Goal: Task Accomplishment & Management: Complete application form

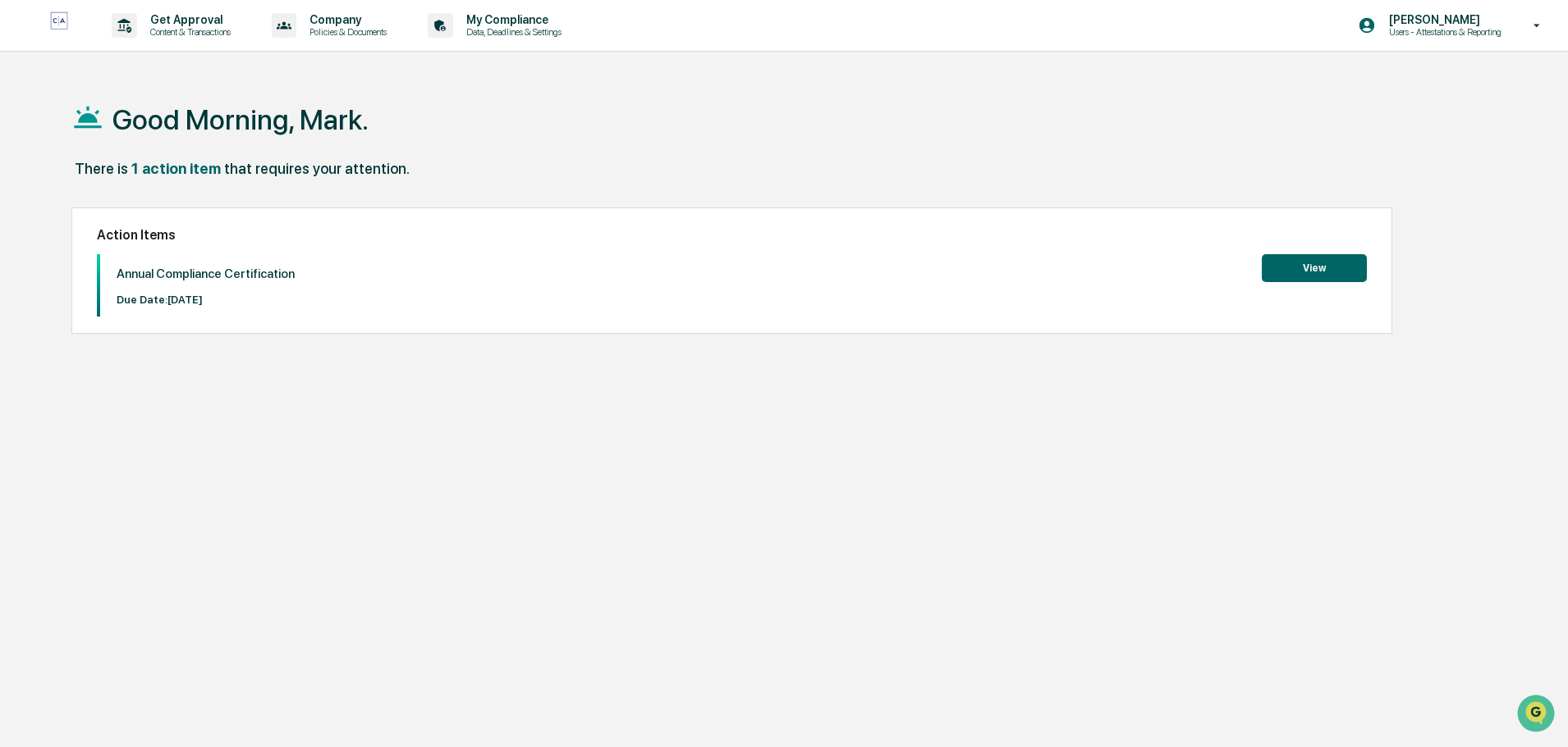
click at [1309, 269] on button "View" at bounding box center [1314, 268] width 105 height 28
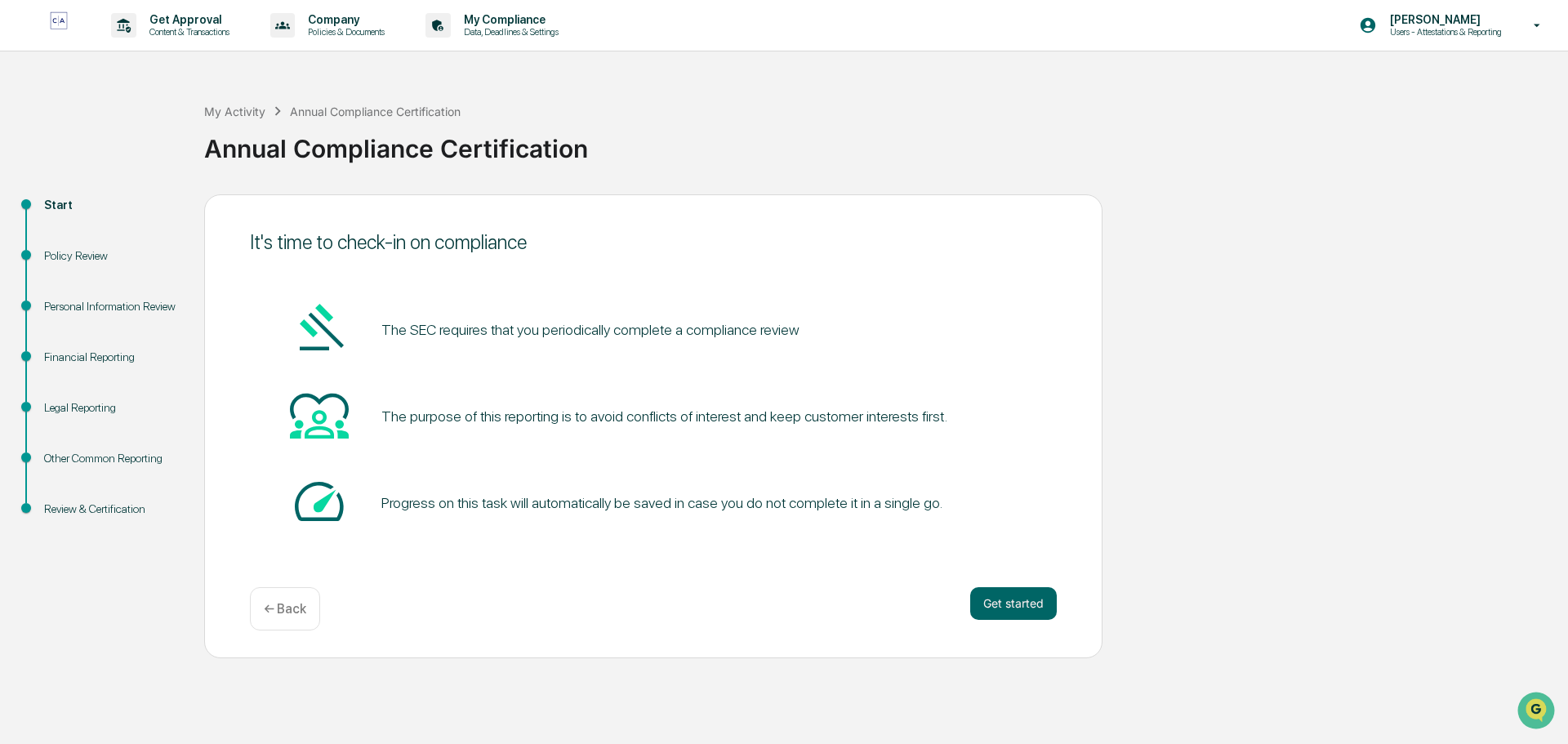
click at [1017, 604] on button "Get started" at bounding box center [1013, 604] width 86 height 33
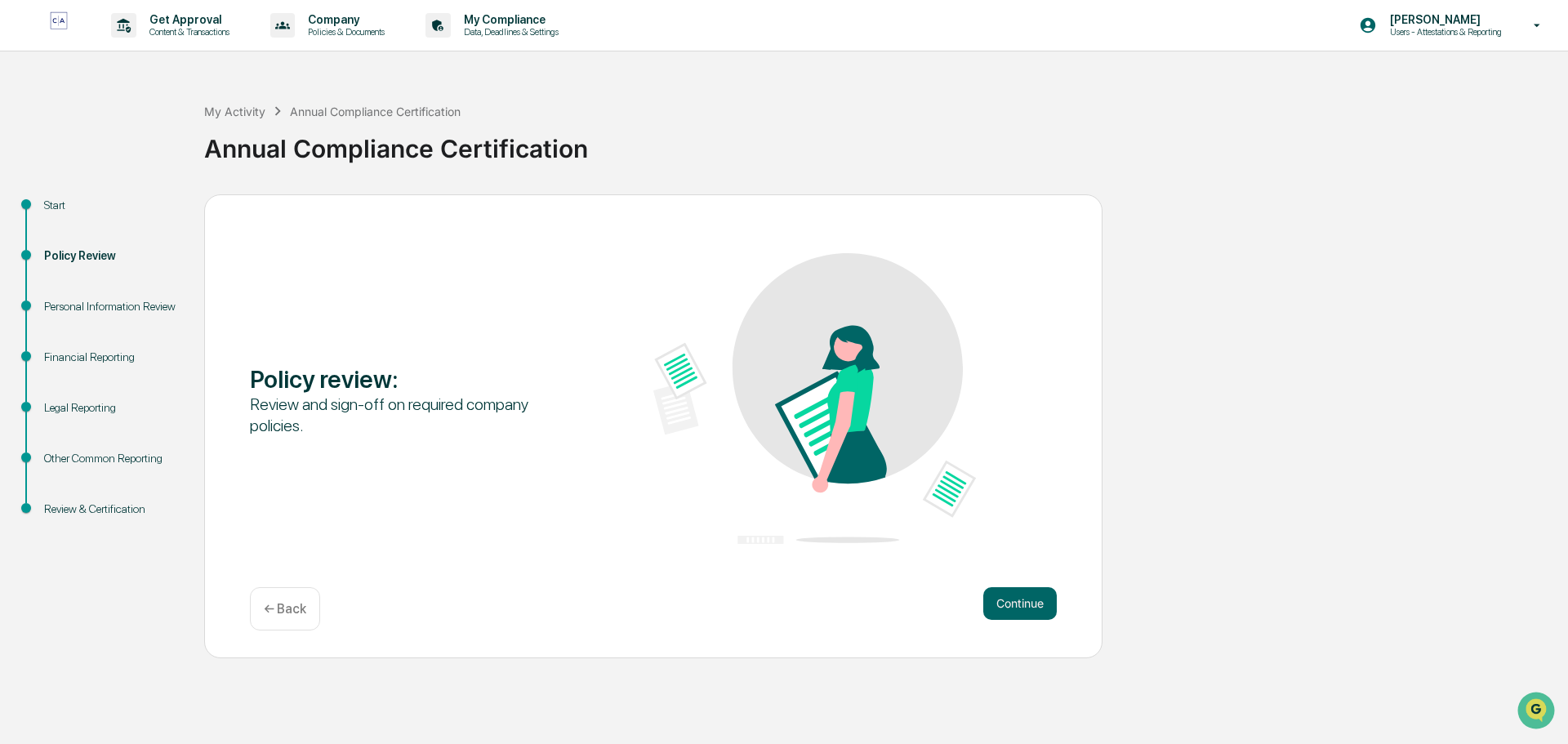
click at [1033, 605] on button "Continue" at bounding box center [1020, 604] width 74 height 33
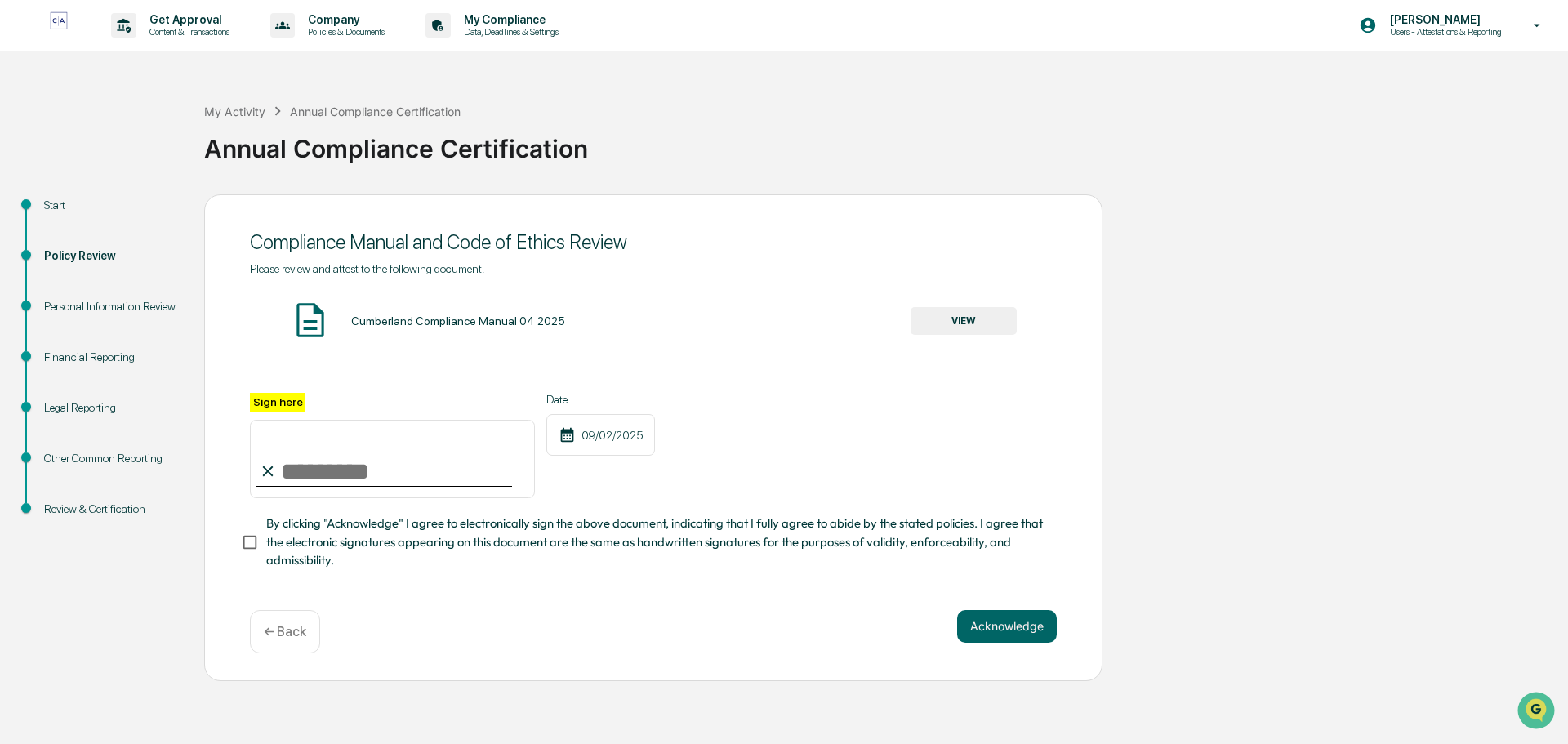
click at [336, 467] on input "Sign here" at bounding box center [392, 459] width 285 height 79
type input "**********"
click at [999, 624] on button "Acknowledge" at bounding box center [1007, 627] width 99 height 33
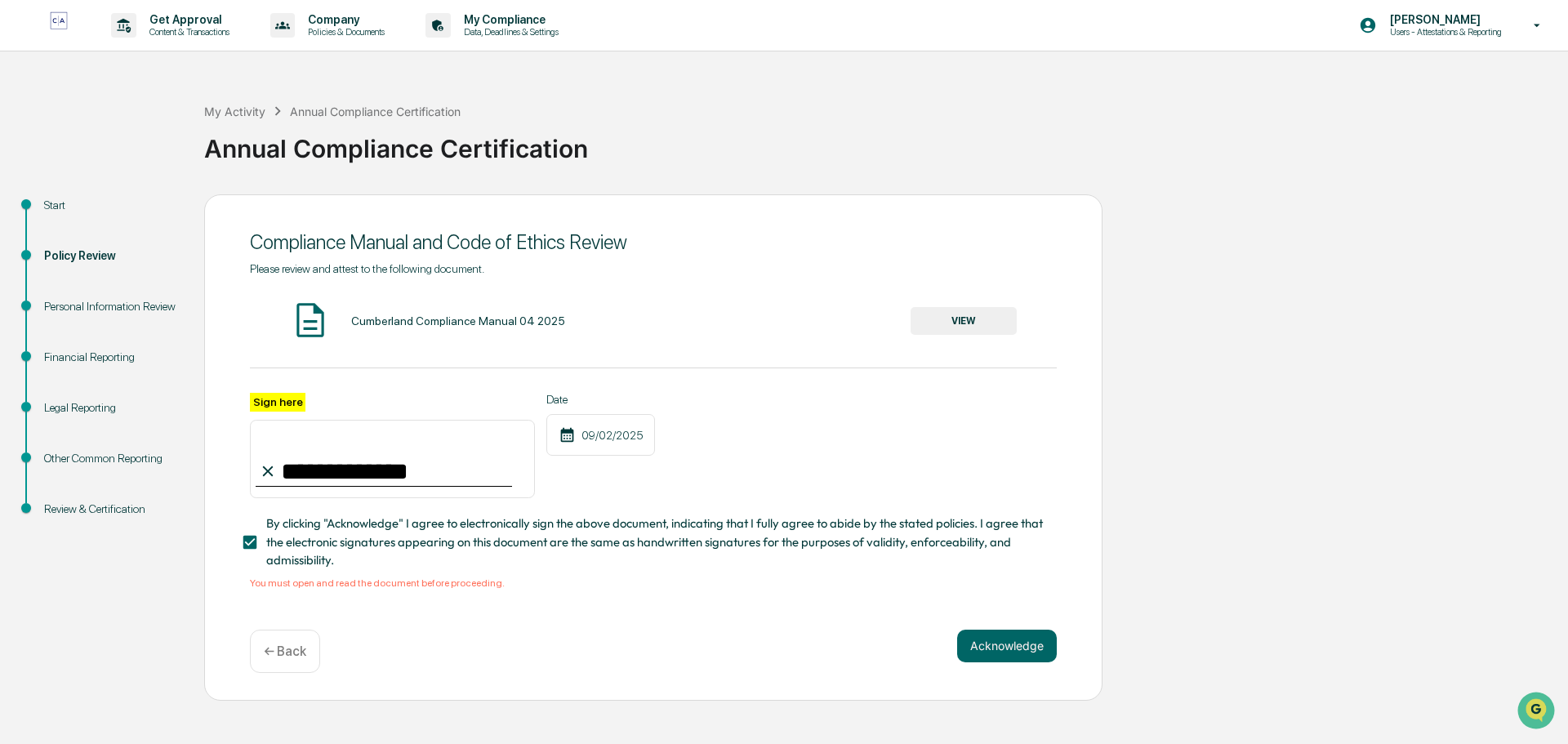
click at [608, 428] on div "09/02/2025" at bounding box center [600, 435] width 109 height 42
click at [978, 313] on button "VIEW" at bounding box center [963, 321] width 106 height 27
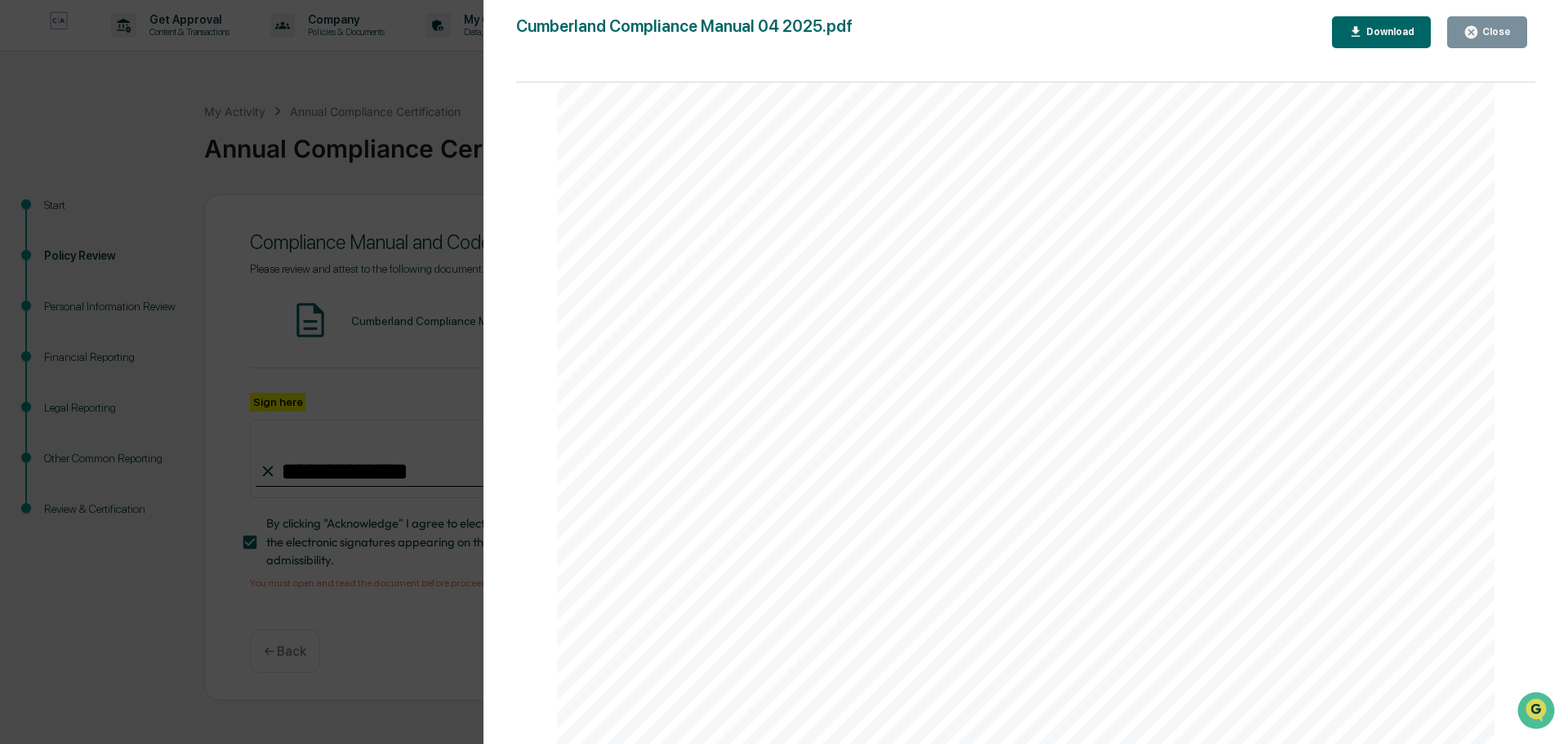
scroll to position [5719, 0]
click at [1492, 33] on div "Close" at bounding box center [1495, 32] width 32 height 11
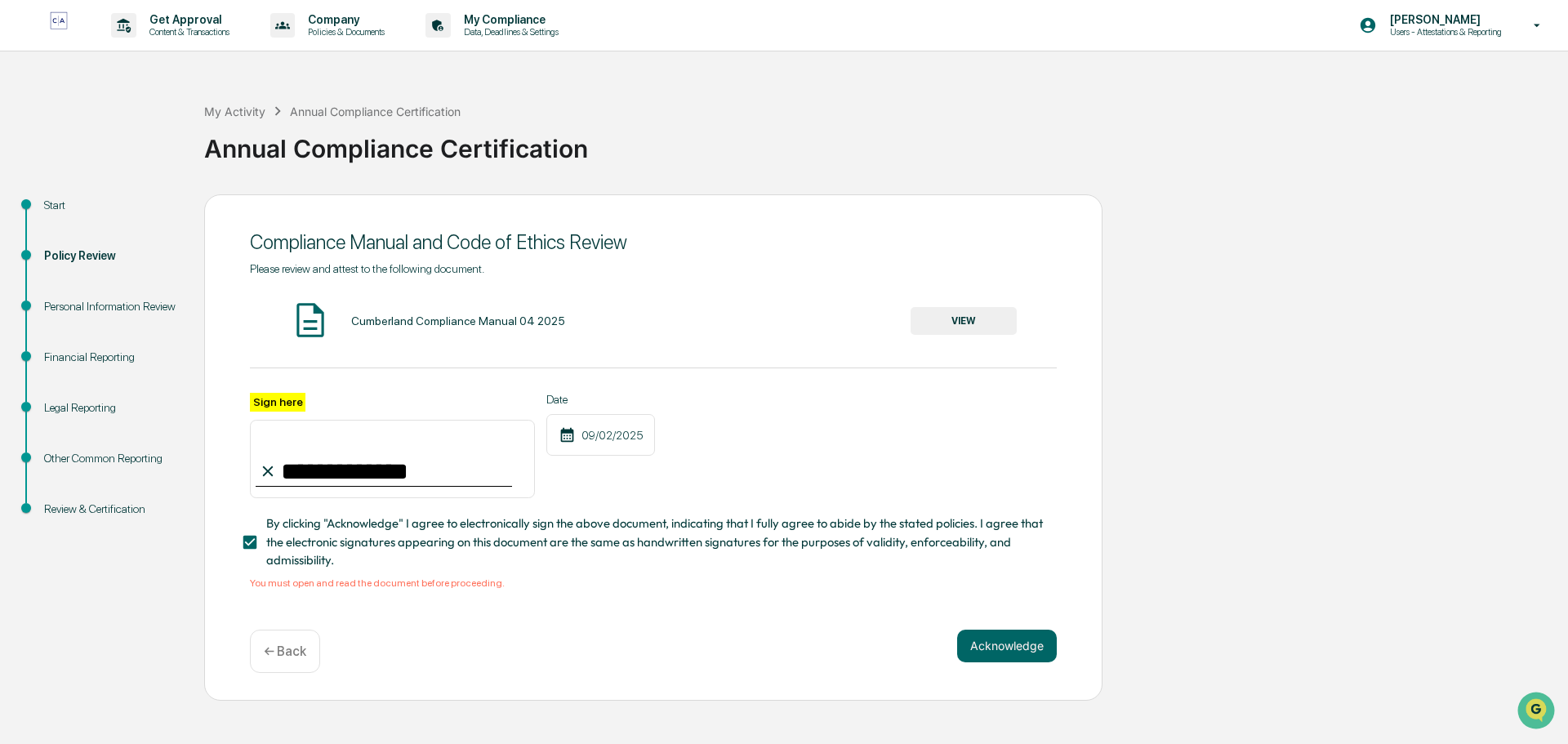
click at [1012, 650] on button "Acknowledge" at bounding box center [1007, 646] width 99 height 33
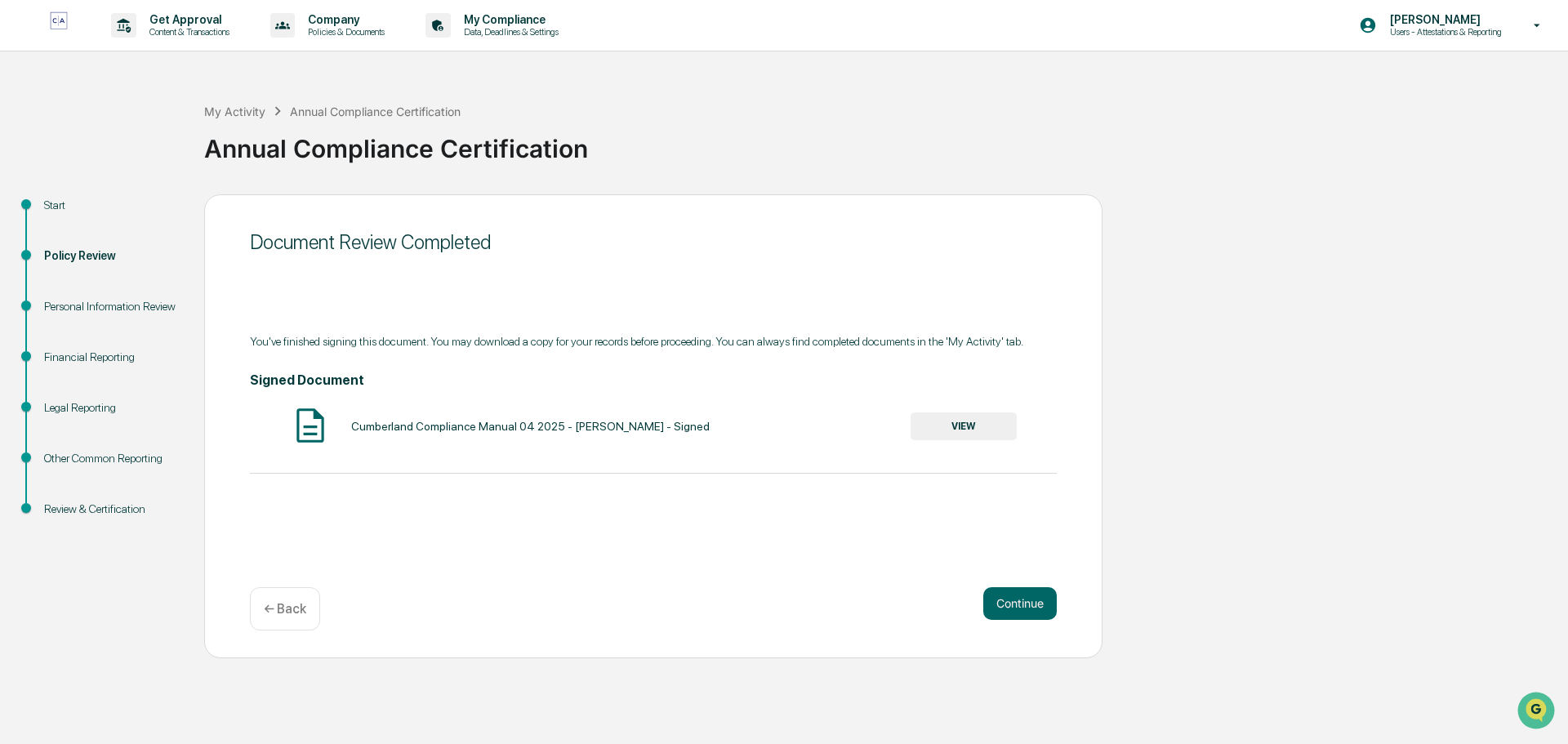
click at [939, 425] on button "VIEW" at bounding box center [963, 426] width 106 height 27
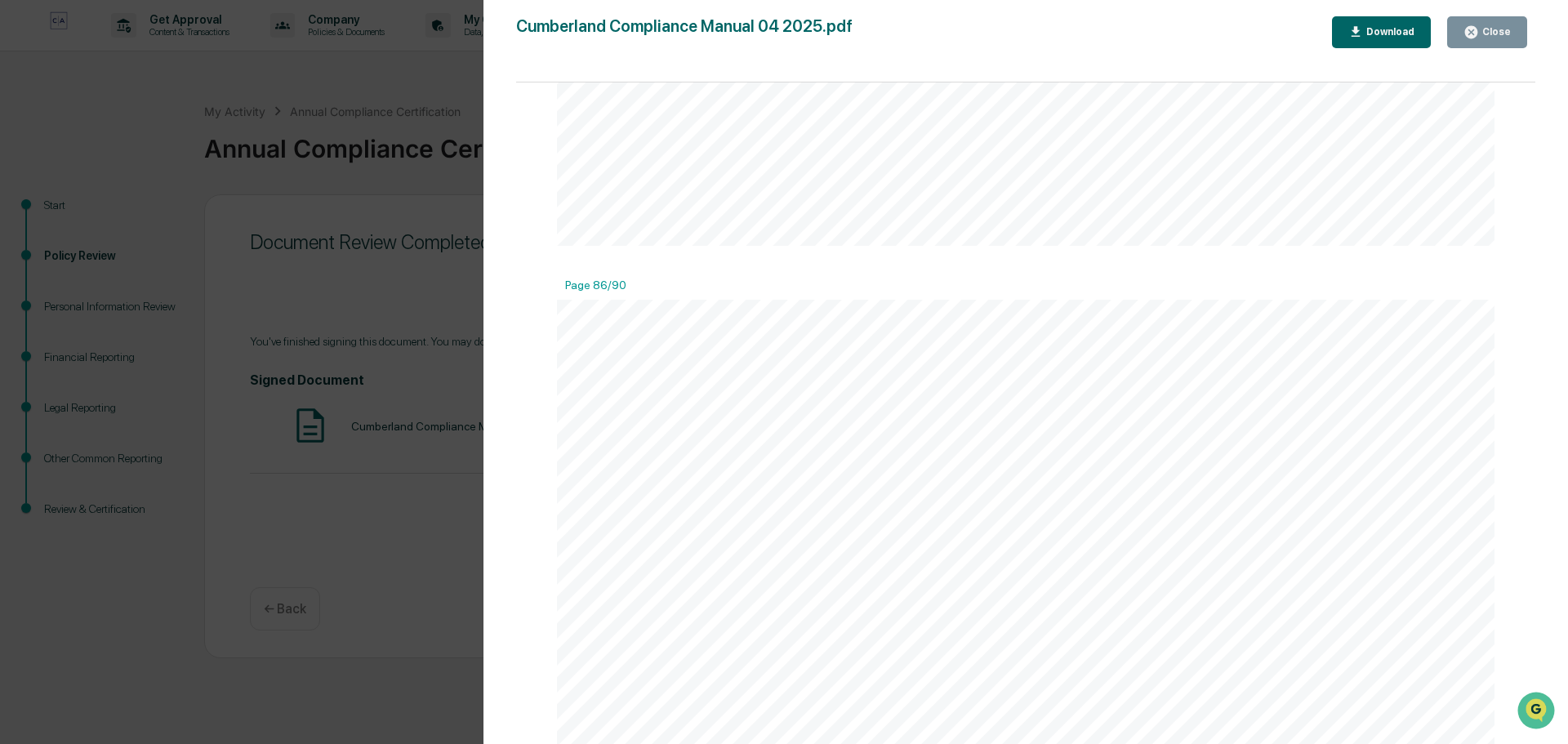
scroll to position [107104, 0]
click at [1491, 26] on button "Close" at bounding box center [1487, 32] width 80 height 32
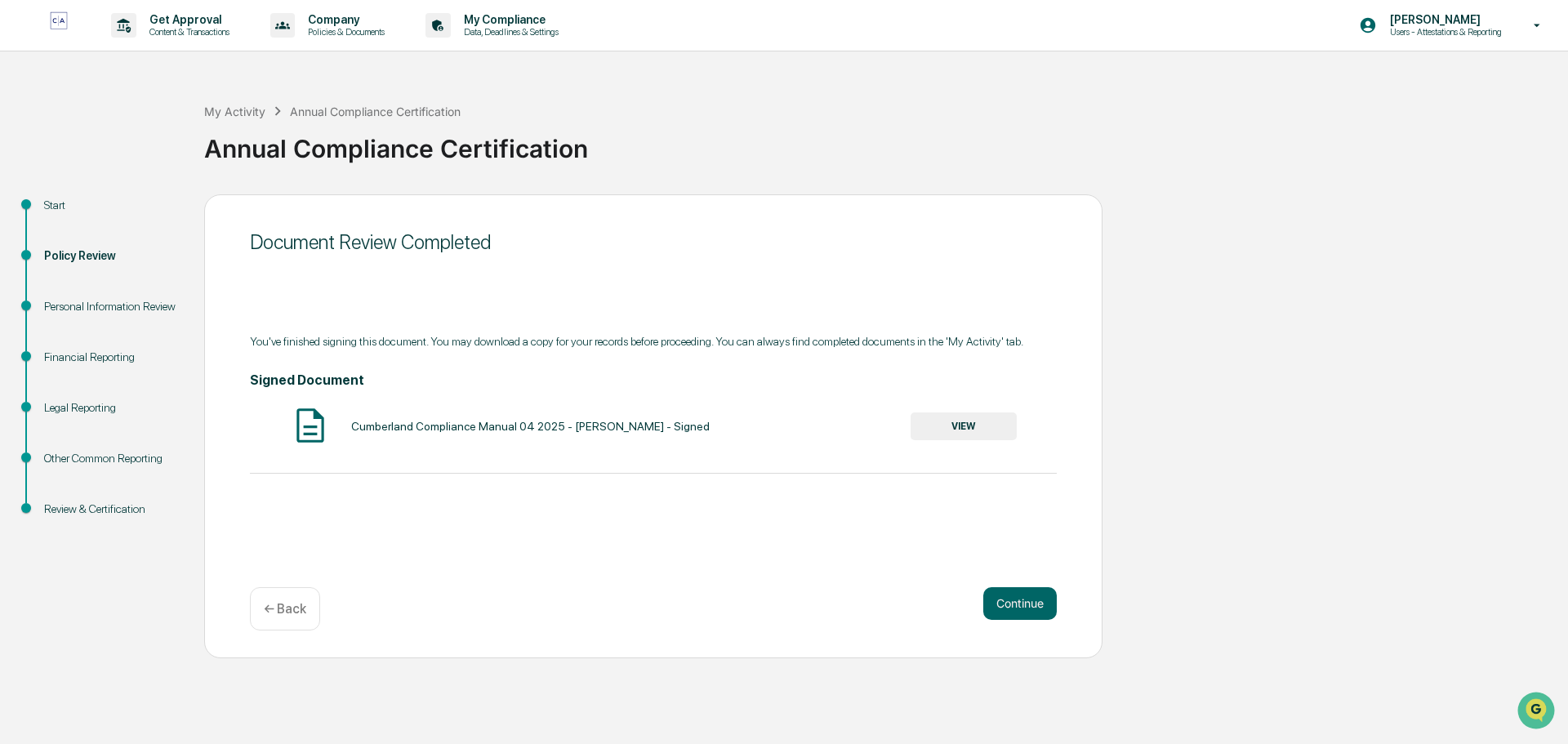
click at [1016, 614] on button "Continue" at bounding box center [1020, 604] width 74 height 33
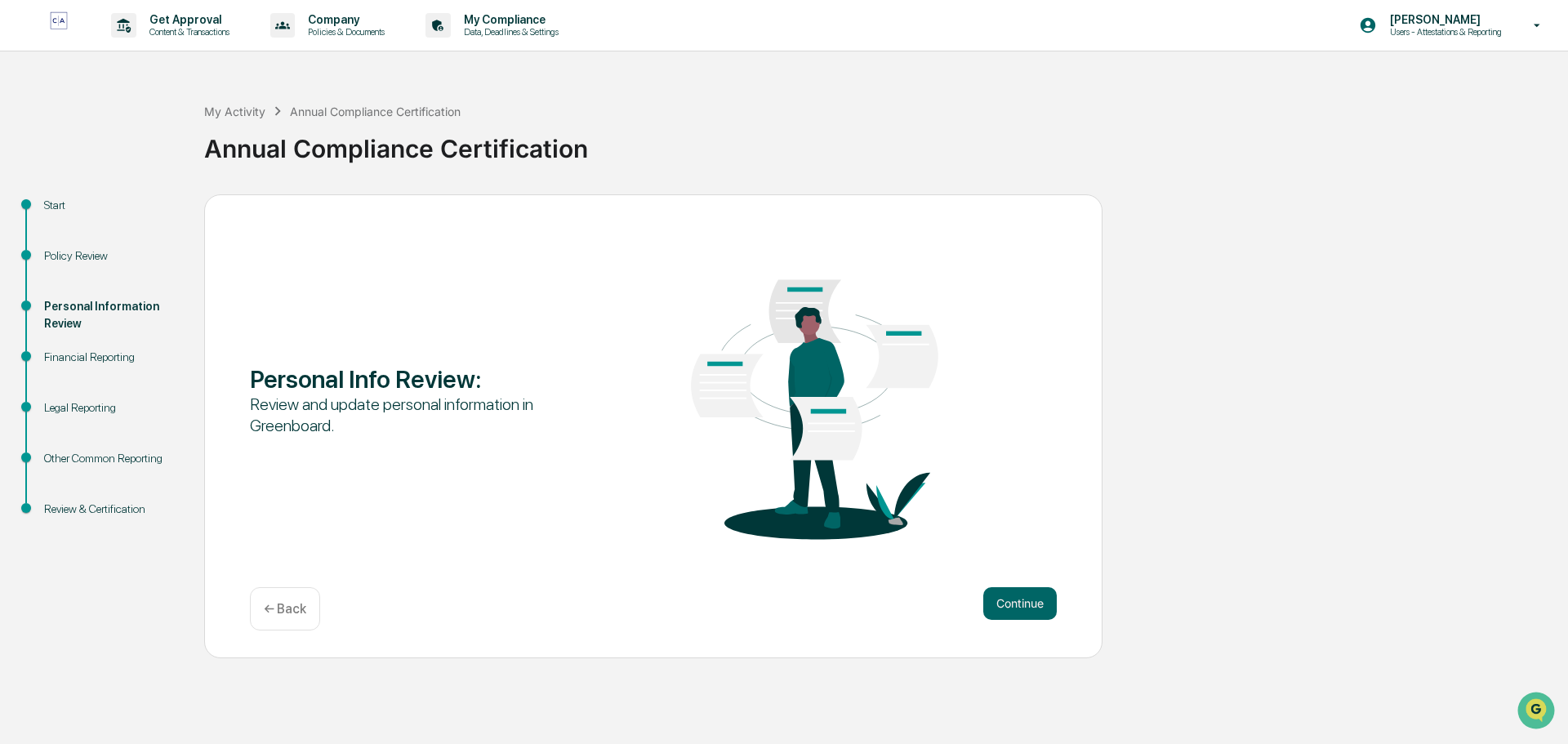
click at [1020, 600] on button "Continue" at bounding box center [1020, 604] width 74 height 33
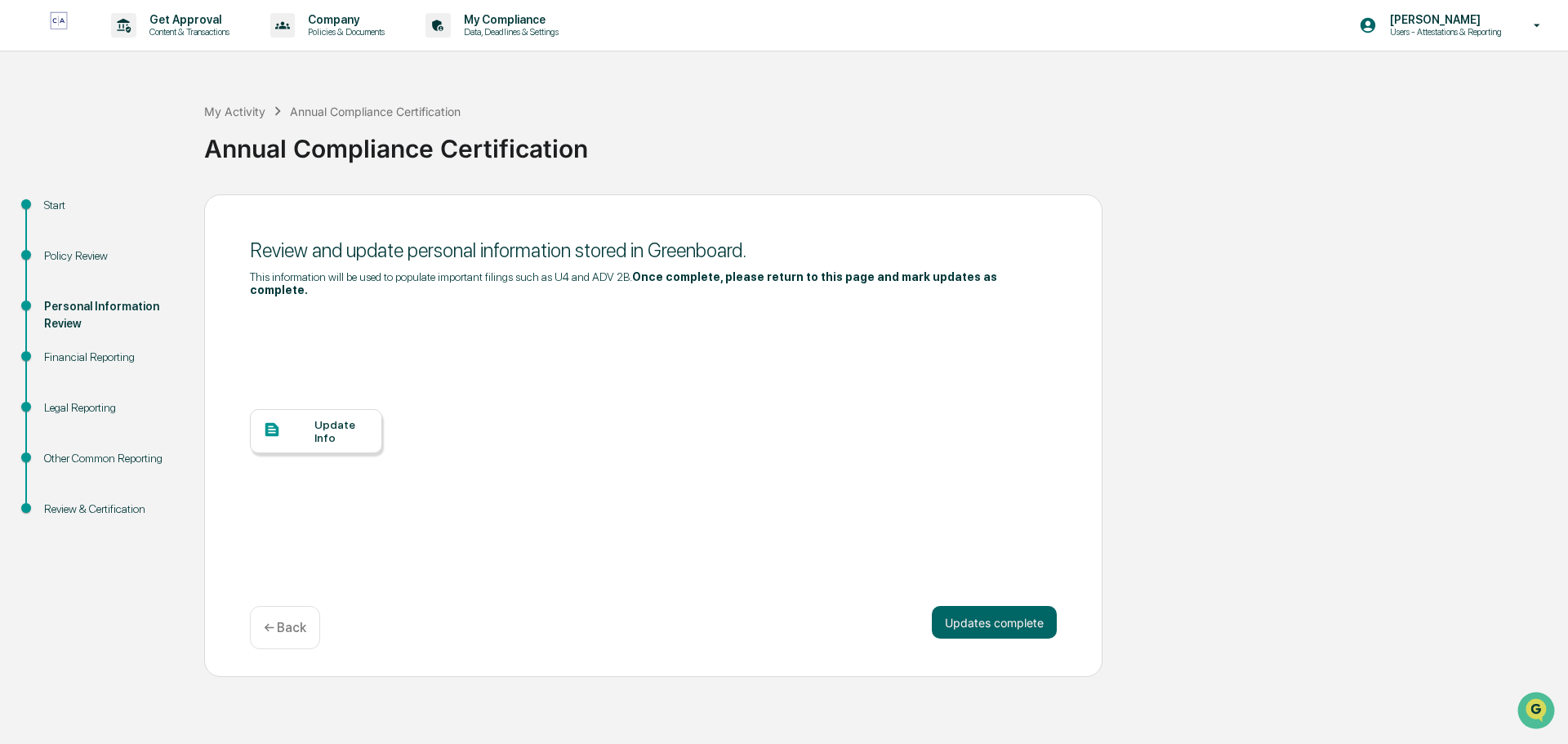
click at [329, 420] on div "Update Info" at bounding box center [342, 432] width 55 height 27
click at [298, 421] on div at bounding box center [289, 432] width 51 height 21
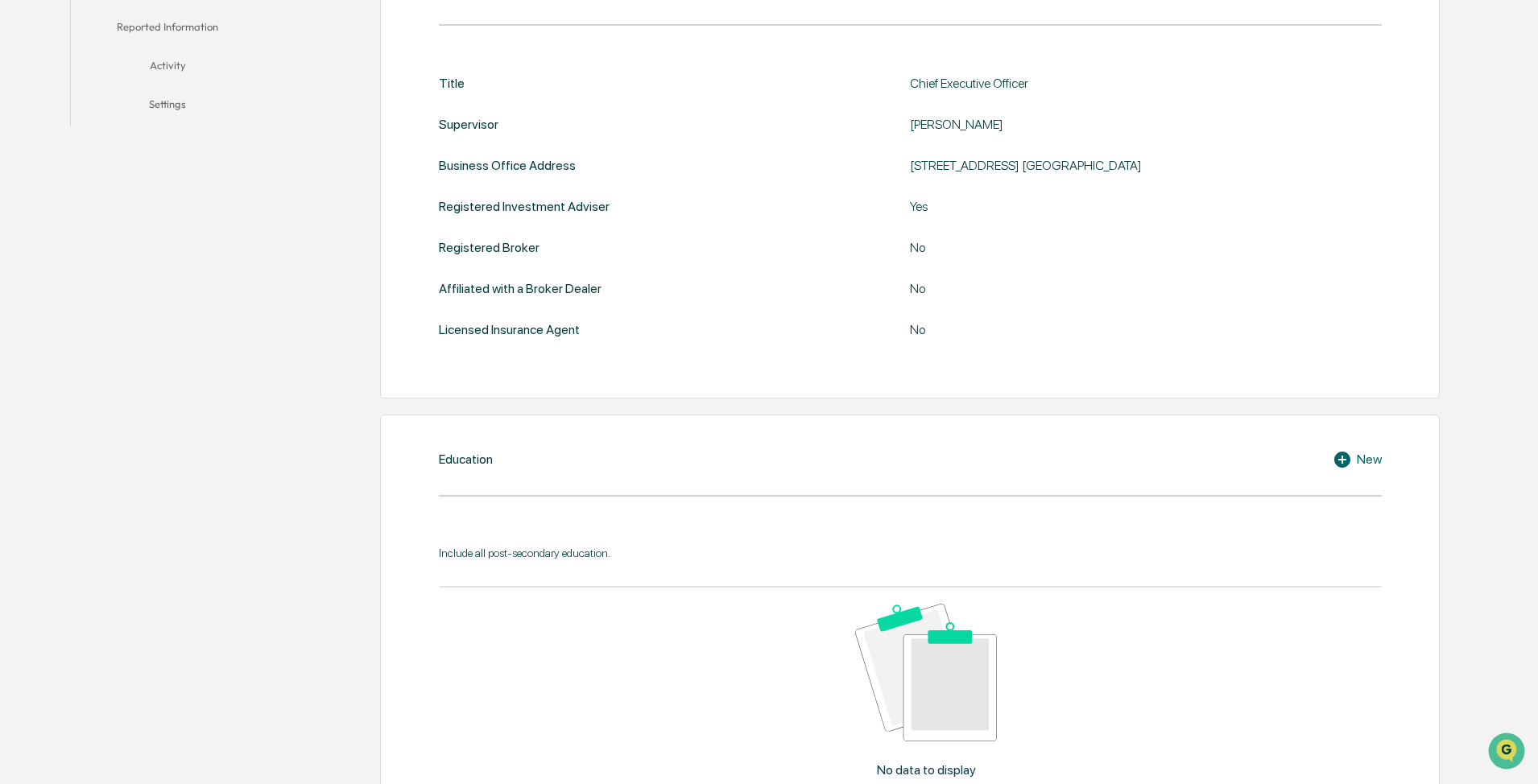
scroll to position [483, 0]
click at [515, 270] on div "New" at bounding box center [1356, 459] width 49 height 20
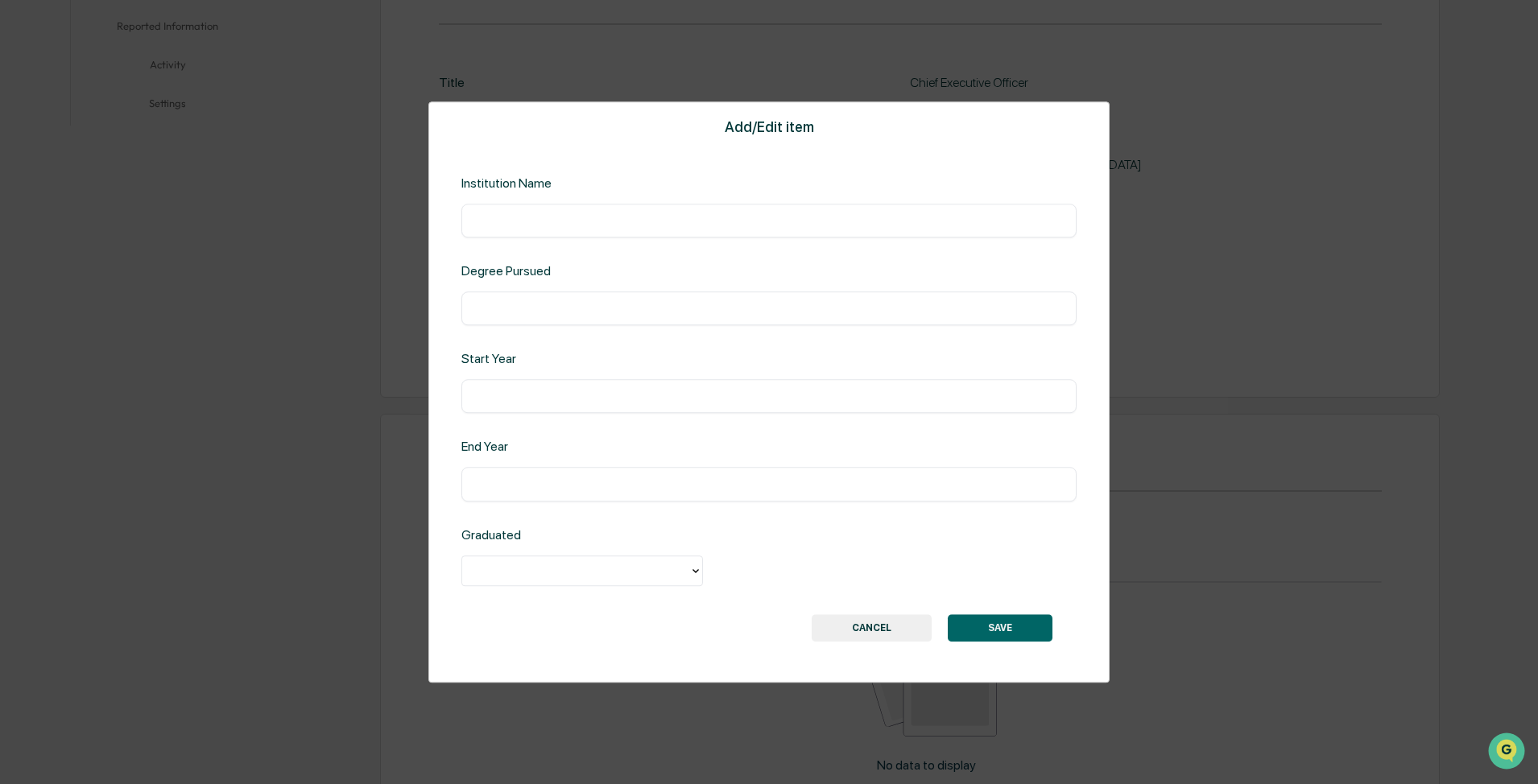
click at [515, 225] on input "text" at bounding box center [769, 220] width 591 height 16
type input "**********"
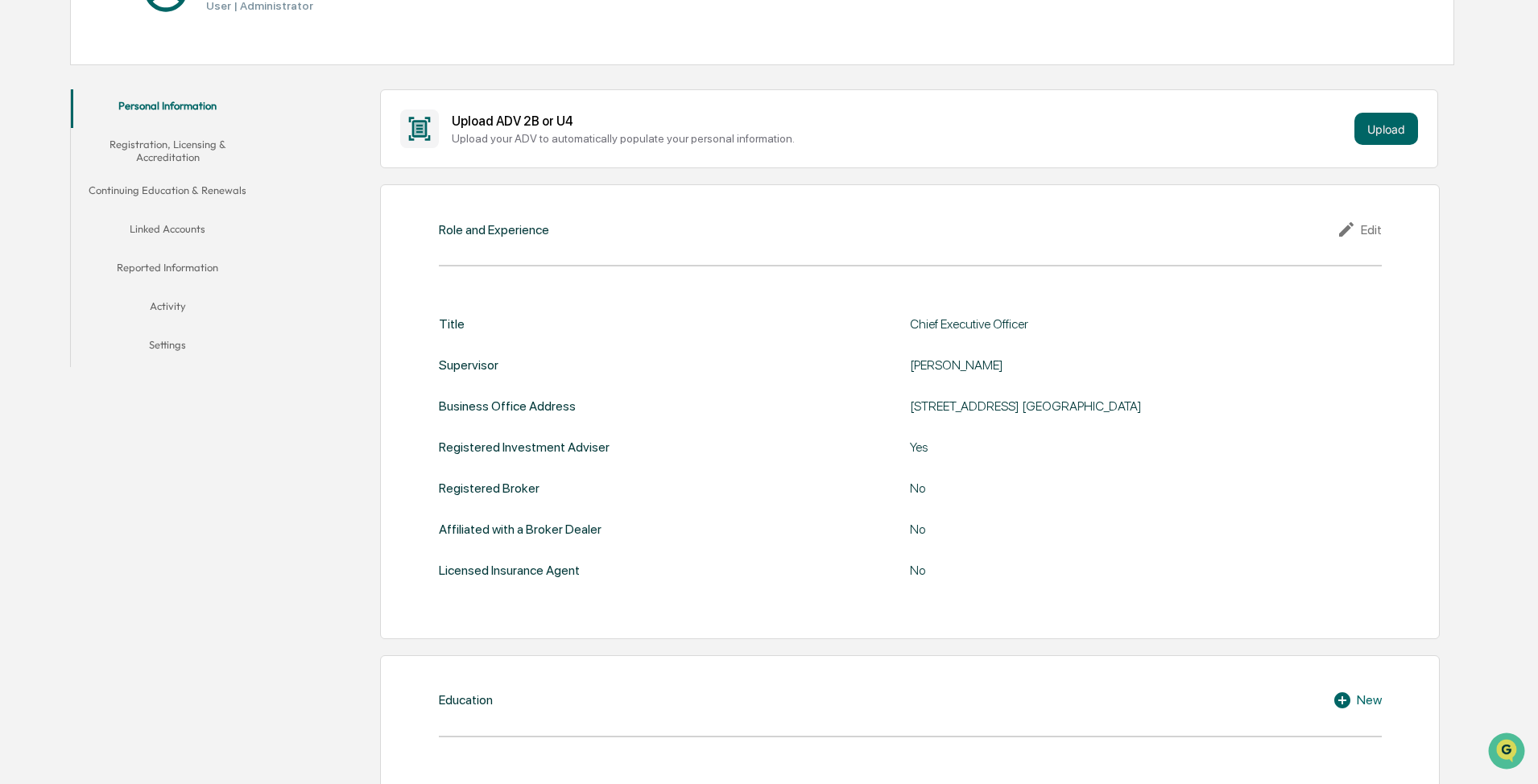
scroll to position [483, 0]
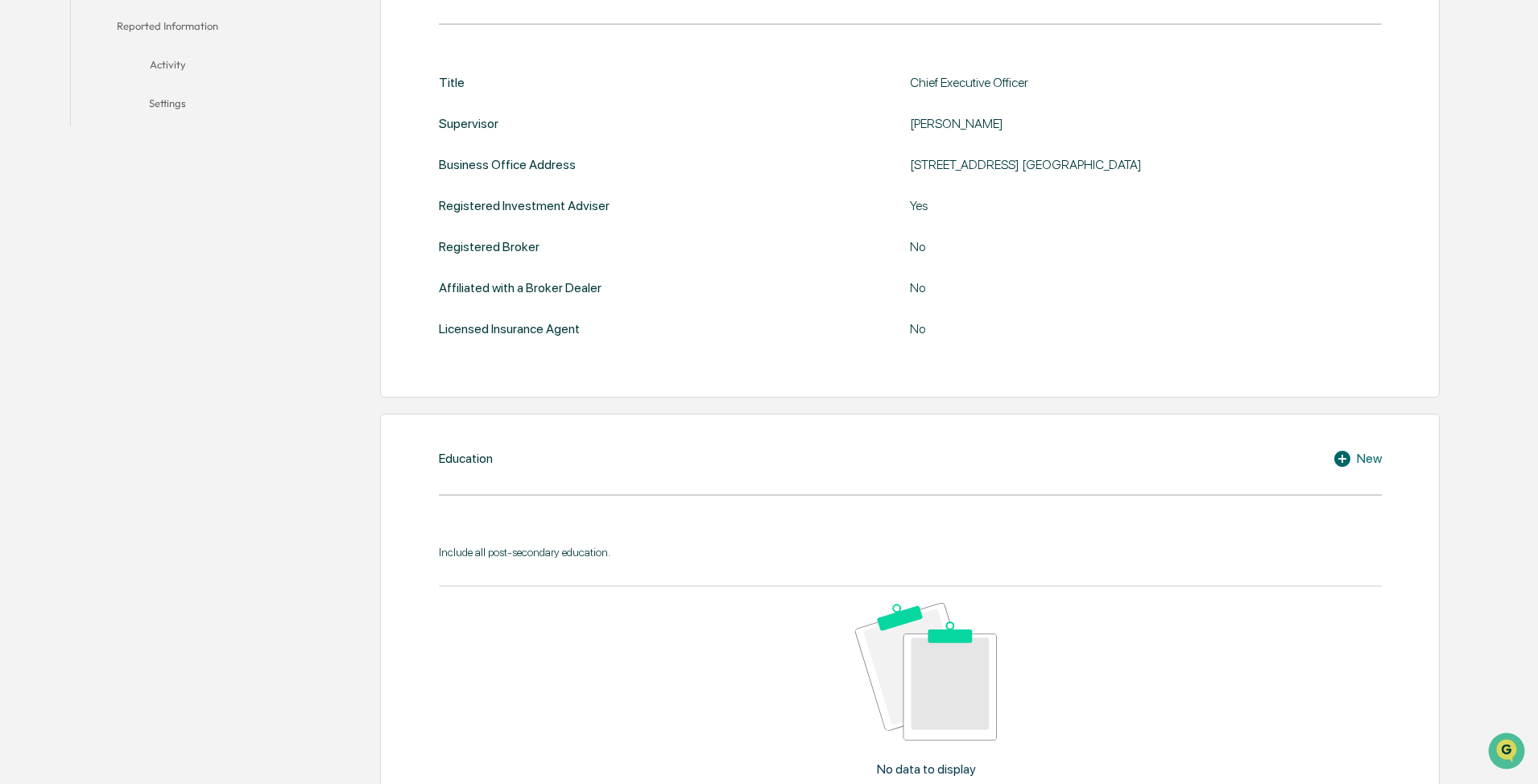
click at [515, 270] on div "New" at bounding box center [1356, 459] width 49 height 20
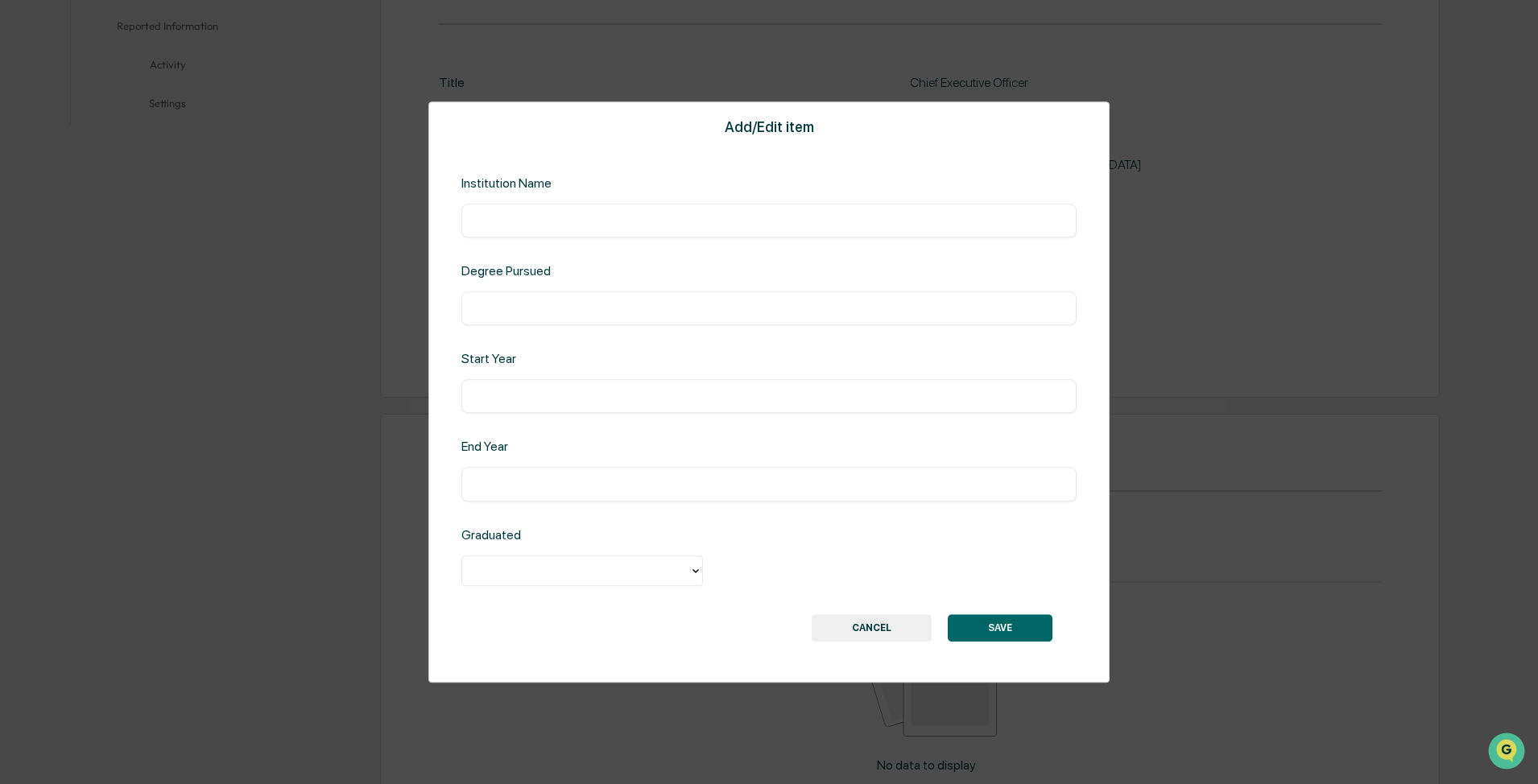
click at [515, 209] on div "​" at bounding box center [769, 220] width 615 height 34
click at [515, 220] on input "text" at bounding box center [769, 220] width 591 height 16
type input "**********"
type input "****"
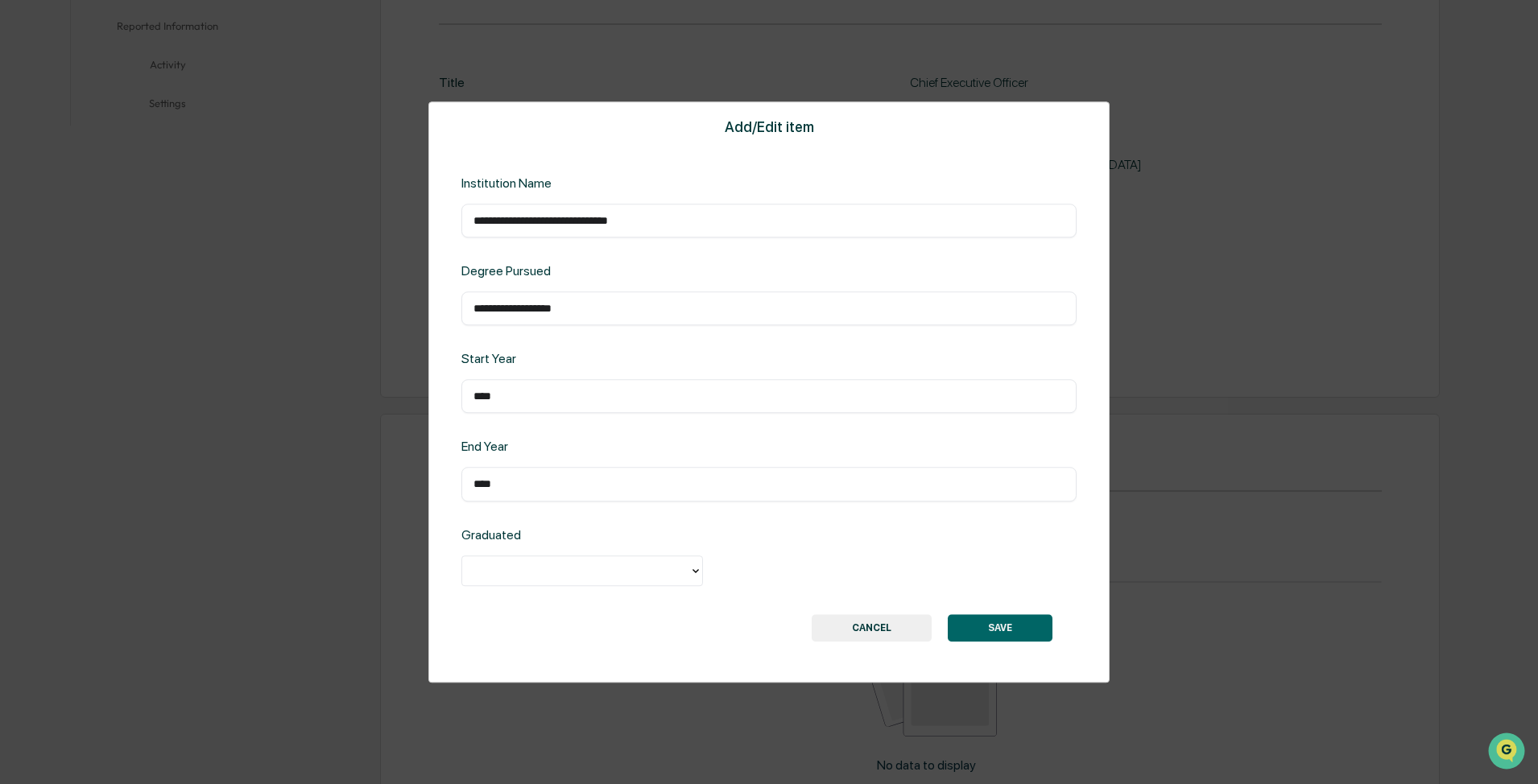
type input "****"
click at [515, 270] on icon at bounding box center [695, 570] width 7 height 4
click at [515, 270] on div "Yes" at bounding box center [582, 607] width 242 height 33
click at [515, 270] on button "SAVE" at bounding box center [1000, 627] width 104 height 27
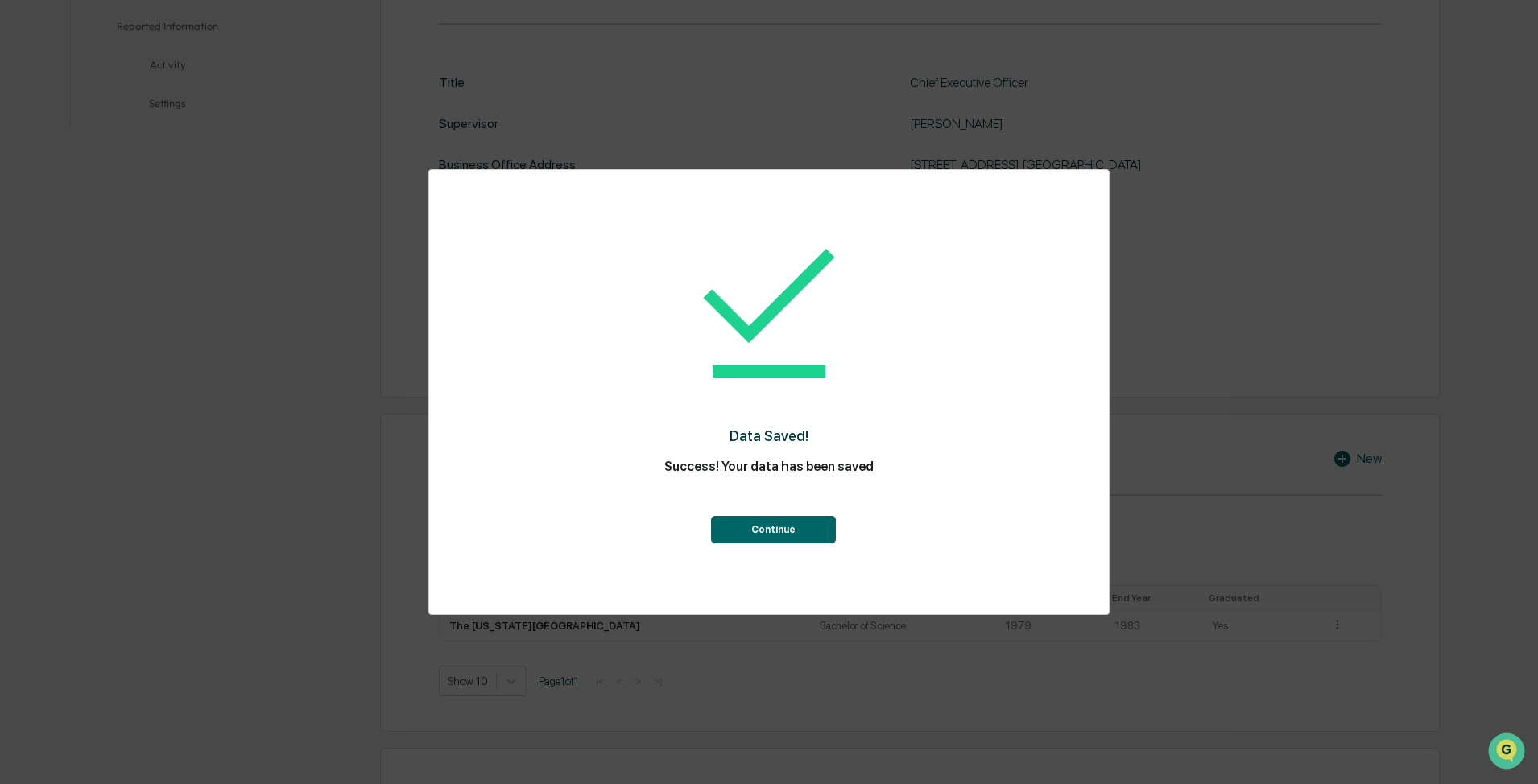
click at [515, 270] on button "Continue" at bounding box center [773, 529] width 125 height 27
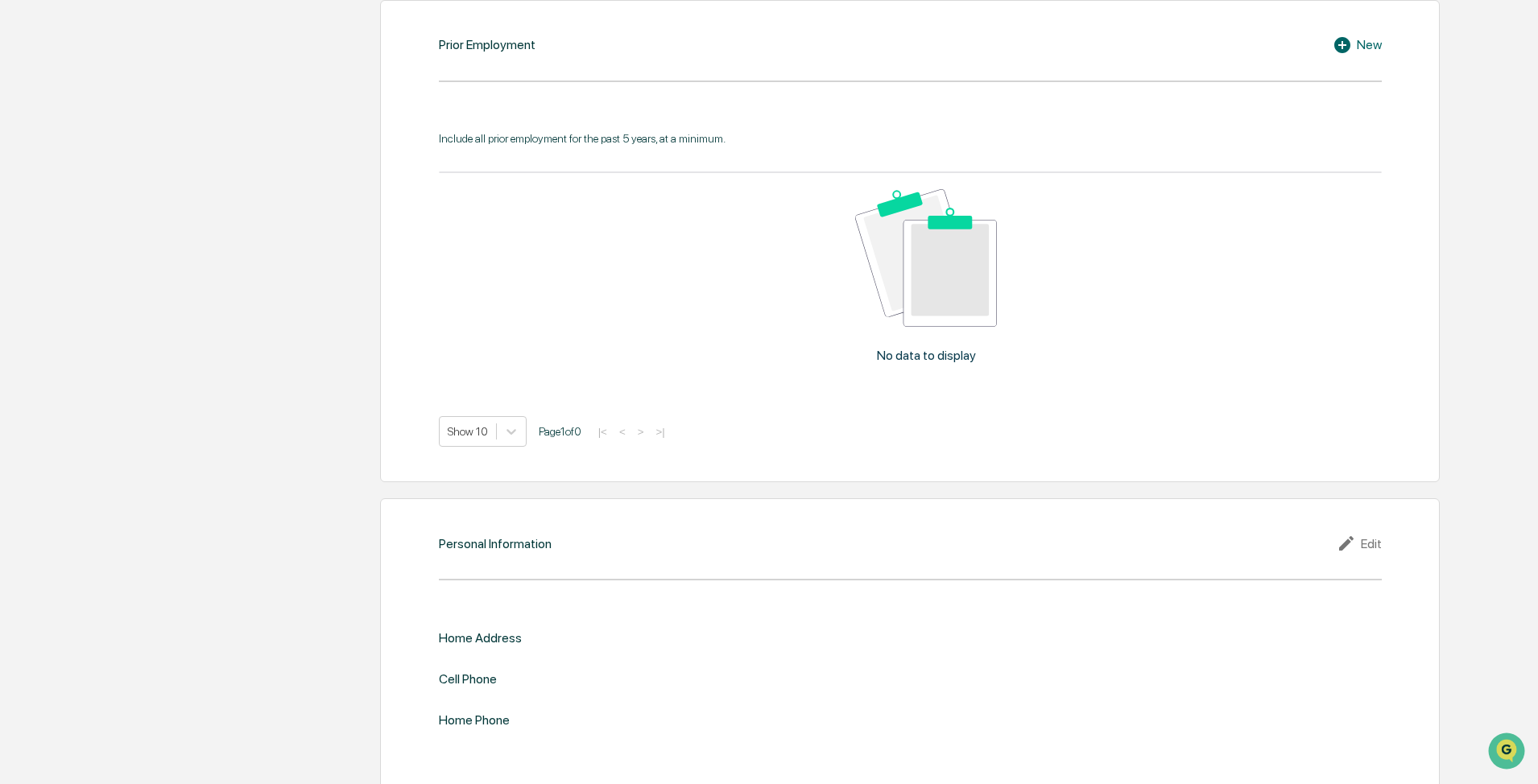
scroll to position [1244, 0]
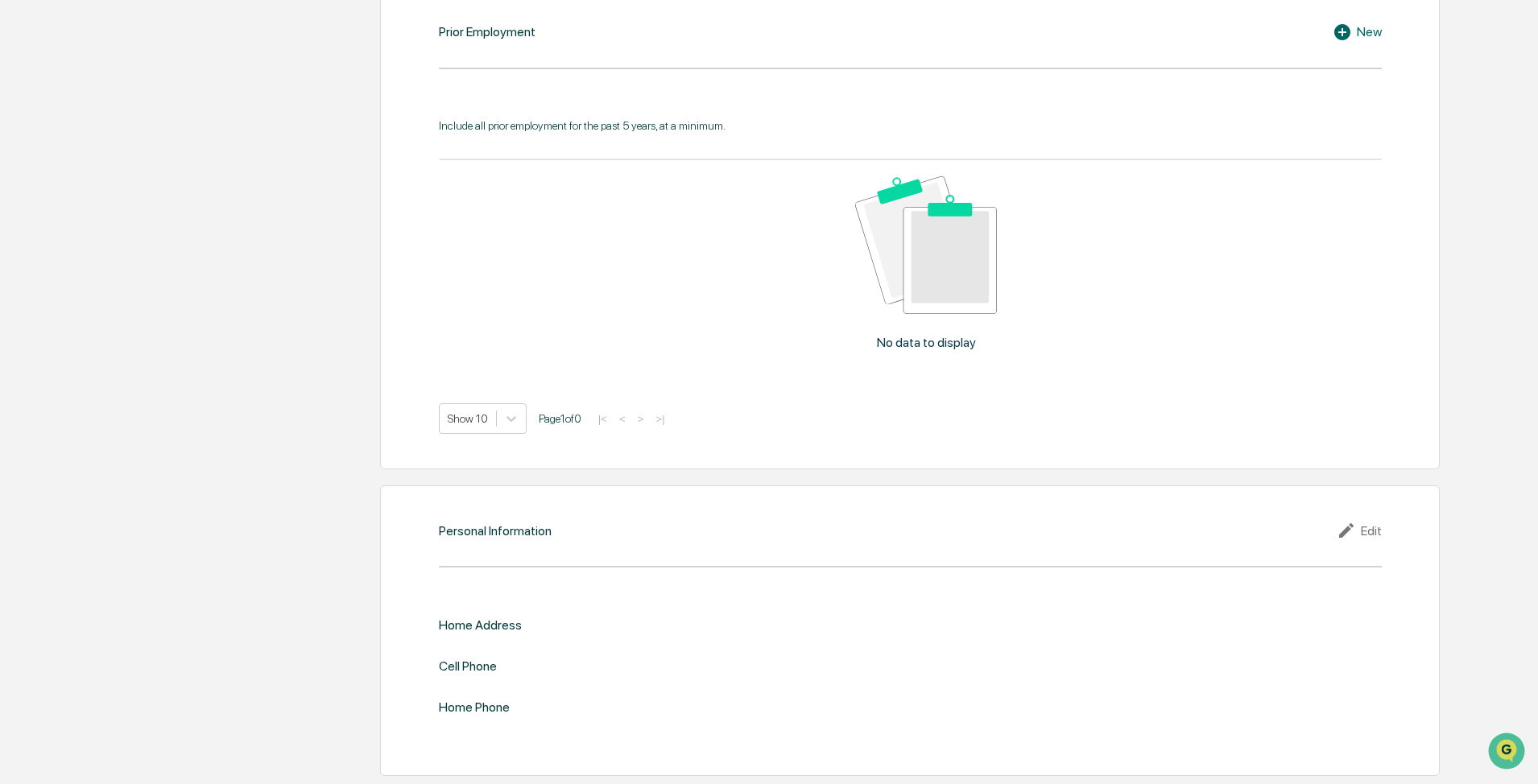
click at [515, 270] on div "Edit" at bounding box center [1359, 530] width 45 height 20
click at [515, 270] on input "text" at bounding box center [1145, 652] width 448 height 16
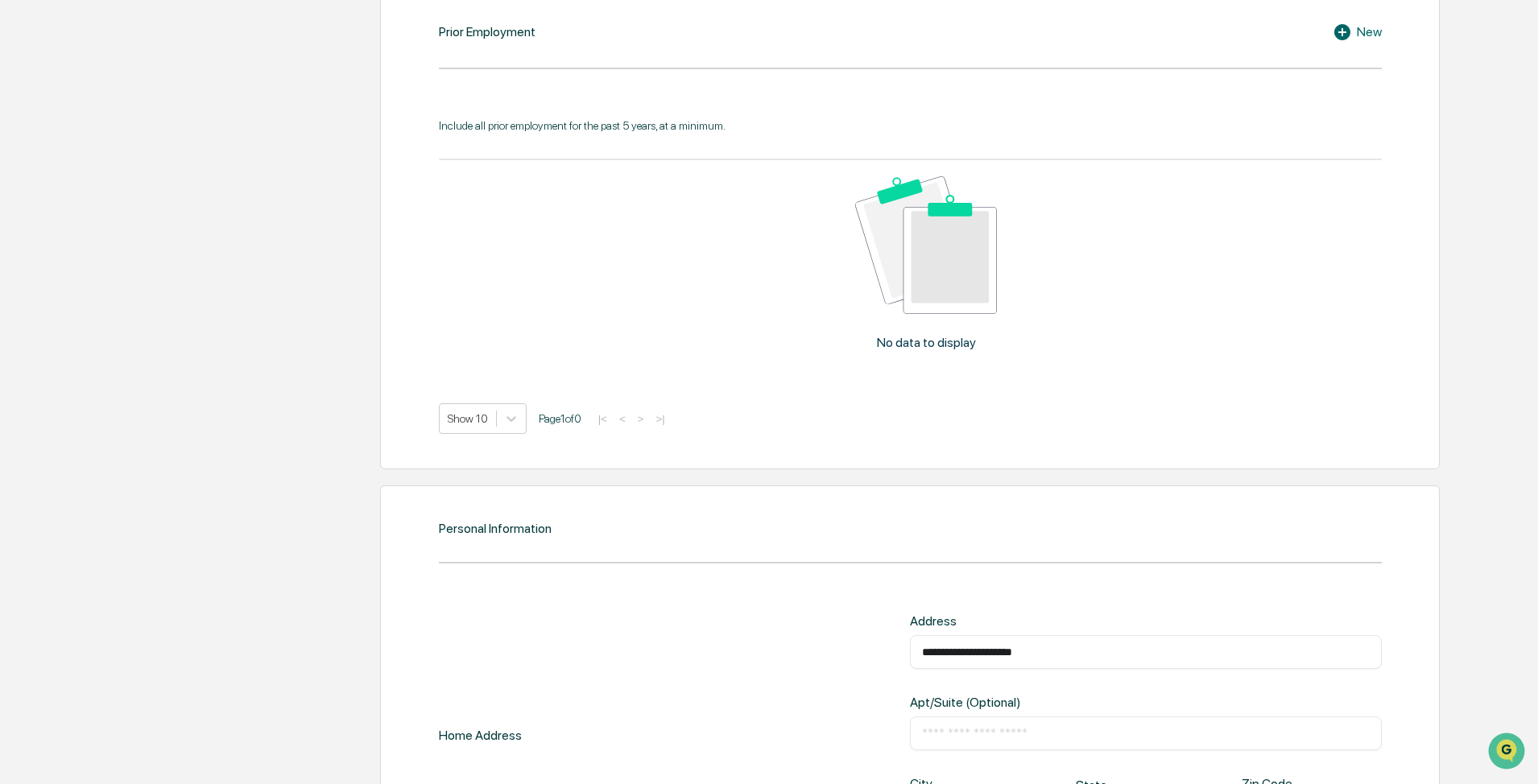
type input "**********"
type input "***"
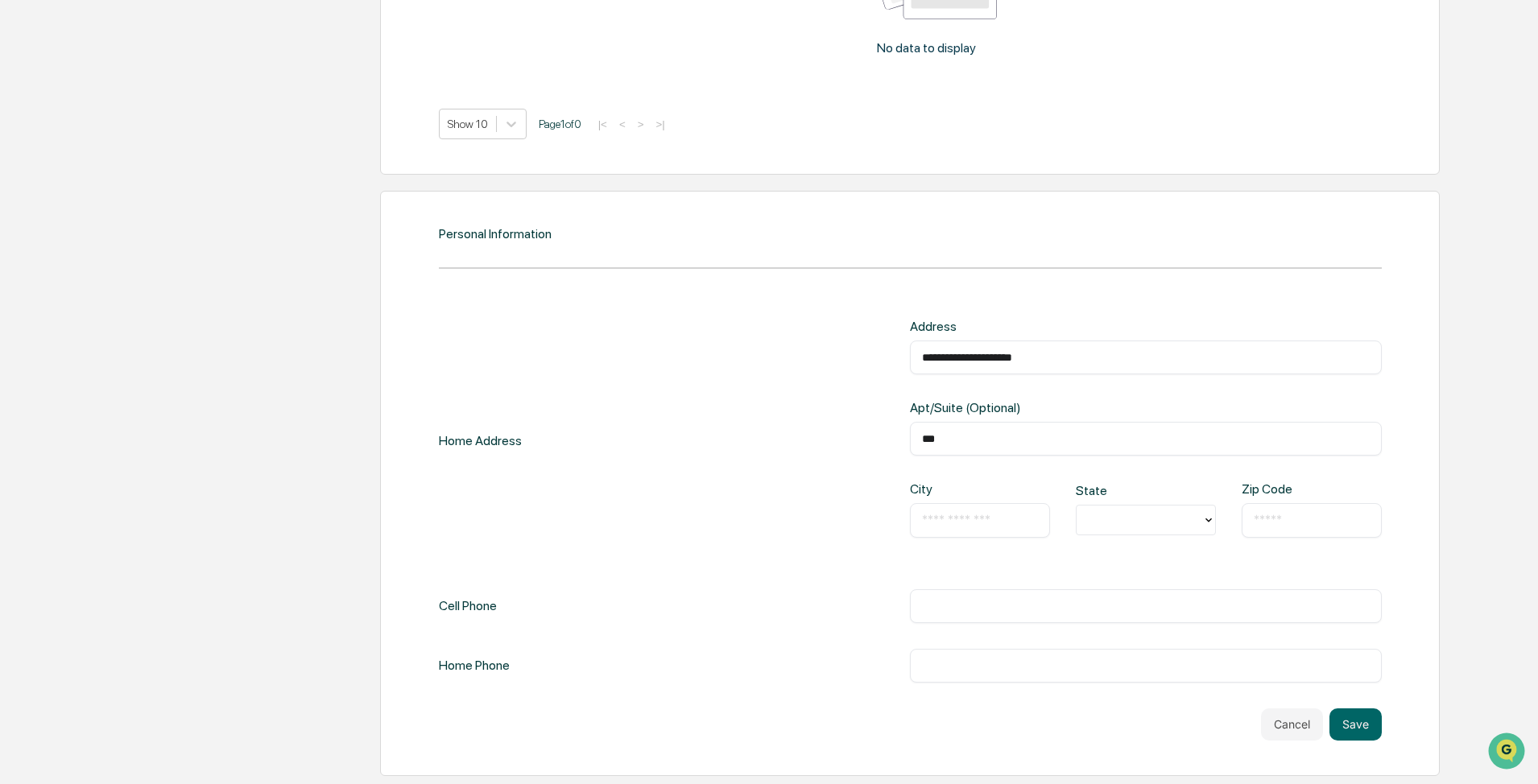
type input "*"
type input "********"
type input "*"
click at [515, 270] on div "FL" at bounding box center [1145, 589] width 140 height 33
click at [515, 270] on input "text" at bounding box center [1311, 519] width 116 height 16
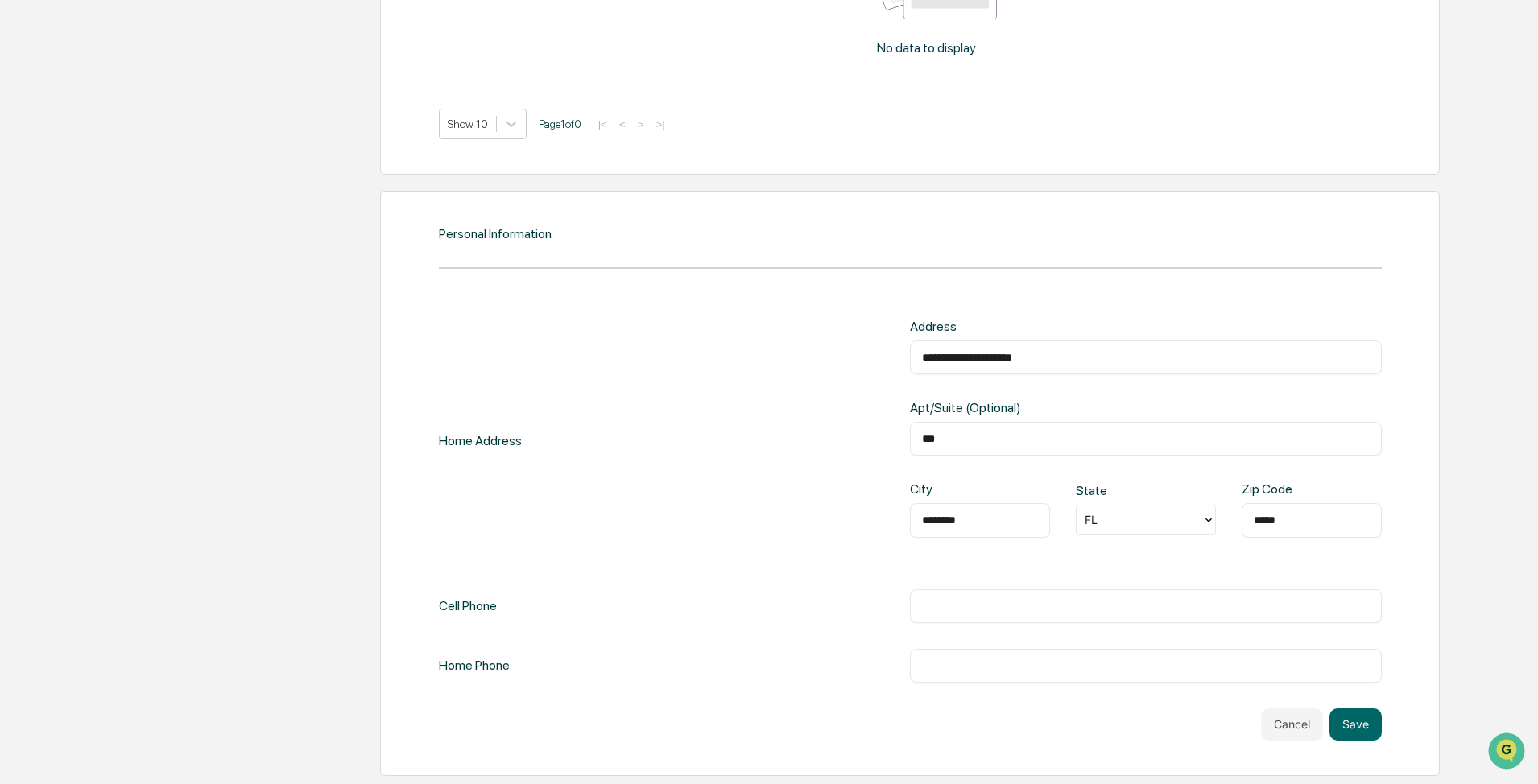
type input "*****"
type input "**********"
click at [515, 270] on input "text" at bounding box center [1145, 665] width 448 height 16
click at [515, 270] on button "Save" at bounding box center [1355, 724] width 52 height 33
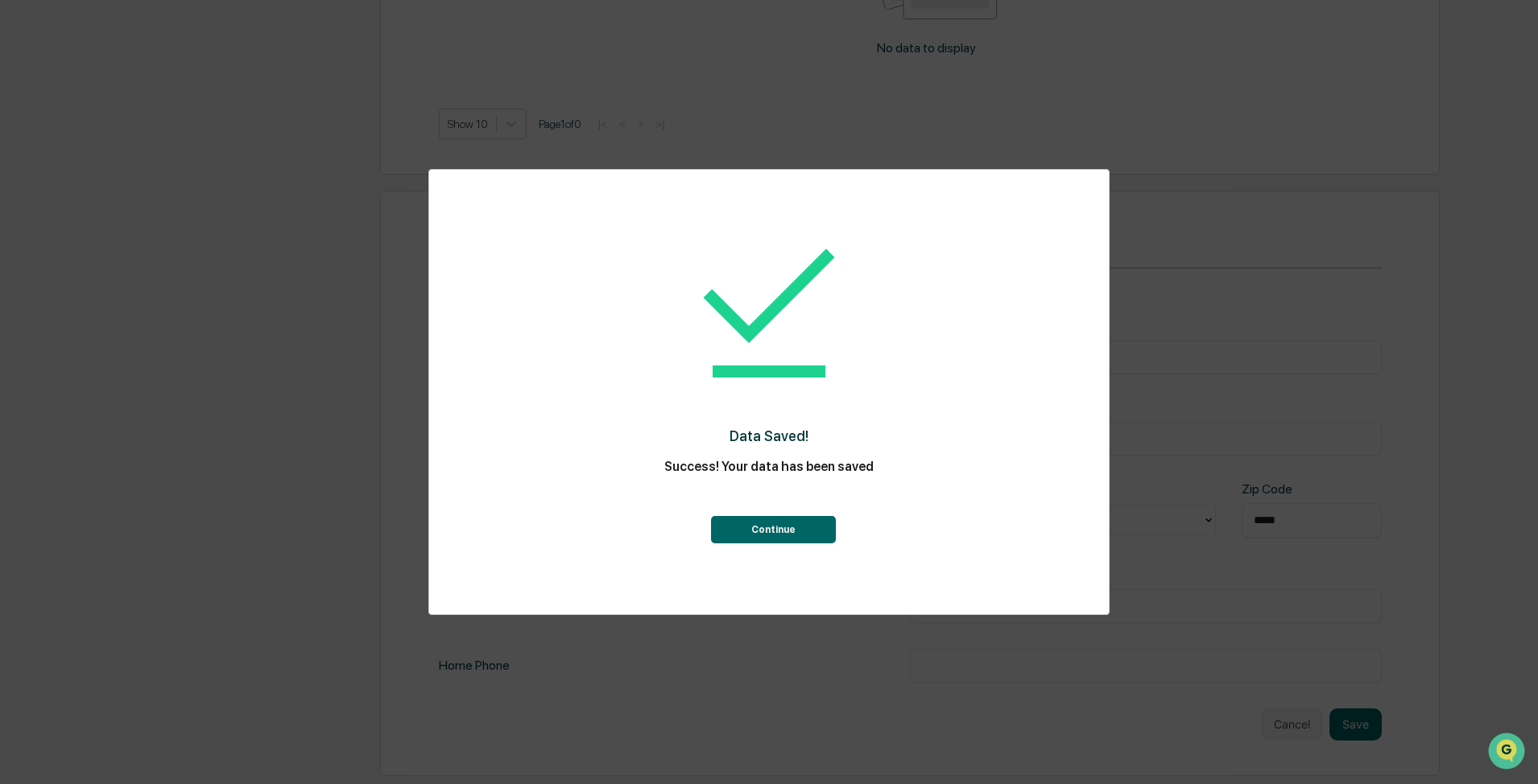
click at [515, 270] on button "Continue" at bounding box center [773, 529] width 125 height 27
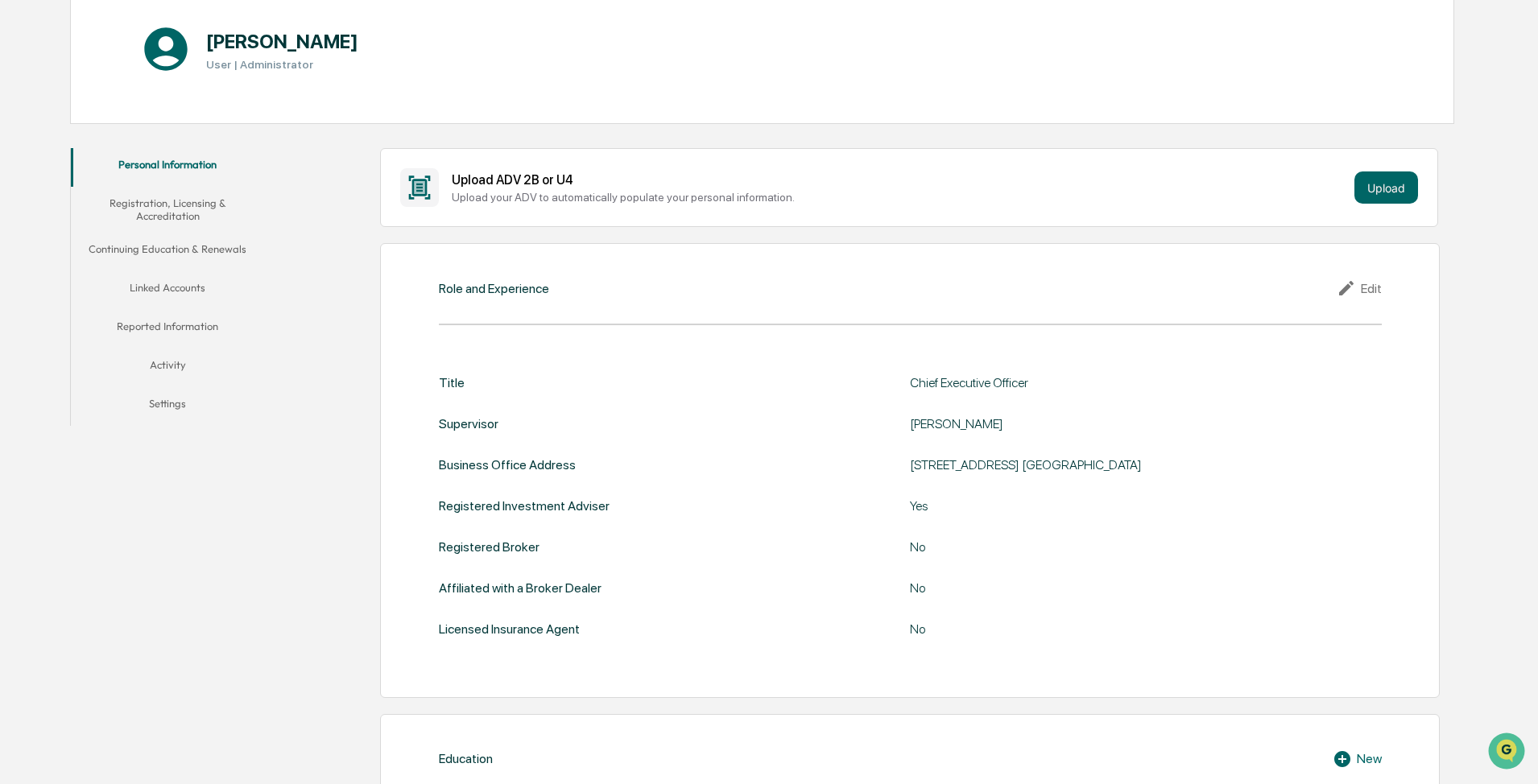
scroll to position [0, 0]
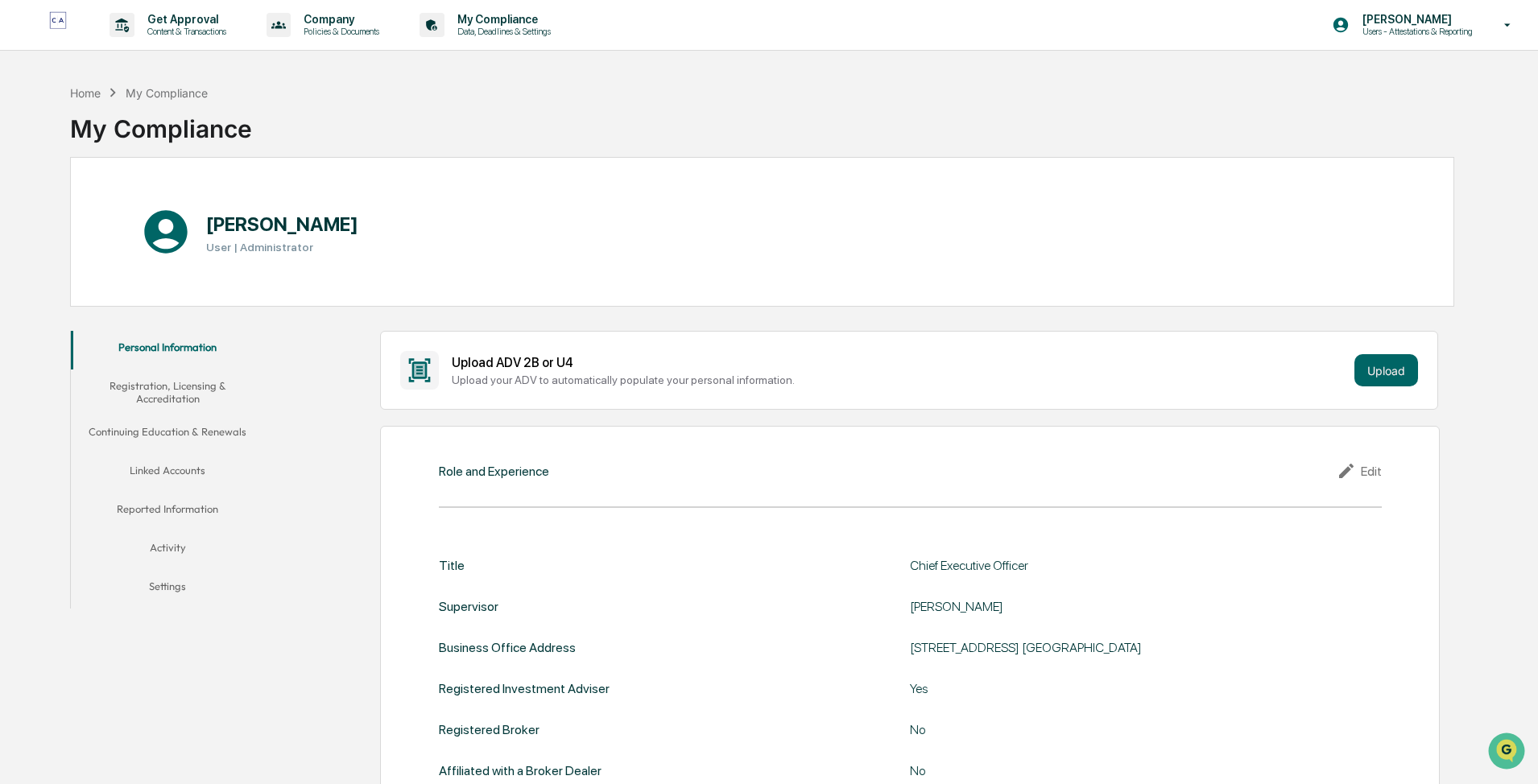
click at [515, 270] on button "Upload" at bounding box center [1386, 370] width 63 height 33
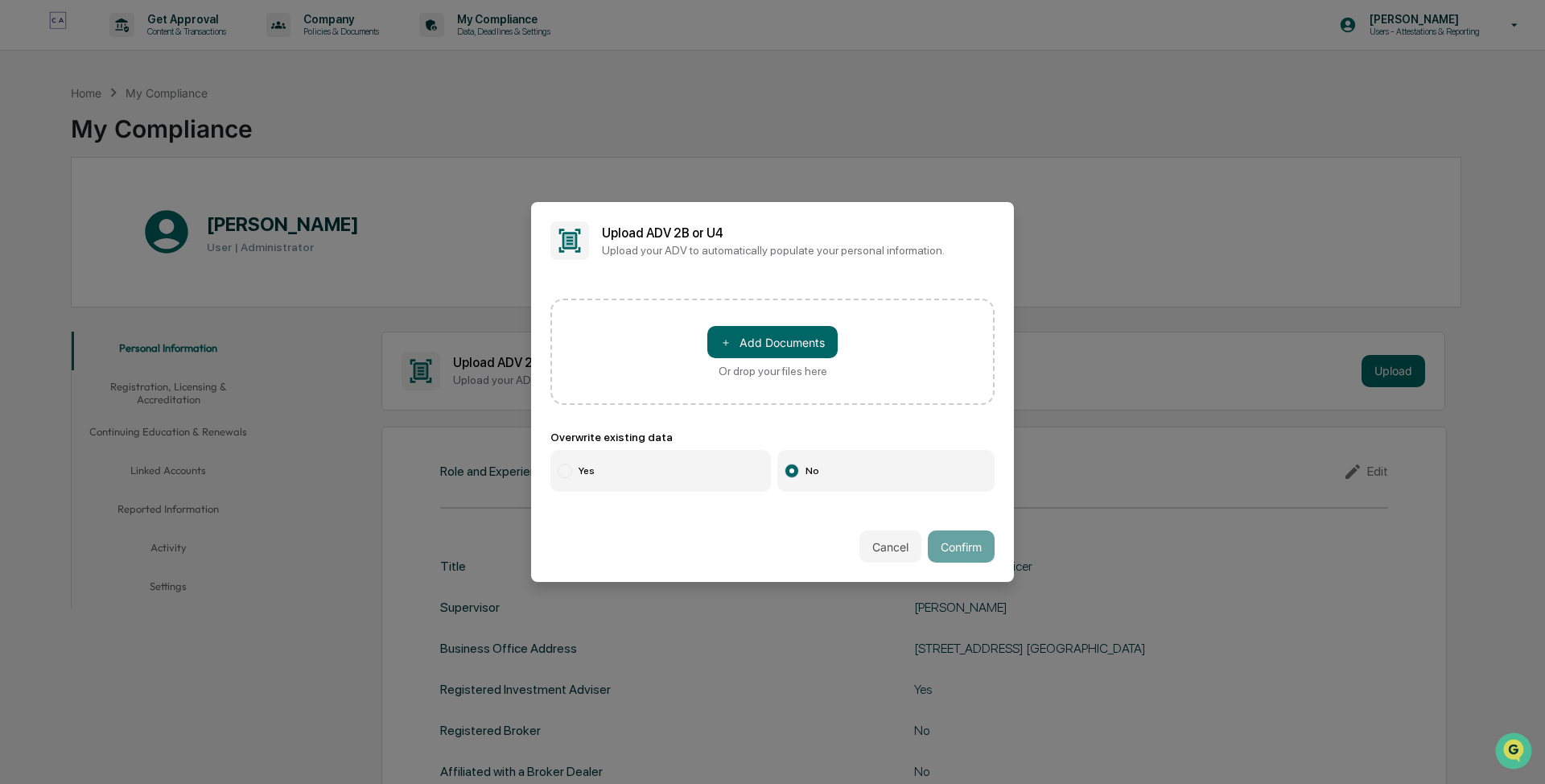
click at [515, 270] on button "Cancel" at bounding box center [890, 546] width 62 height 33
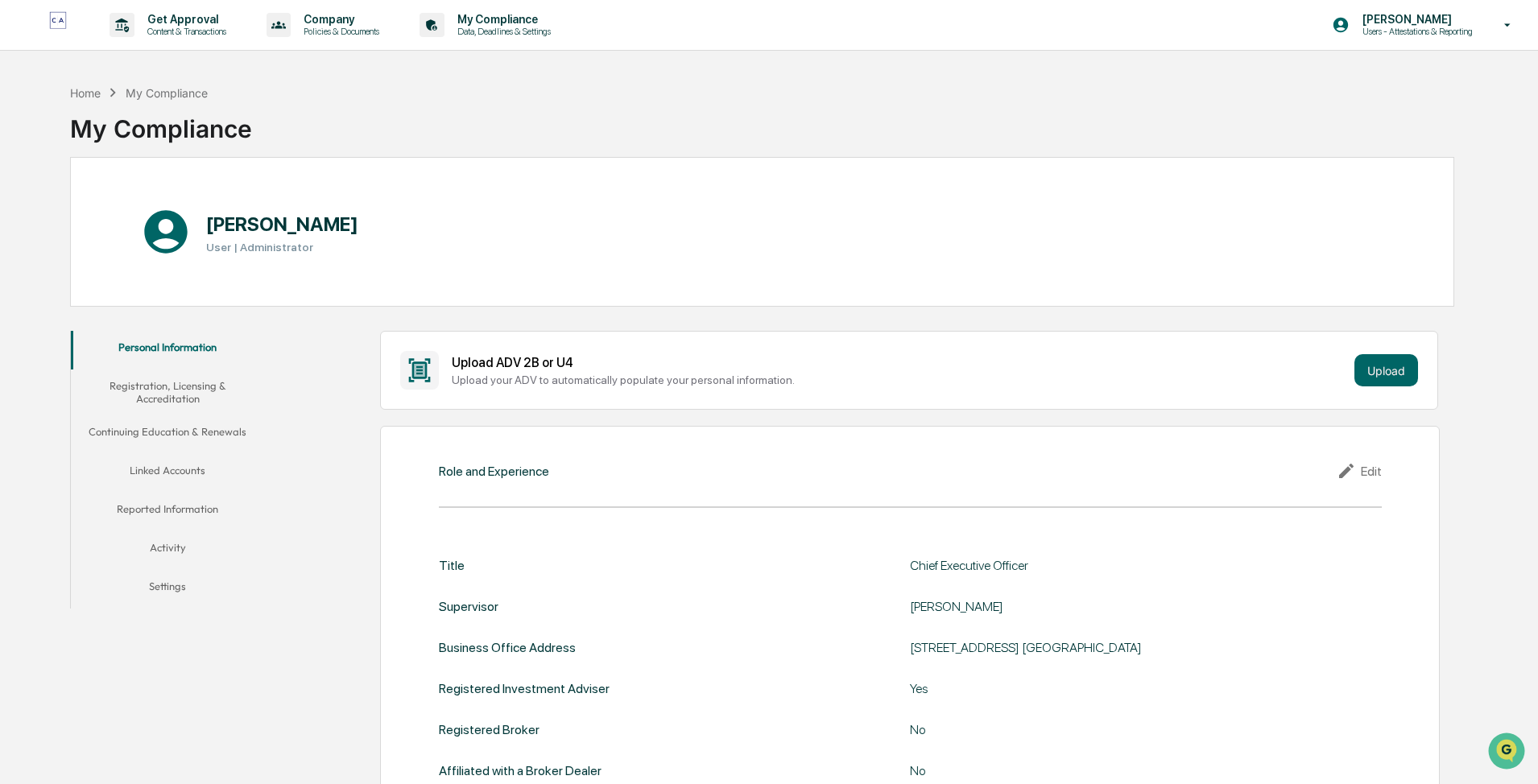
click at [187, 270] on button "Registration, Licensing & Accreditation" at bounding box center [167, 392] width 193 height 46
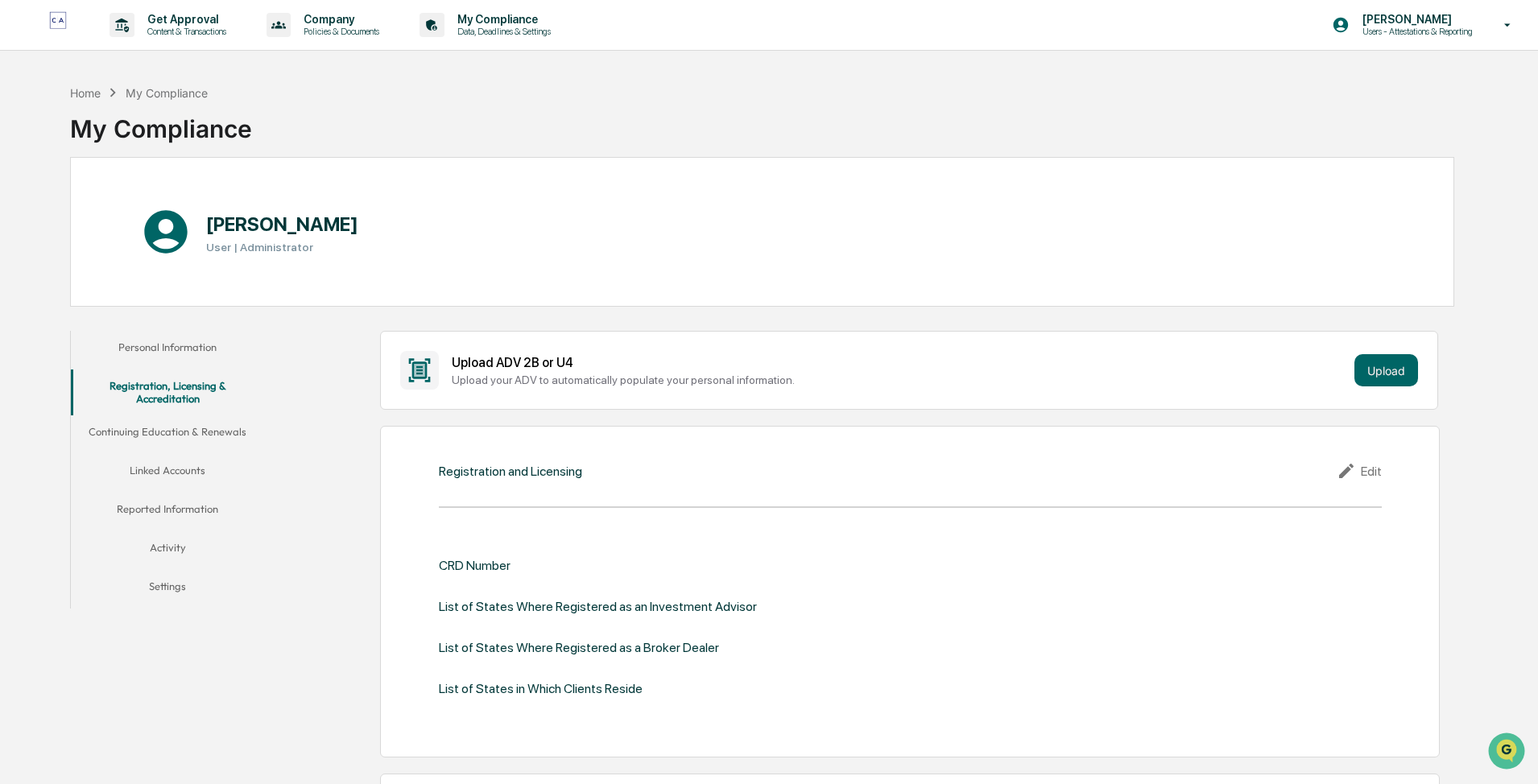
click at [515, 270] on button "Upload" at bounding box center [1386, 370] width 63 height 33
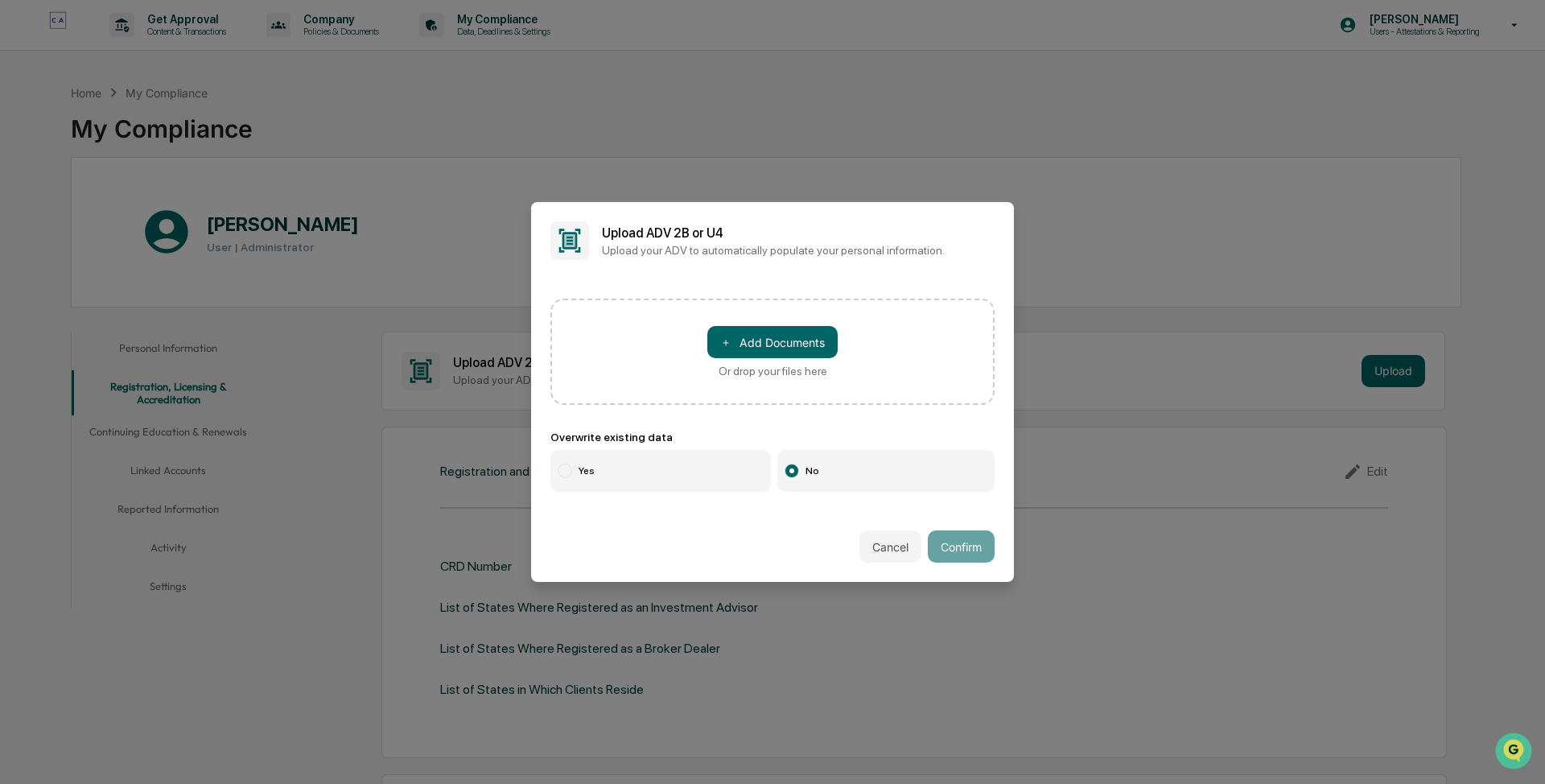
click at [515, 270] on button "Cancel" at bounding box center [890, 546] width 62 height 33
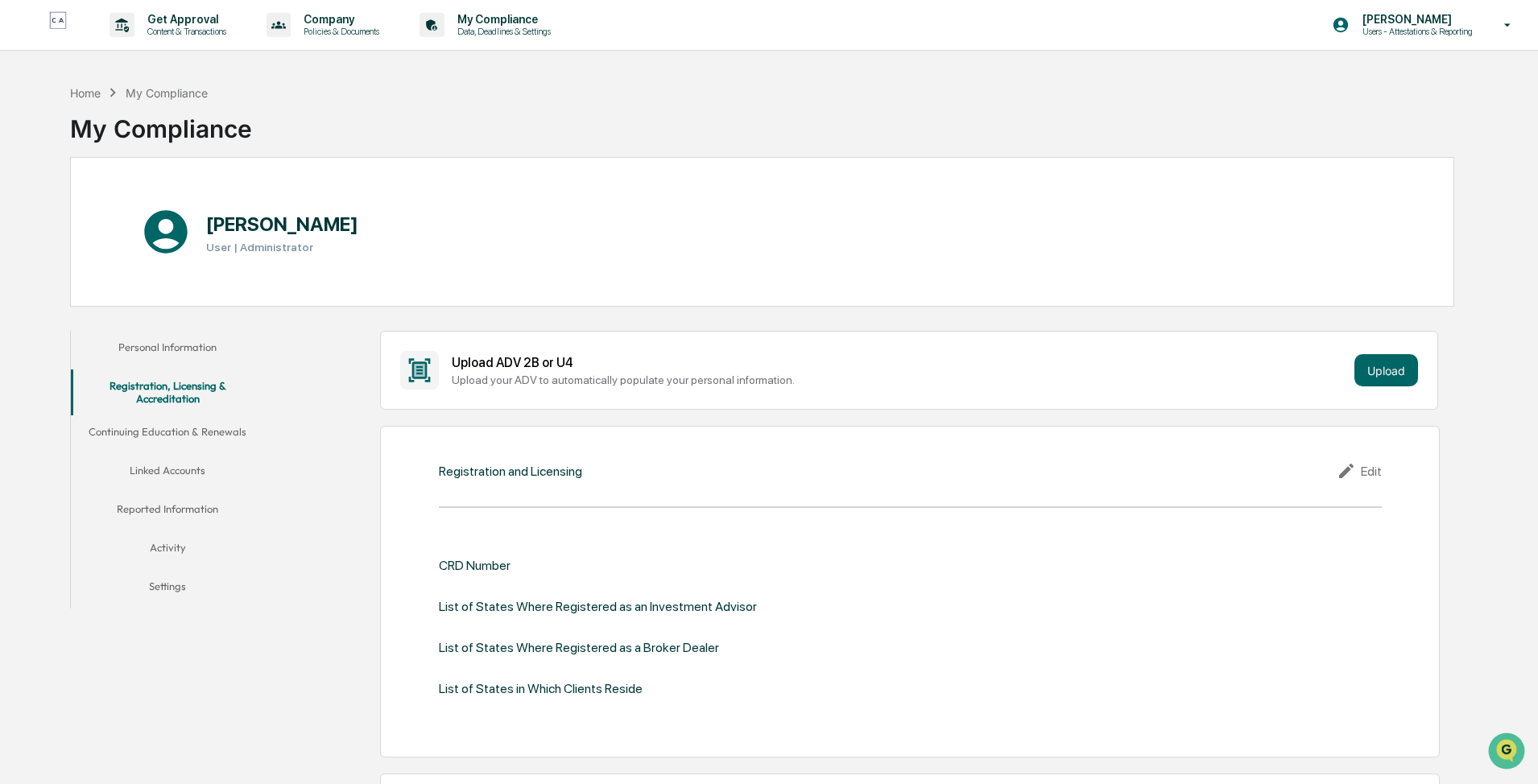
click at [515, 270] on div "Edit" at bounding box center [1359, 471] width 45 height 20
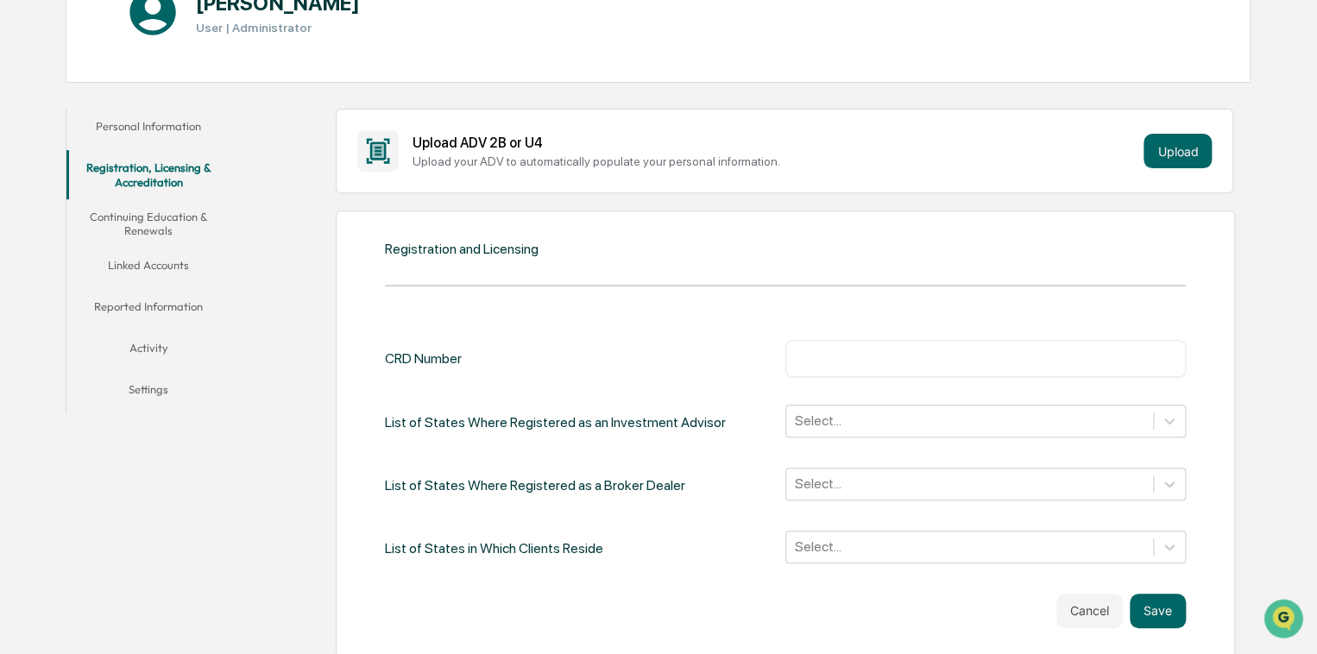
scroll to position [259, 0]
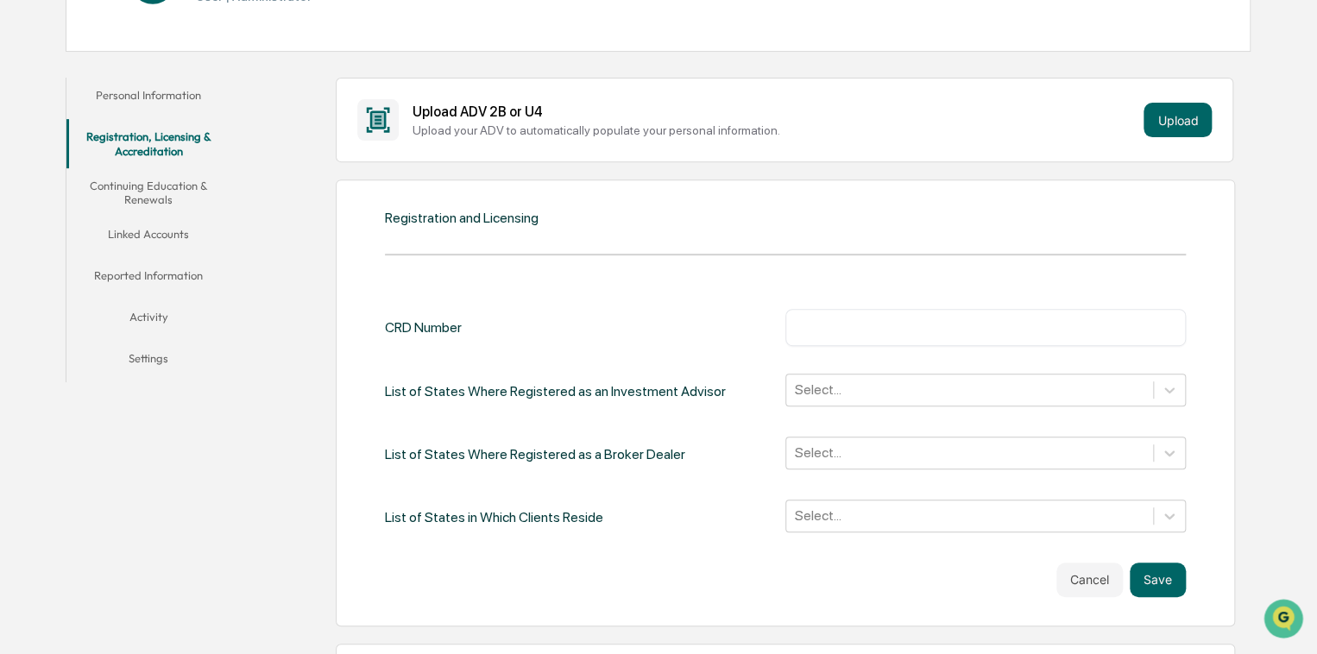
click at [552, 290] on input "text" at bounding box center [985, 326] width 375 height 17
type input "*******"
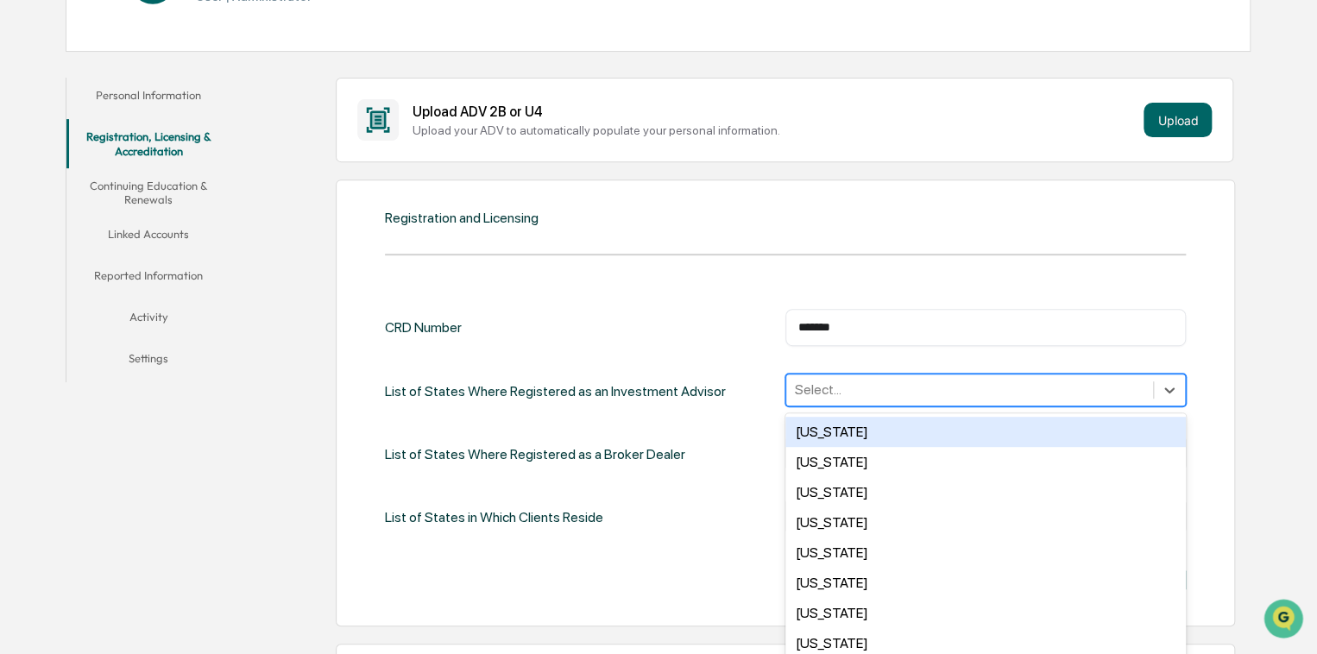
scroll to position [282, 0]
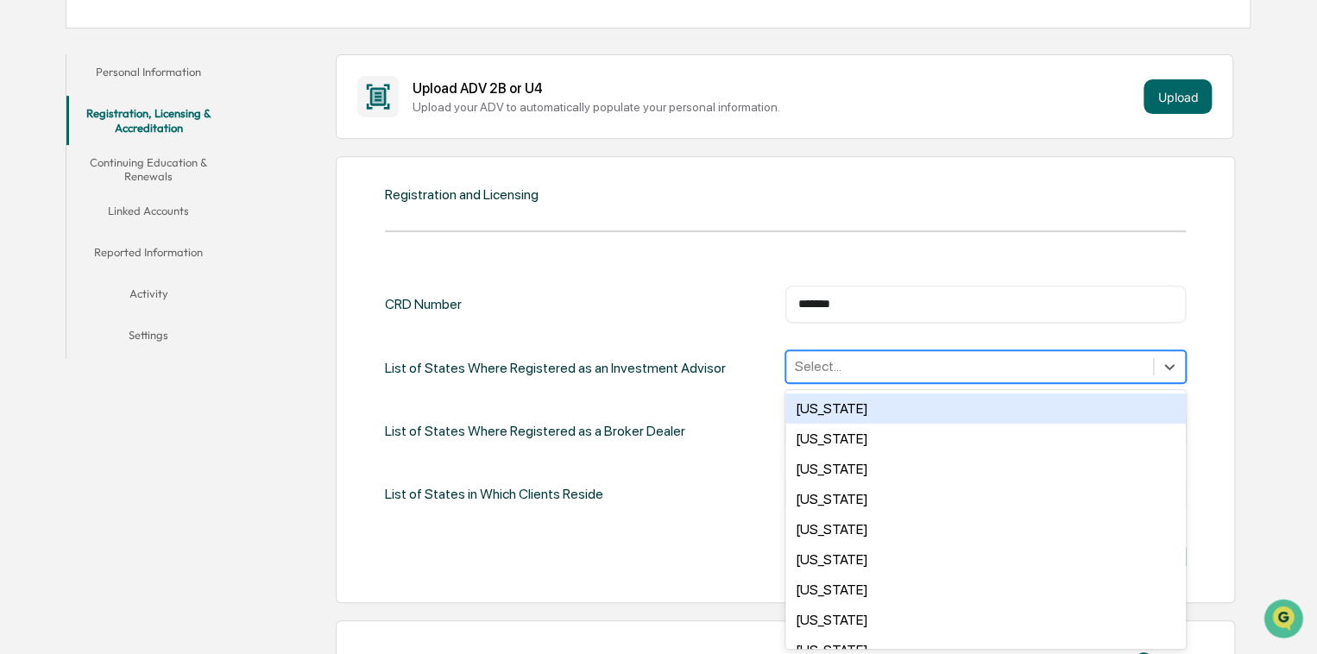
click at [552, 290] on div "50 results available. Use Up and Down to choose options, press Enter to select …" at bounding box center [985, 366] width 400 height 33
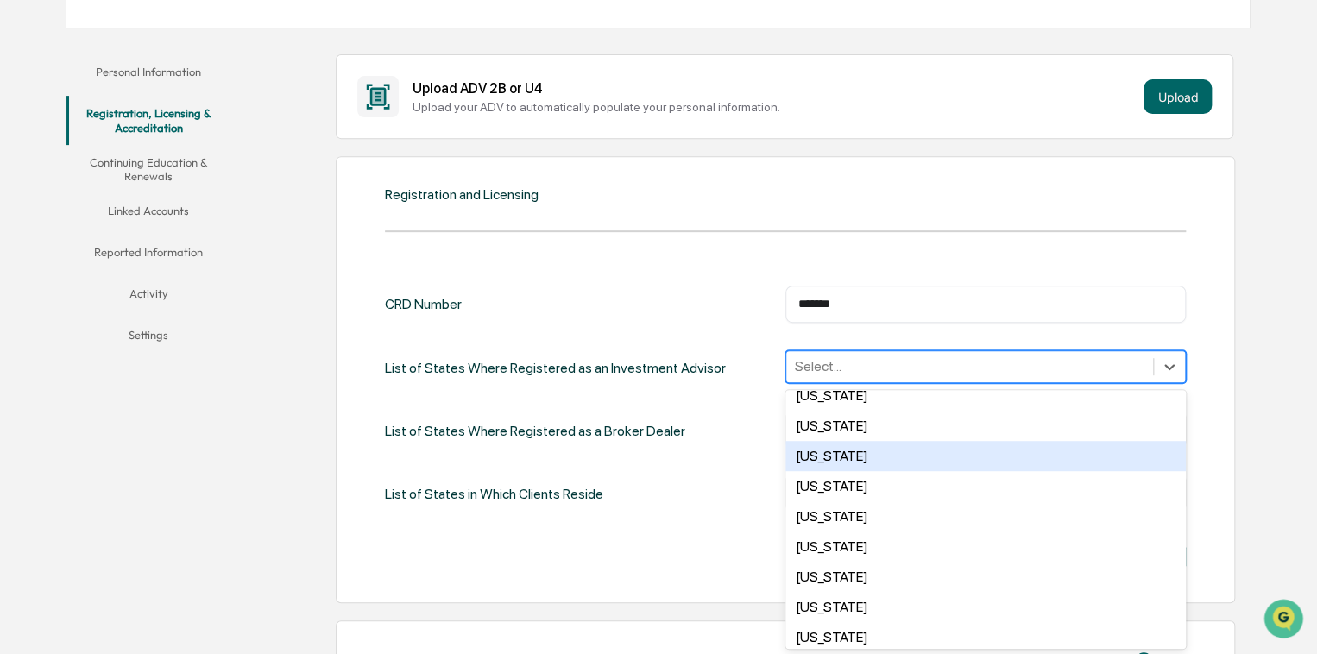
scroll to position [259, 0]
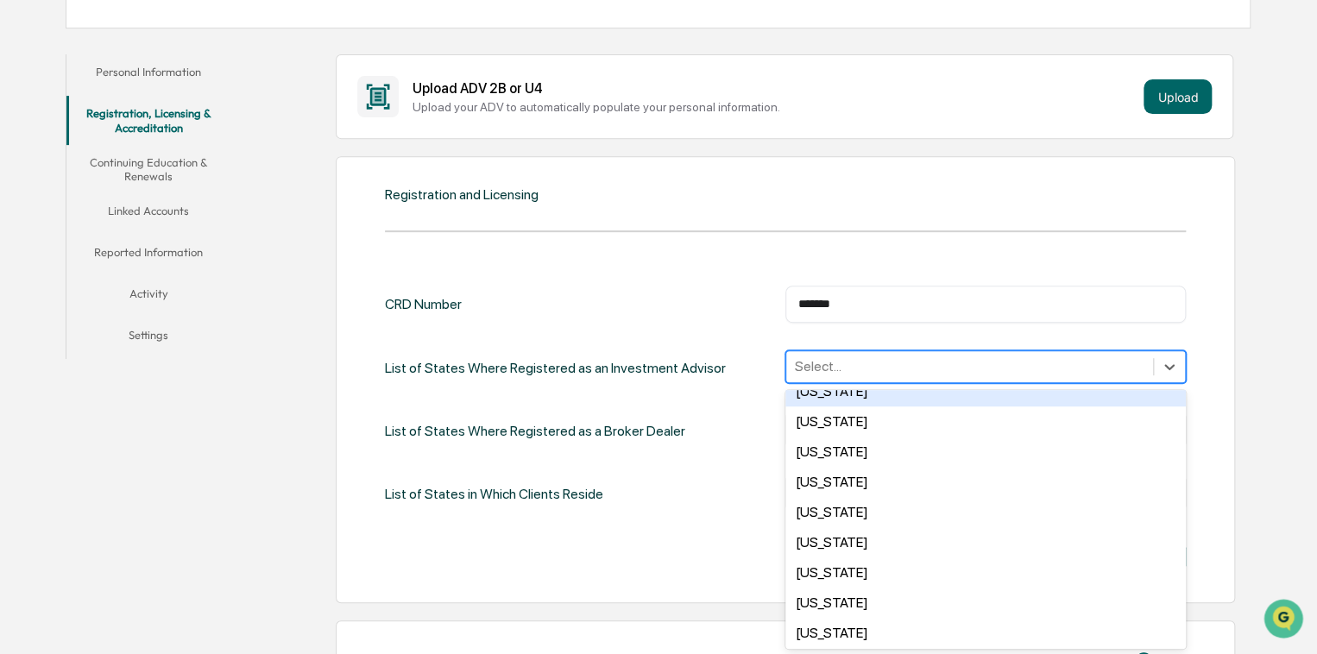
click at [552, 290] on div "Florida" at bounding box center [985, 391] width 400 height 30
click at [552, 290] on icon "Remove Hawaii" at bounding box center [974, 367] width 12 height 12
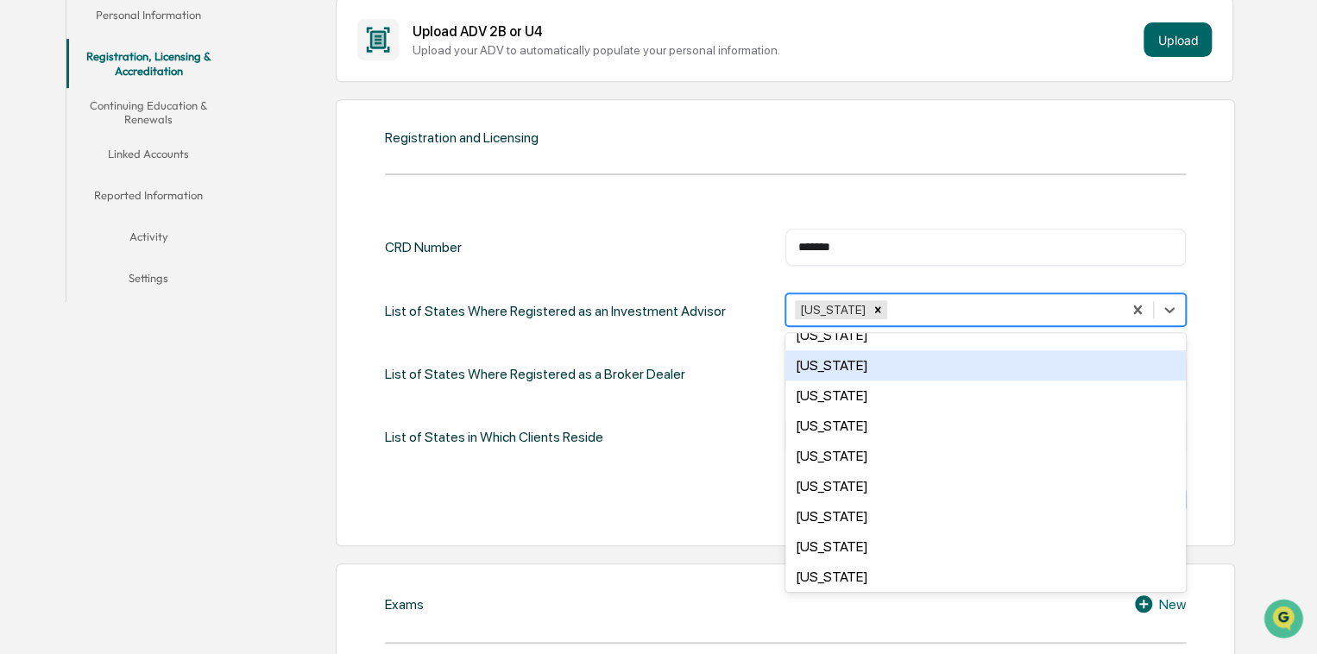
scroll to position [455, 0]
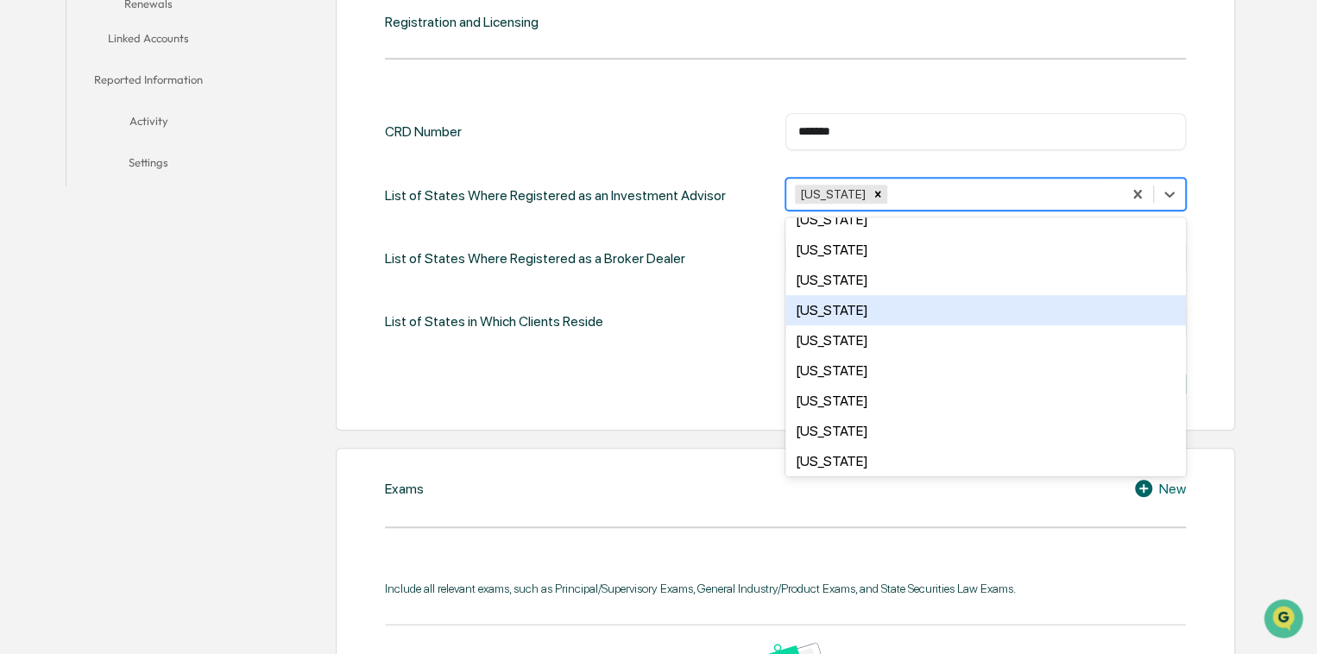
click at [552, 255] on div "List of States Where Registered as a Broker Dealer Select..." at bounding box center [785, 258] width 801 height 35
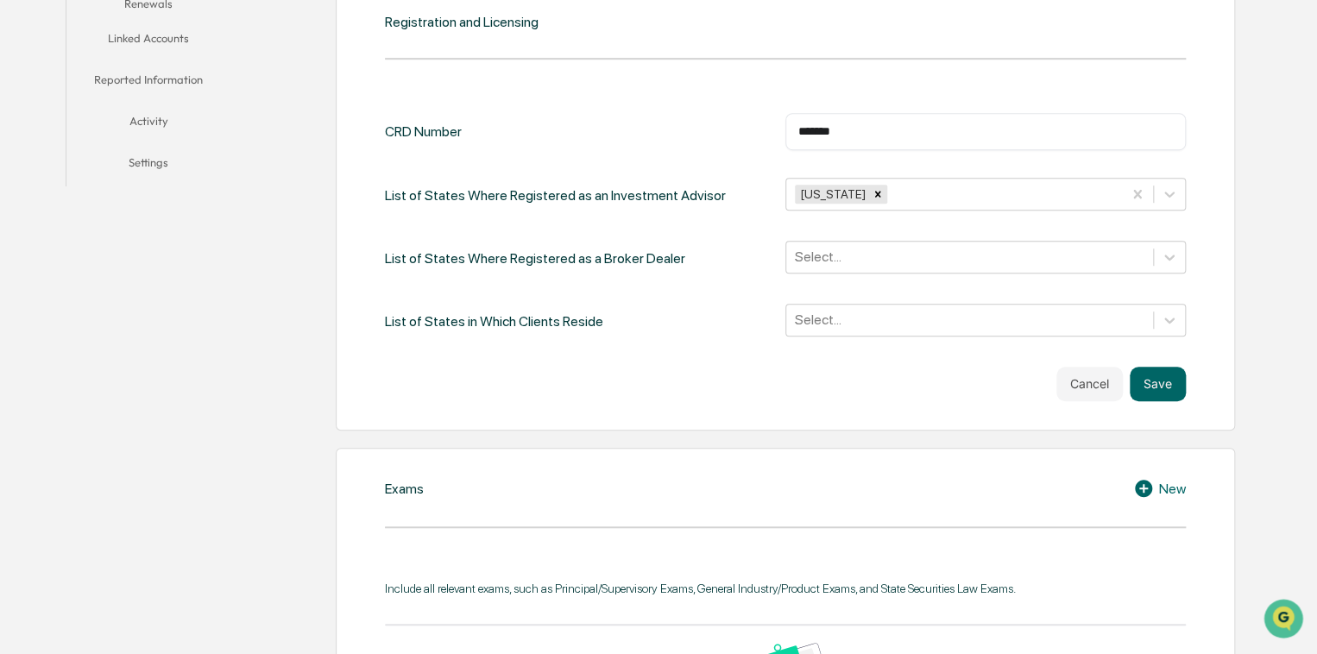
click at [552, 250] on div at bounding box center [970, 257] width 350 height 20
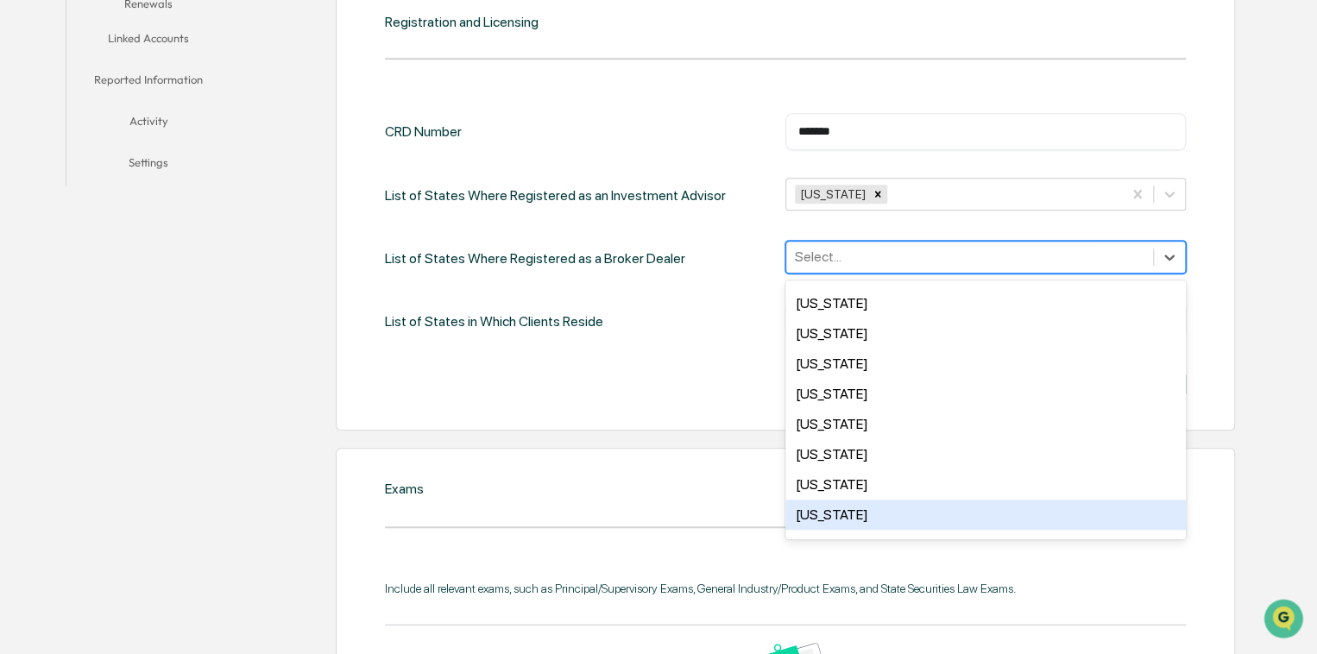
scroll to position [1267, 0]
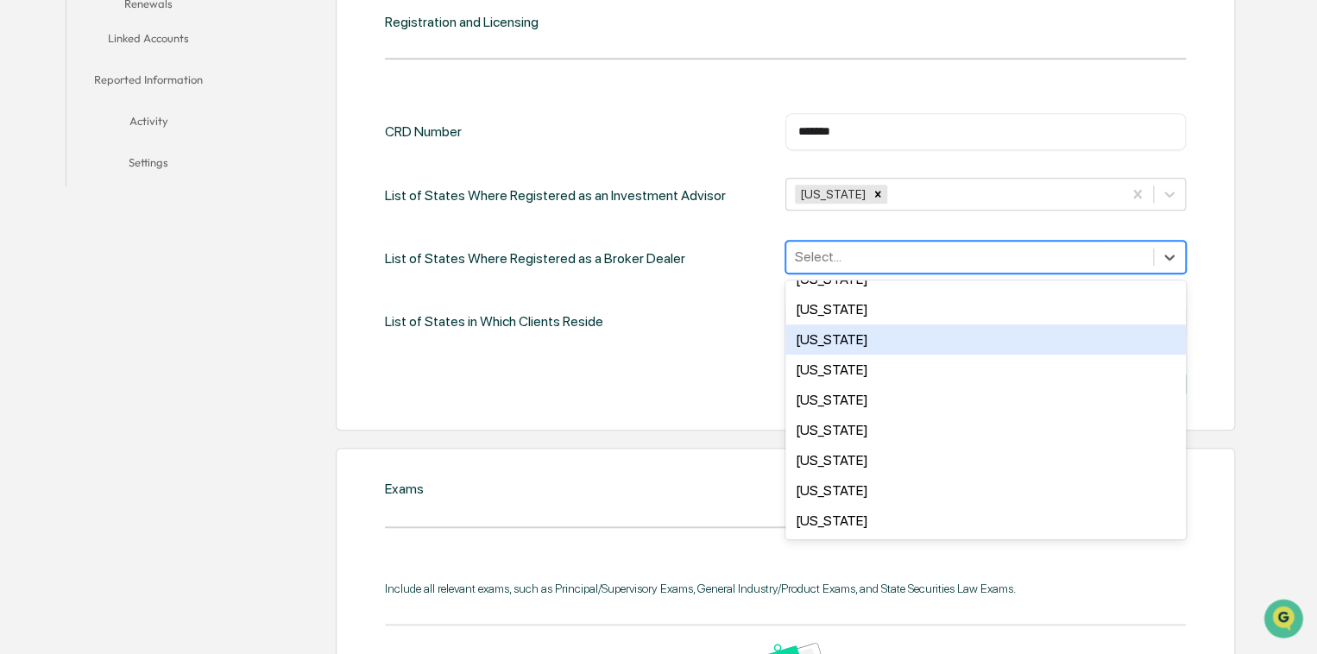
click at [552, 261] on div "List of States Where Registered as a Broker Dealer 50 results available. Use Up…" at bounding box center [785, 258] width 801 height 35
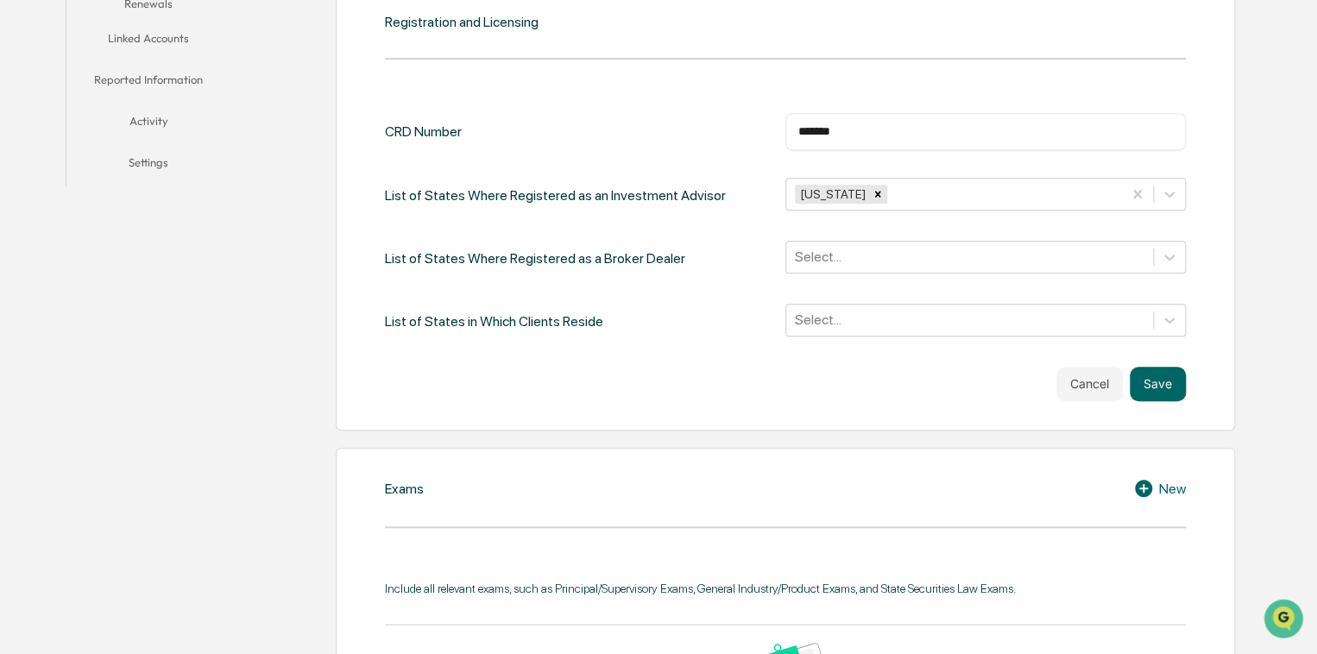
click at [552, 290] on button "Save" at bounding box center [1158, 384] width 56 height 35
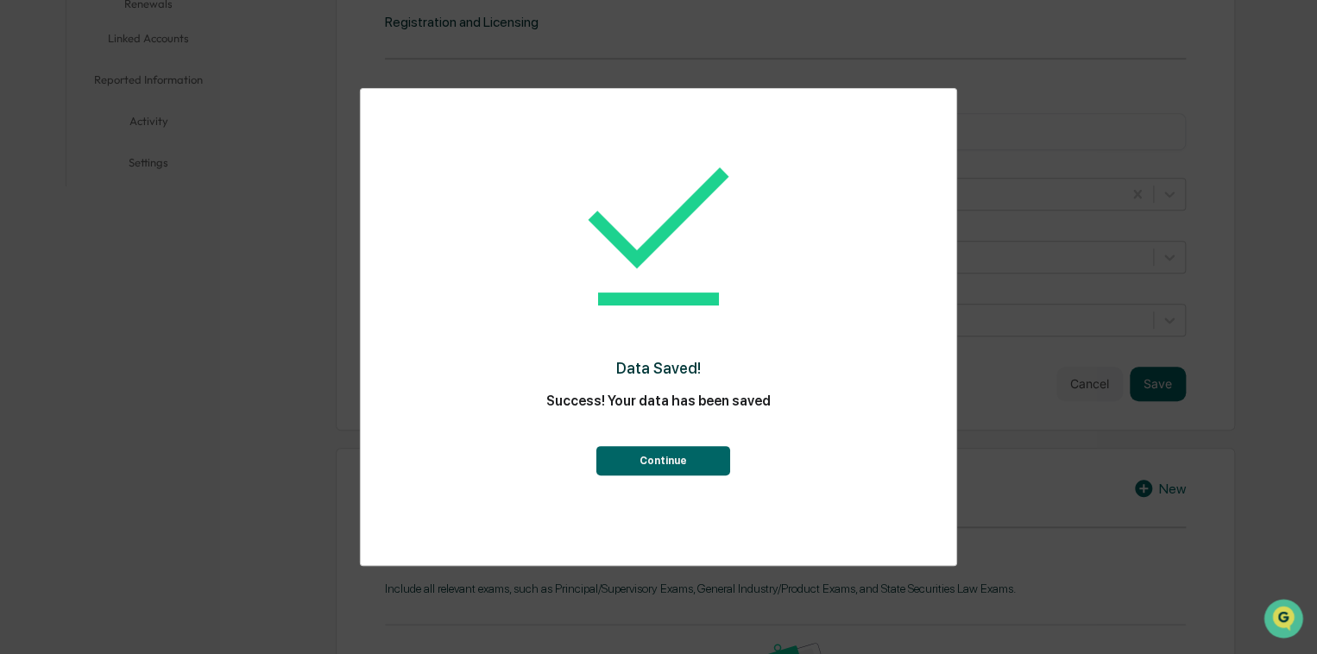
click at [552, 290] on button "Continue" at bounding box center [663, 460] width 134 height 29
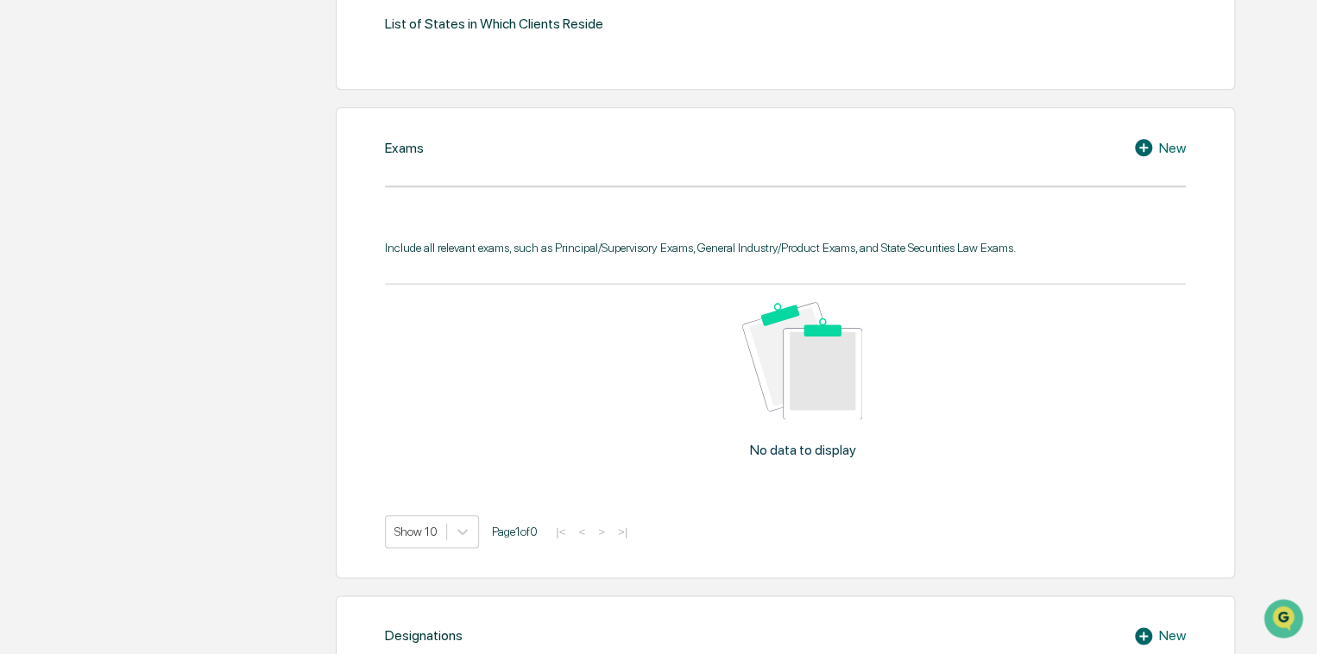
scroll to position [714, 0]
click at [552, 143] on div "New" at bounding box center [1159, 145] width 53 height 21
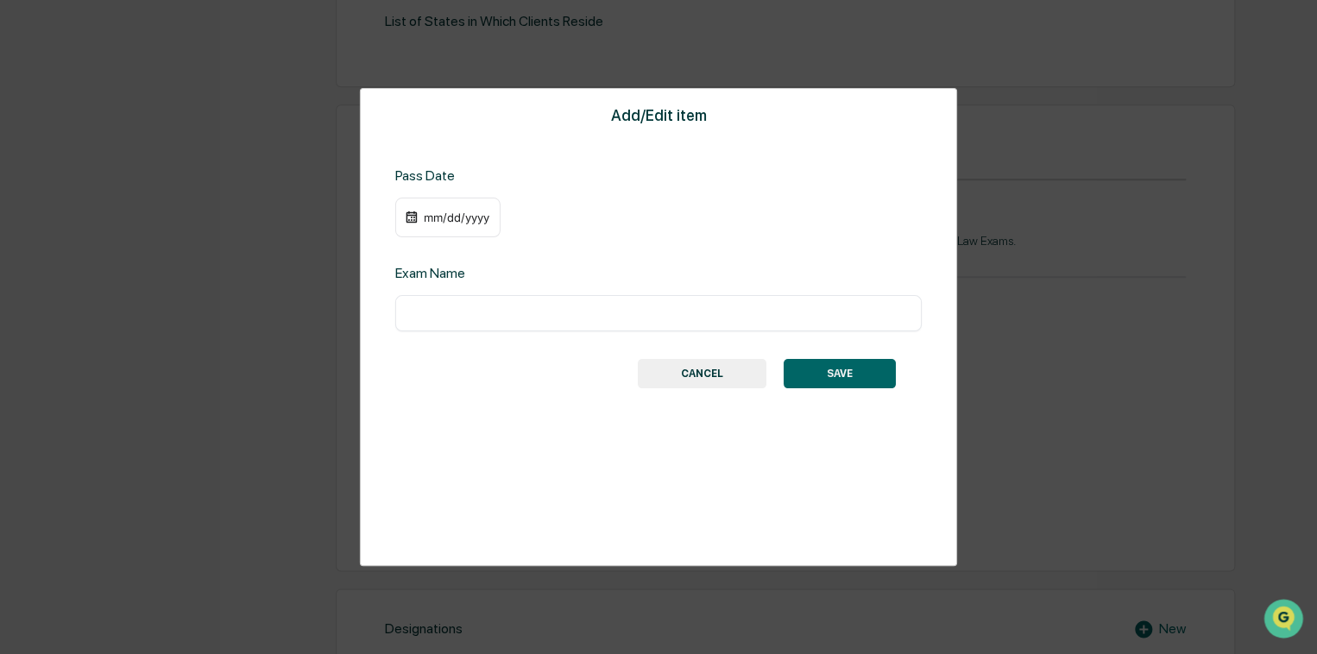
click at [458, 208] on div "mm/dd/yyyy" at bounding box center [447, 218] width 105 height 40
click at [460, 217] on div "mm/dd/yyyy" at bounding box center [456, 218] width 69 height 14
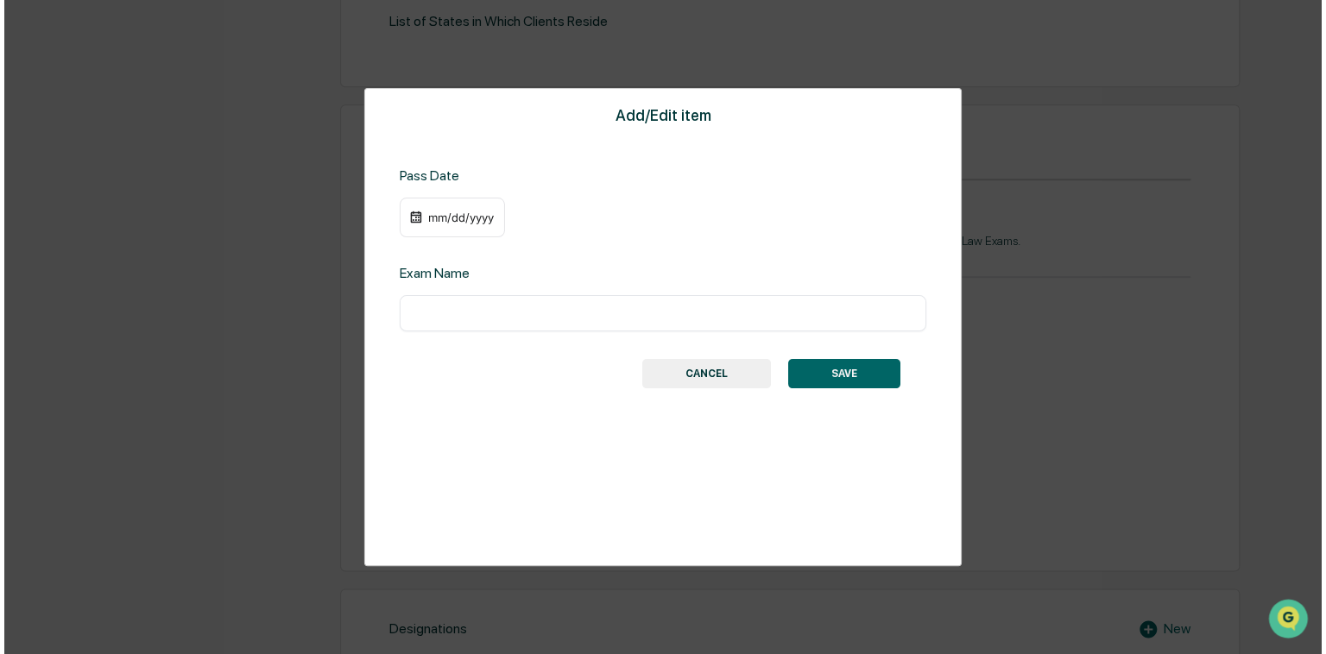
scroll to position [715, 0]
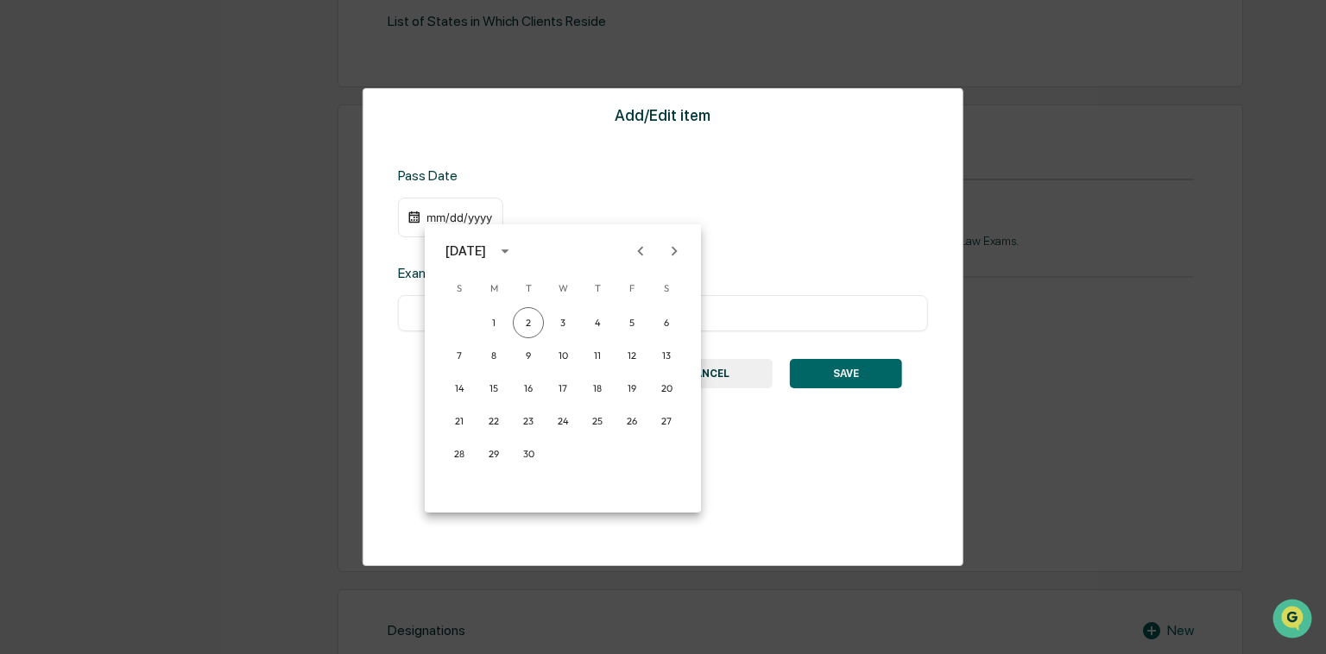
click at [514, 249] on icon "calendar view is open, switch to year view" at bounding box center [504, 251] width 19 height 19
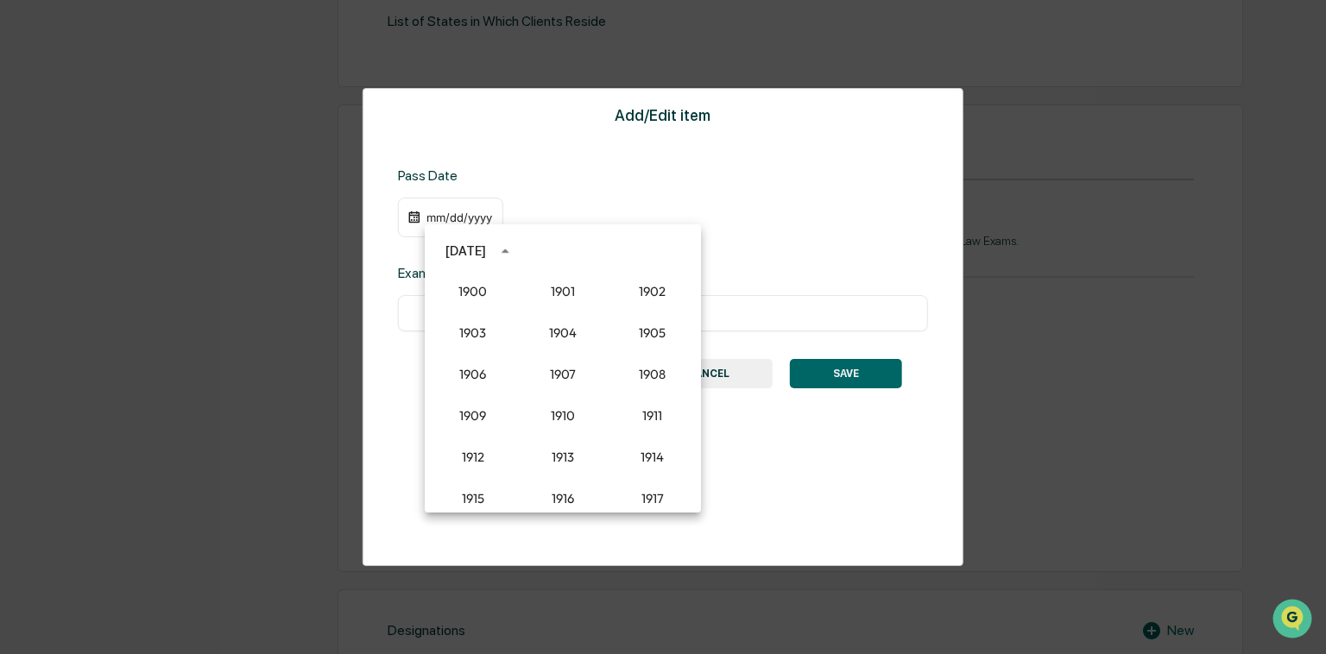
scroll to position [1599, 0]
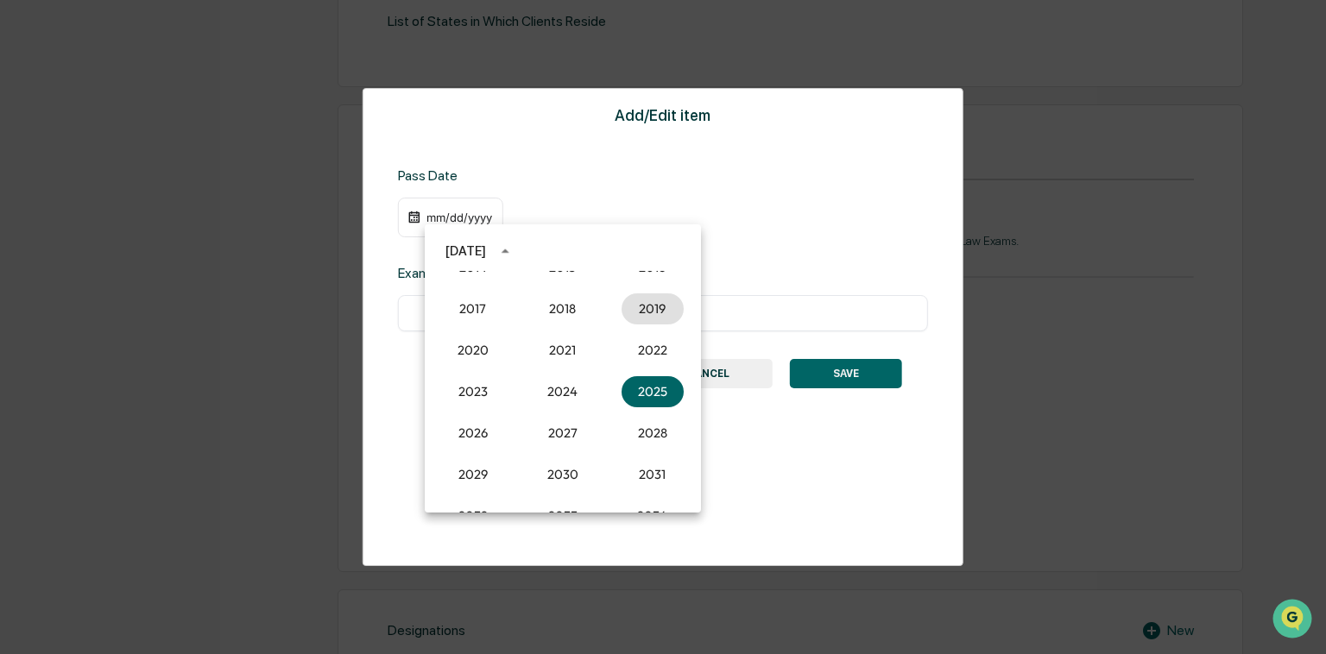
click at [552, 290] on button "2019" at bounding box center [652, 308] width 62 height 31
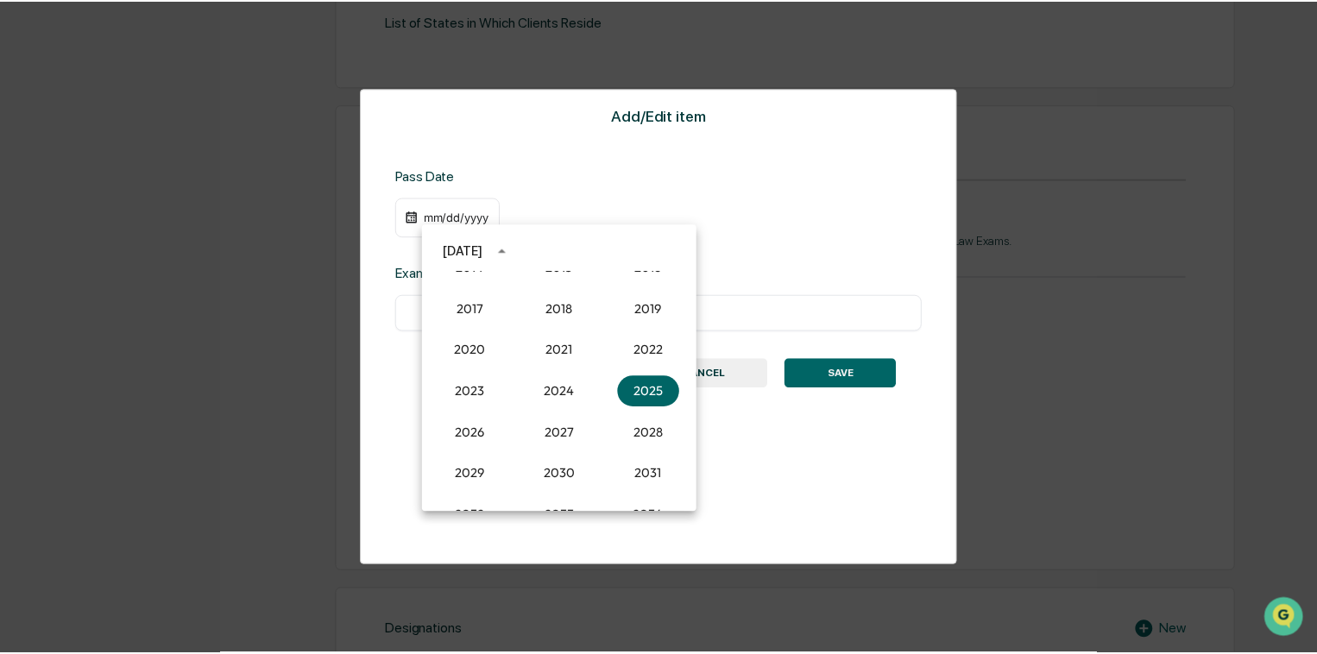
scroll to position [714, 0]
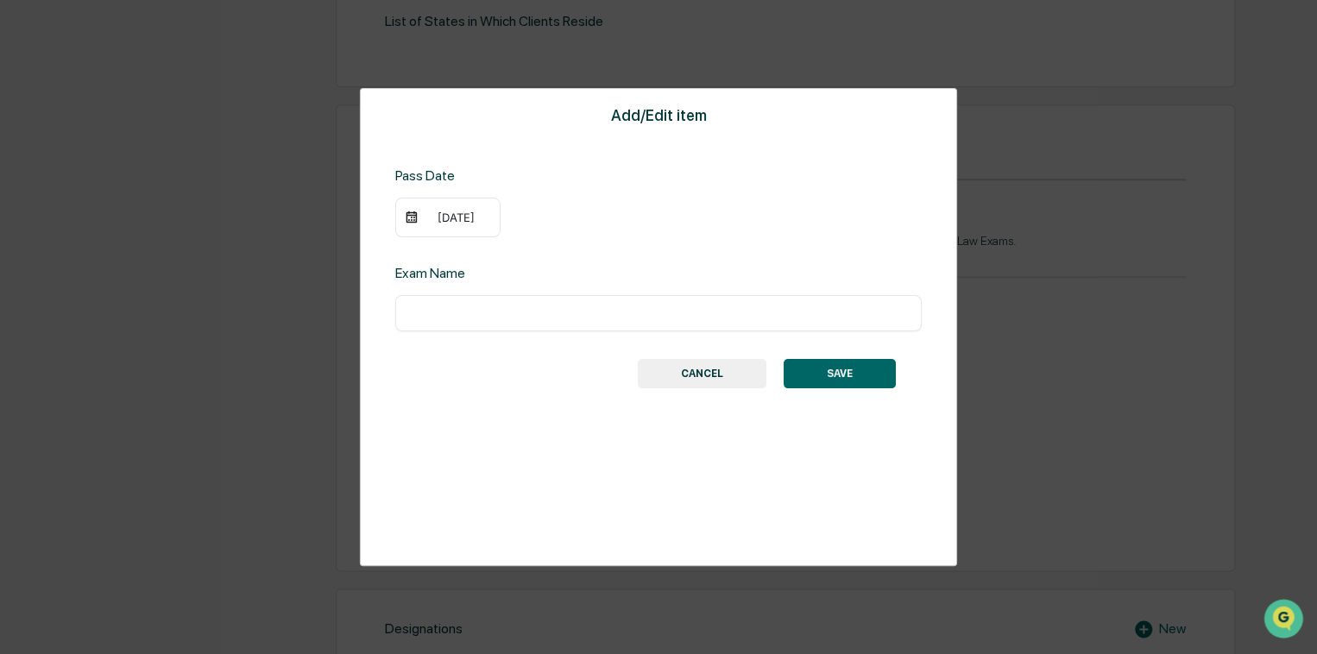
click at [426, 212] on div "09/02/2019" at bounding box center [456, 218] width 69 height 14
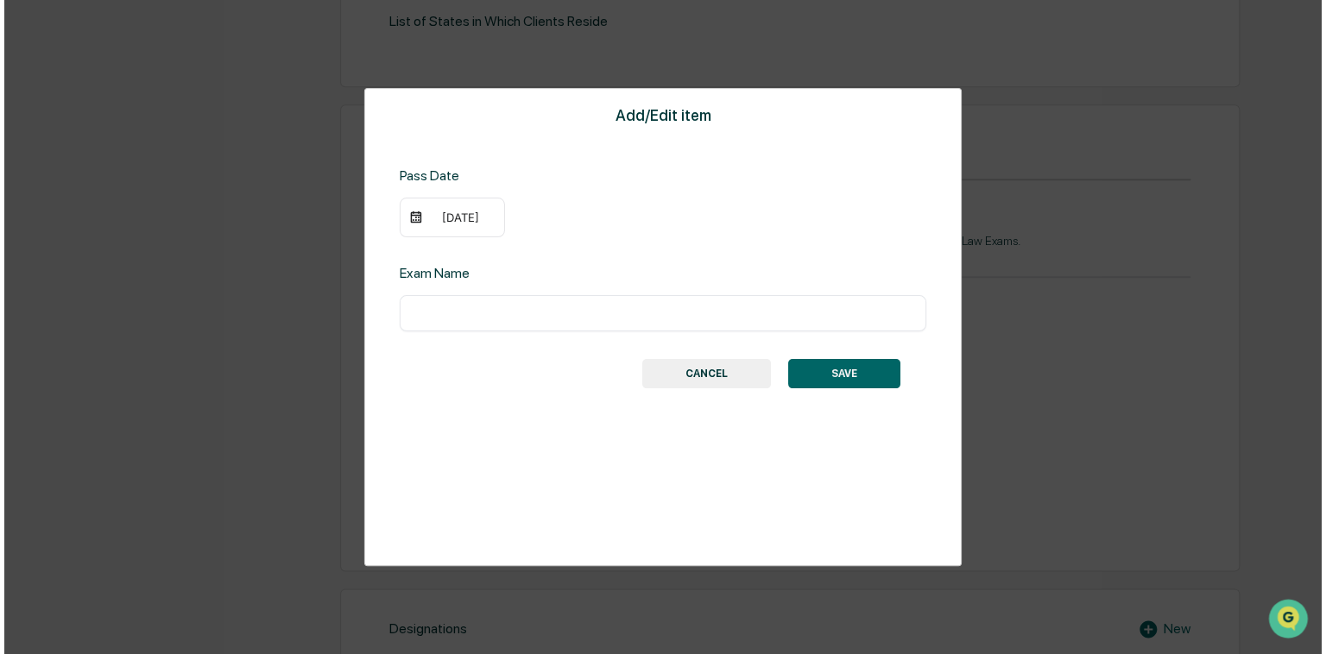
scroll to position [715, 0]
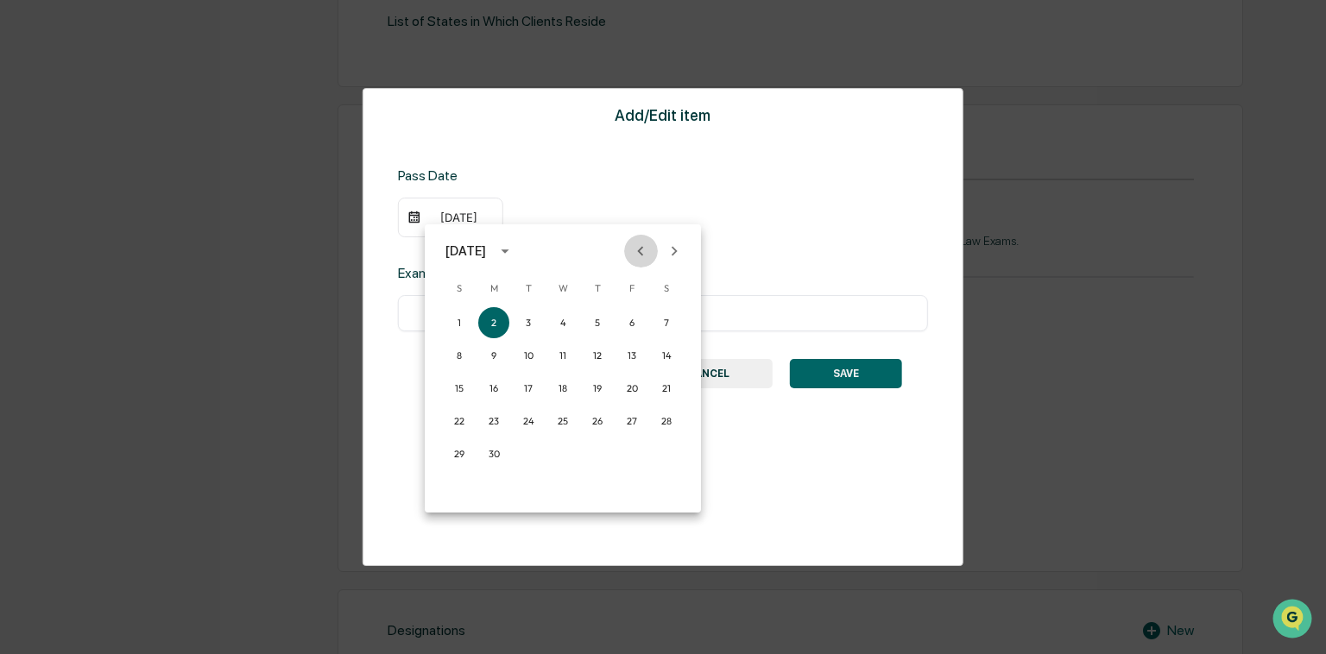
click at [552, 252] on icon "Previous month" at bounding box center [640, 251] width 19 height 19
click at [552, 249] on icon "Previous month" at bounding box center [640, 251] width 19 height 19
click at [552, 248] on icon "Previous month" at bounding box center [640, 251] width 19 height 19
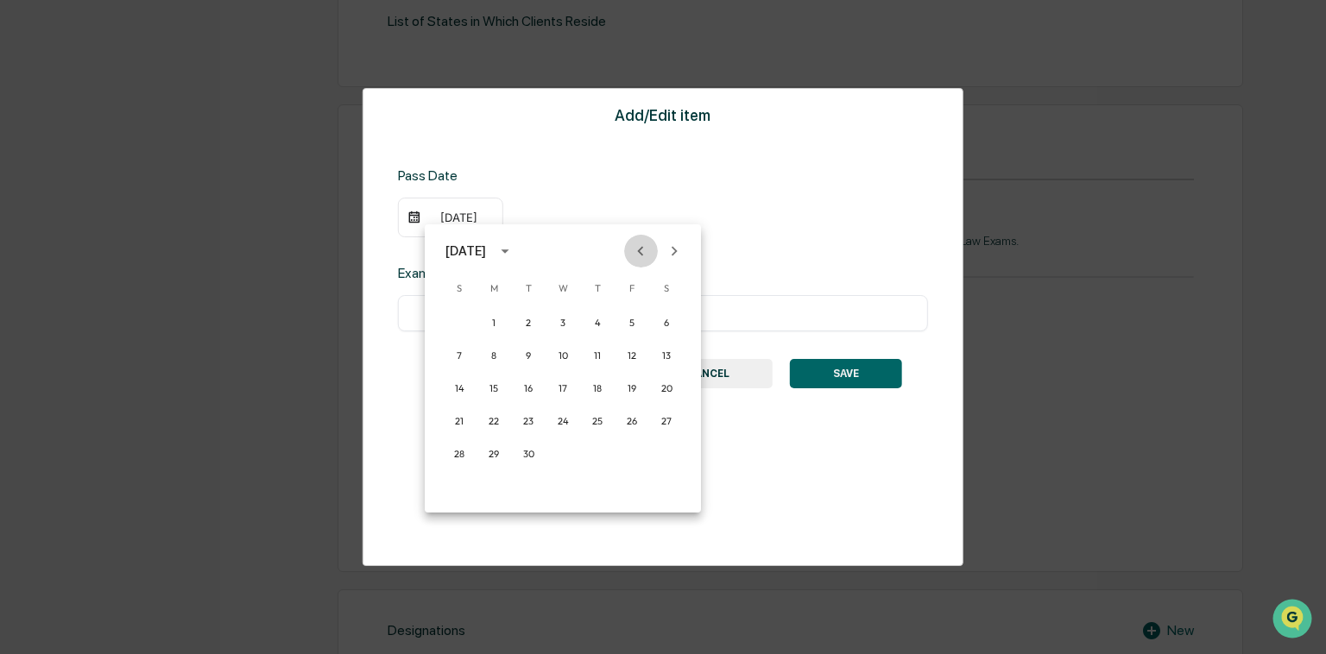
click at [552, 247] on icon "Previous month" at bounding box center [640, 251] width 19 height 19
click at [552, 290] on button "7" at bounding box center [597, 355] width 31 height 31
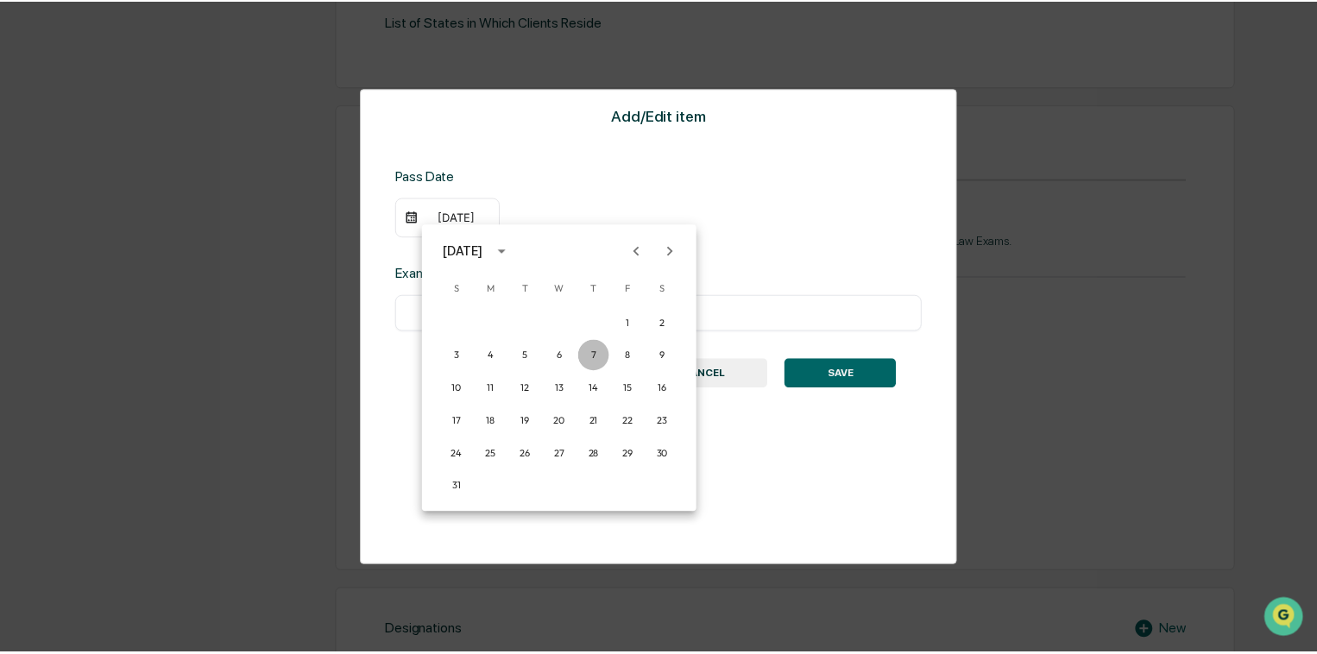
scroll to position [714, 0]
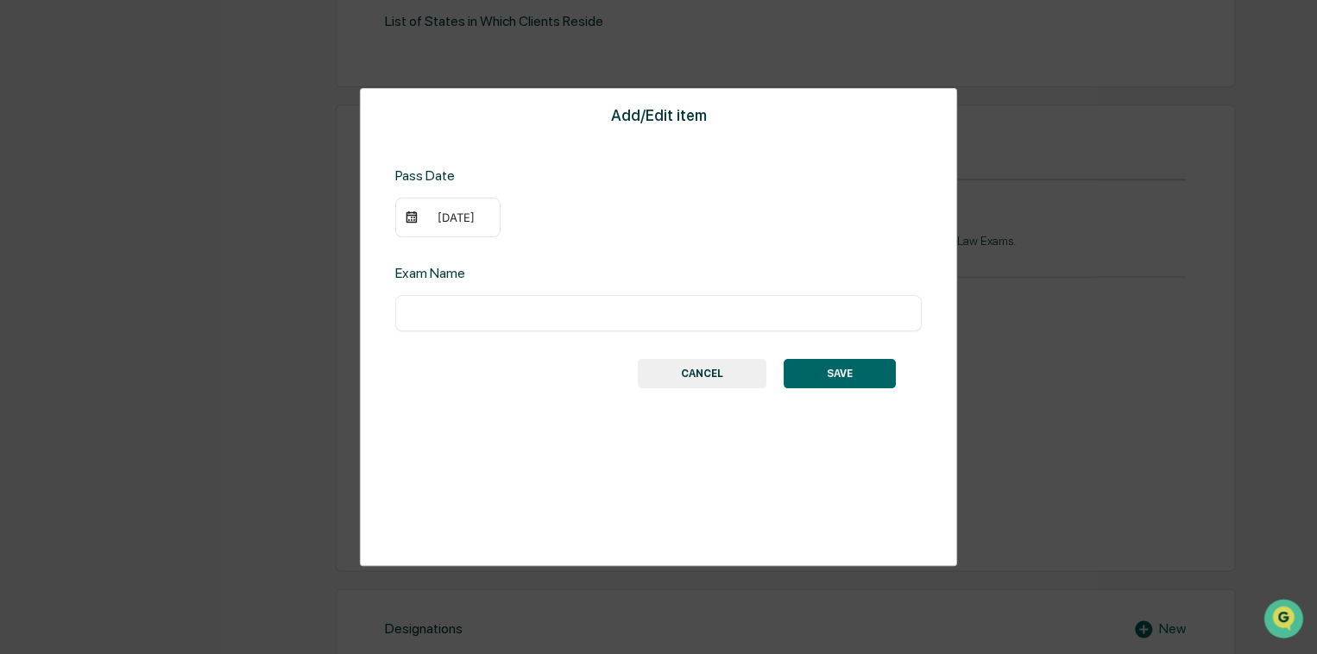
click at [524, 290] on input "text" at bounding box center [658, 313] width 501 height 17
type input "**********"
click at [552, 290] on button "SAVE" at bounding box center [840, 373] width 112 height 29
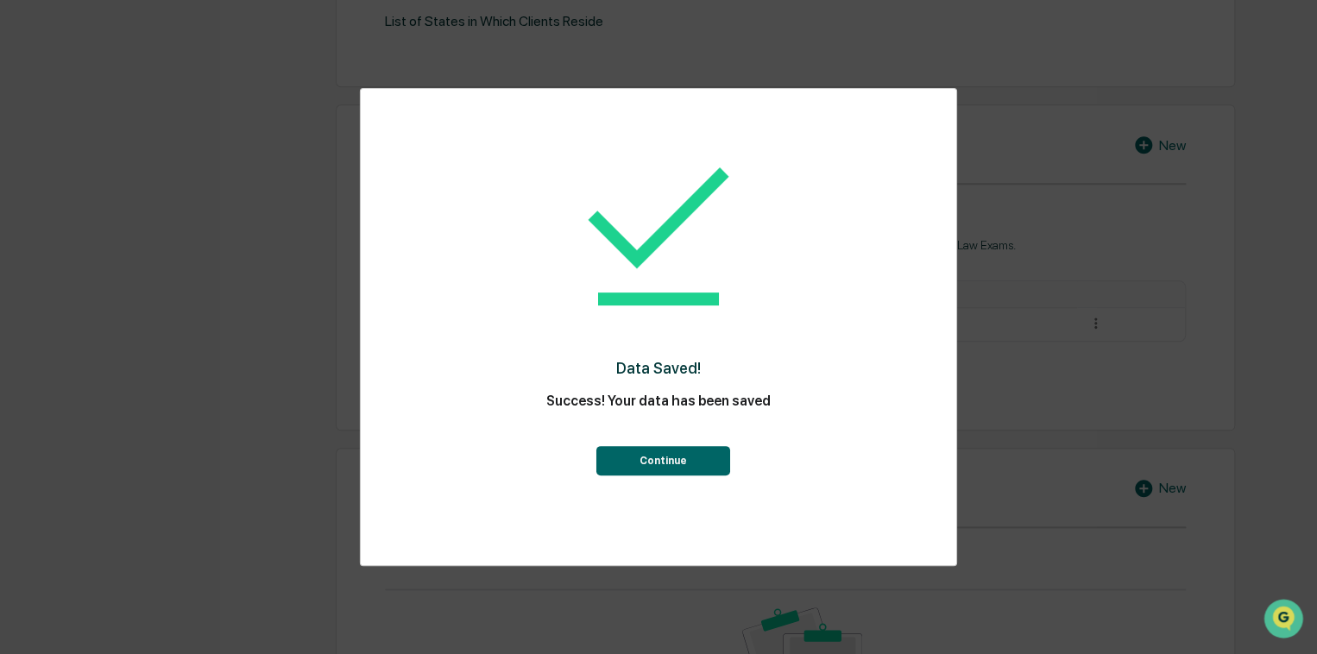
click at [552, 290] on button "Continue" at bounding box center [663, 460] width 134 height 29
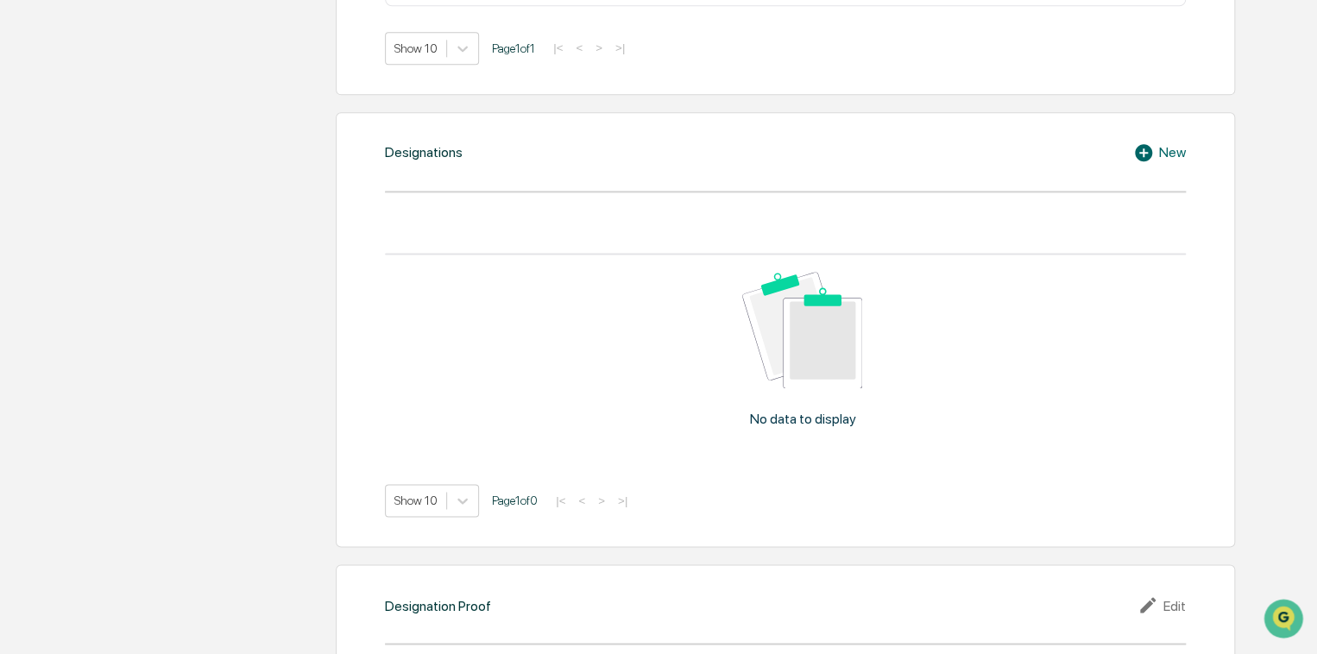
scroll to position [1059, 0]
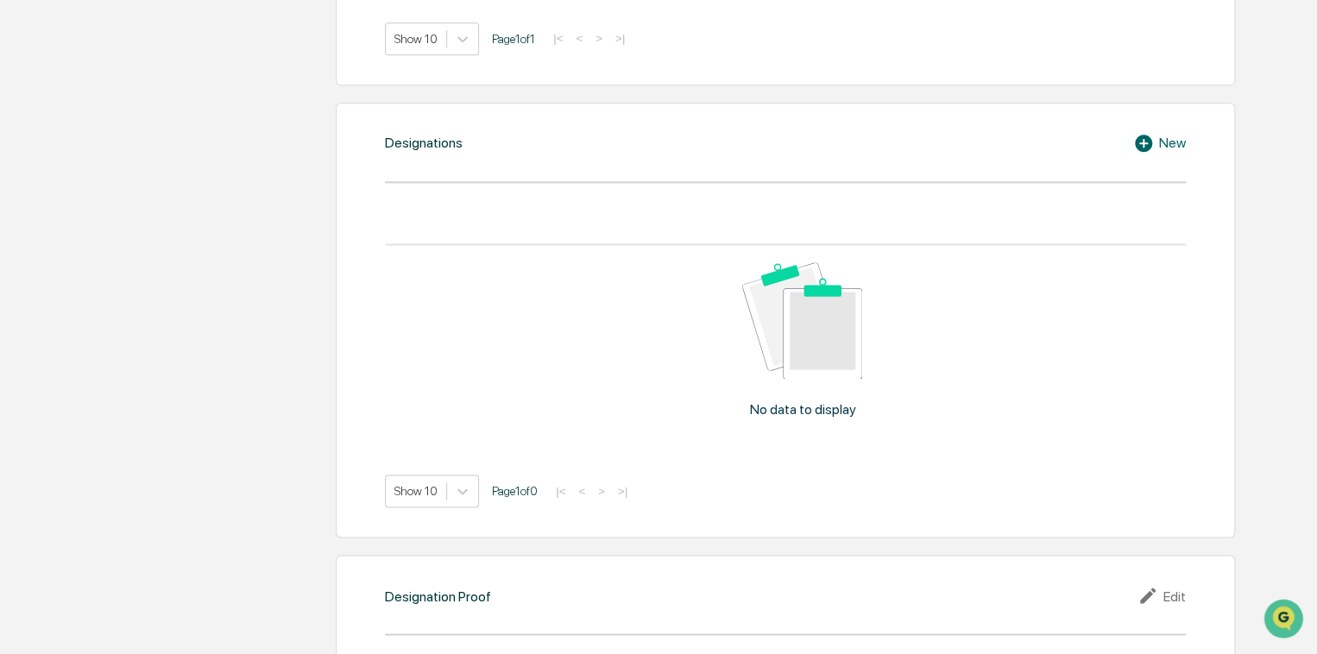
click at [552, 142] on div "New" at bounding box center [1159, 143] width 53 height 21
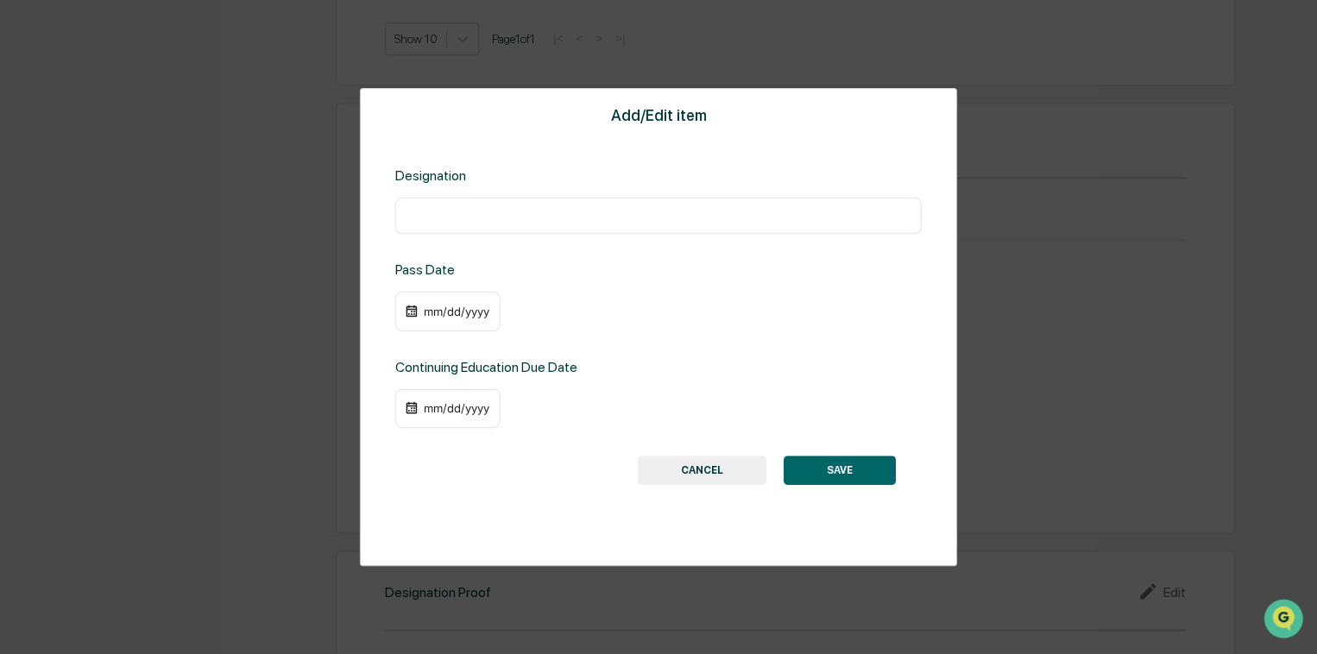
click at [552, 149] on div "Add/Edit item Designation ​ Pass Date mm/dd/yyyy Continuing Education Due Date …" at bounding box center [658, 327] width 1317 height 654
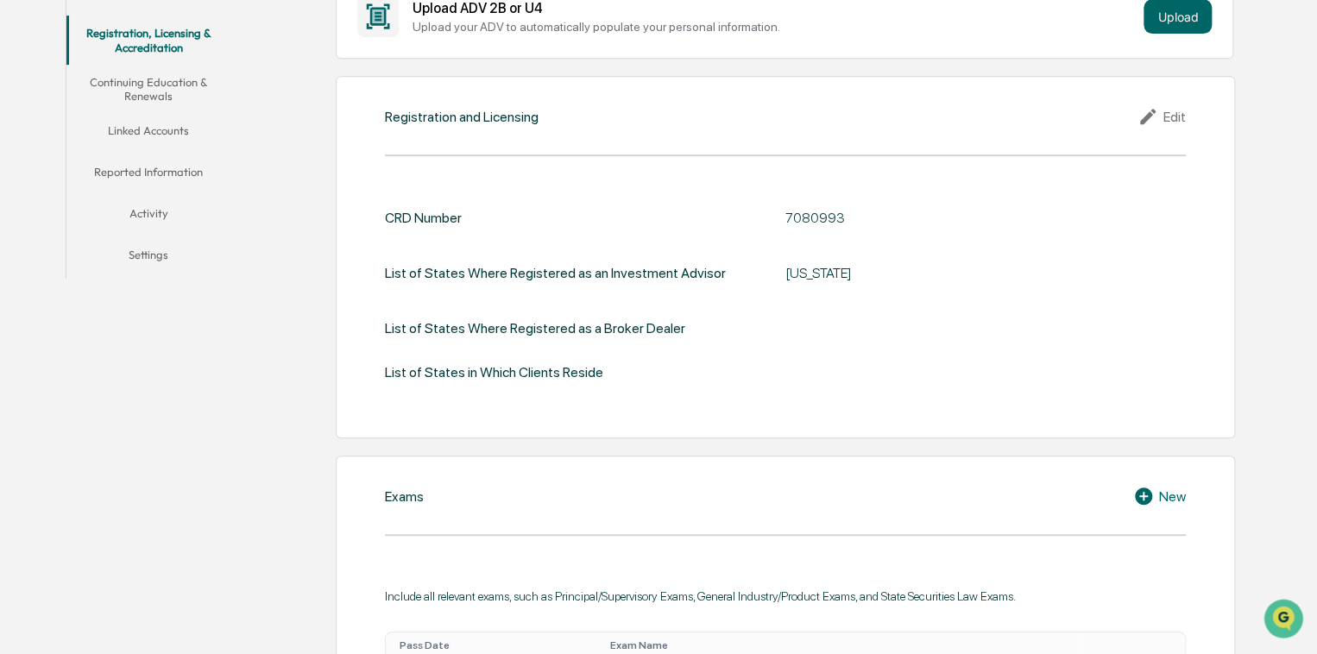
scroll to position [205, 0]
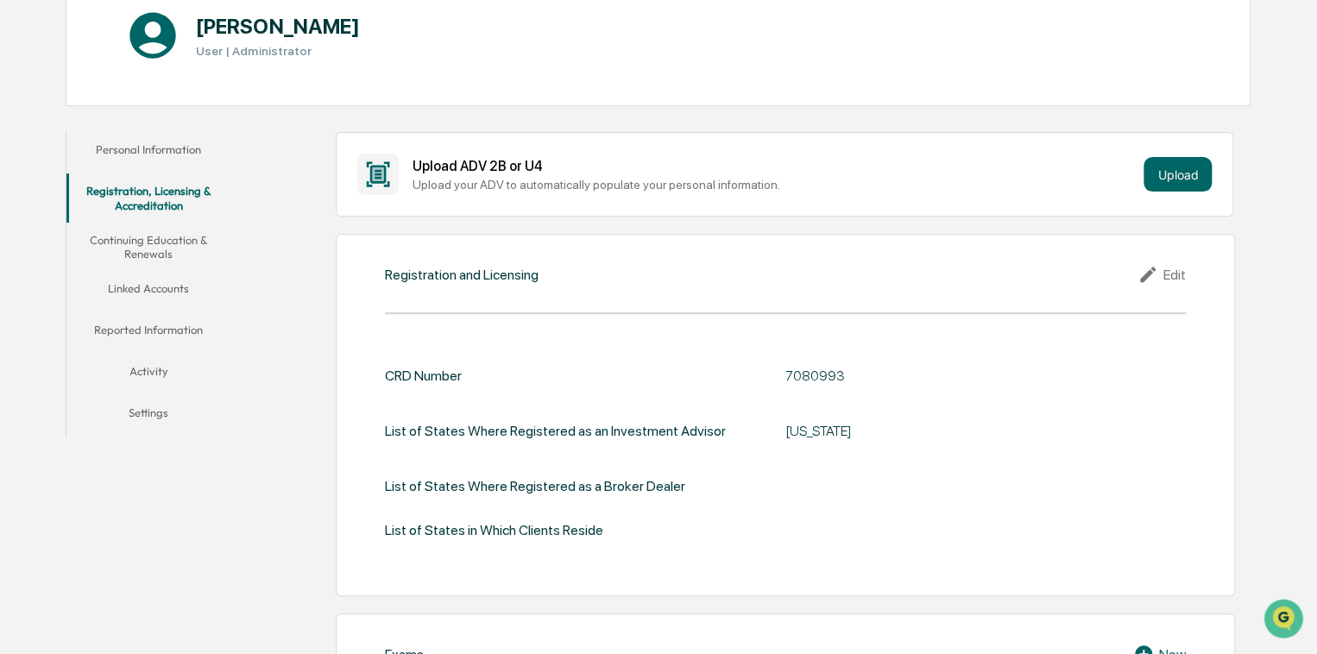
click at [155, 240] on button "Continuing Education & Renewals" at bounding box center [148, 247] width 165 height 49
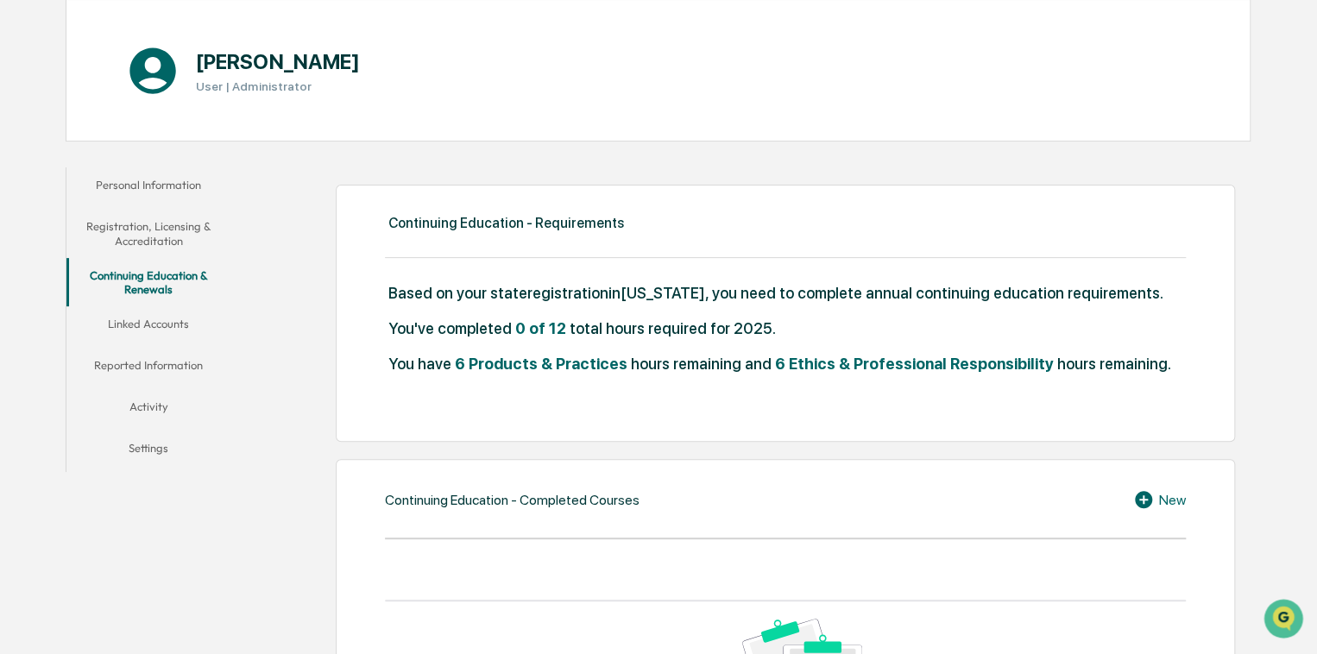
scroll to position [99, 0]
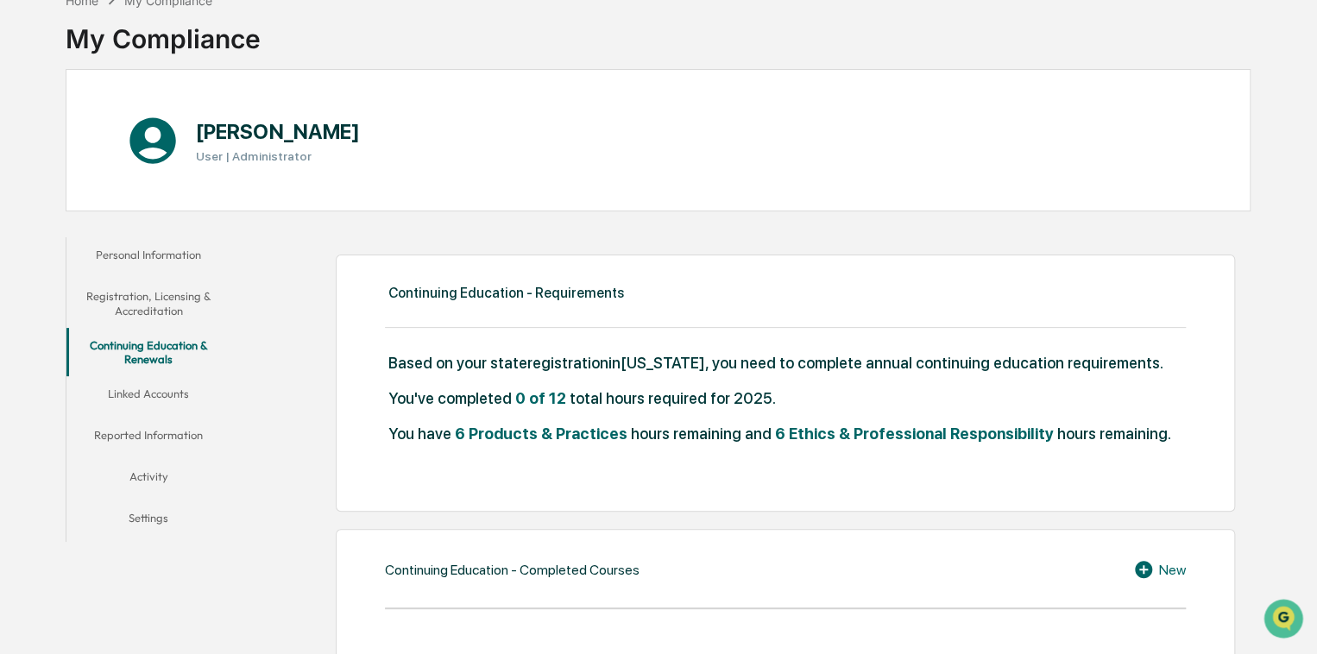
click at [155, 290] on button "Linked Accounts" at bounding box center [148, 396] width 165 height 41
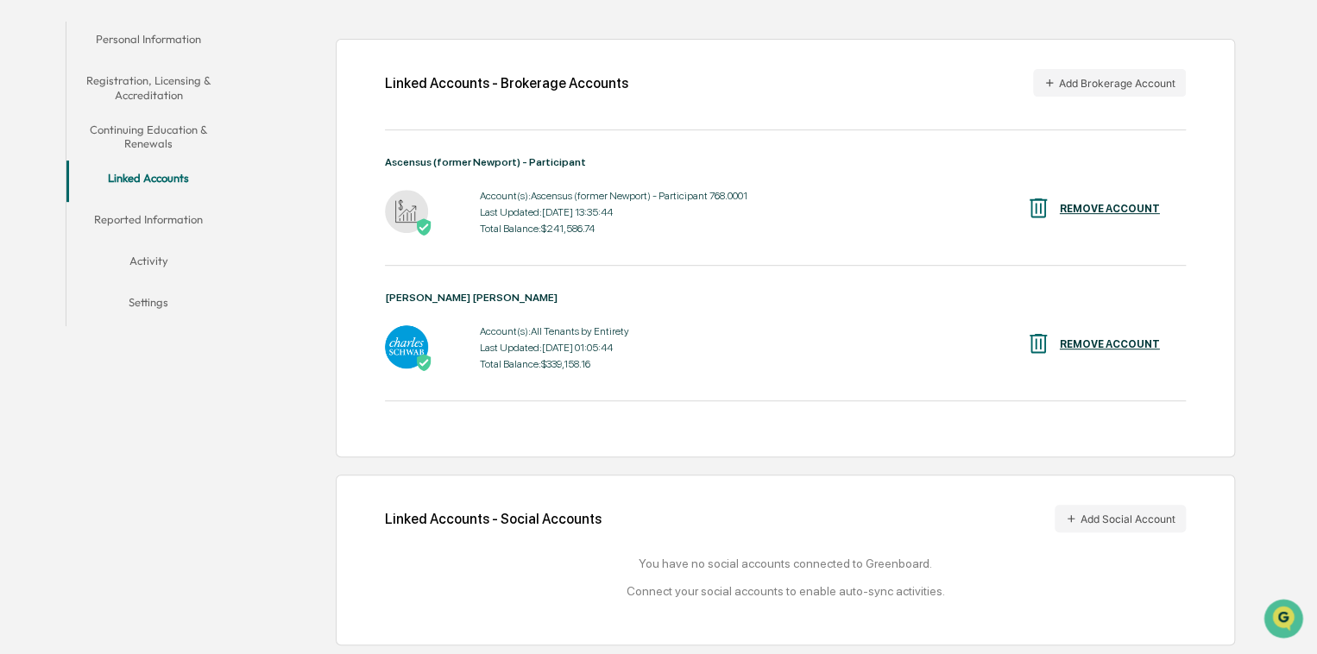
scroll to position [318, 0]
click at [155, 215] on button "Reported Information" at bounding box center [148, 222] width 165 height 41
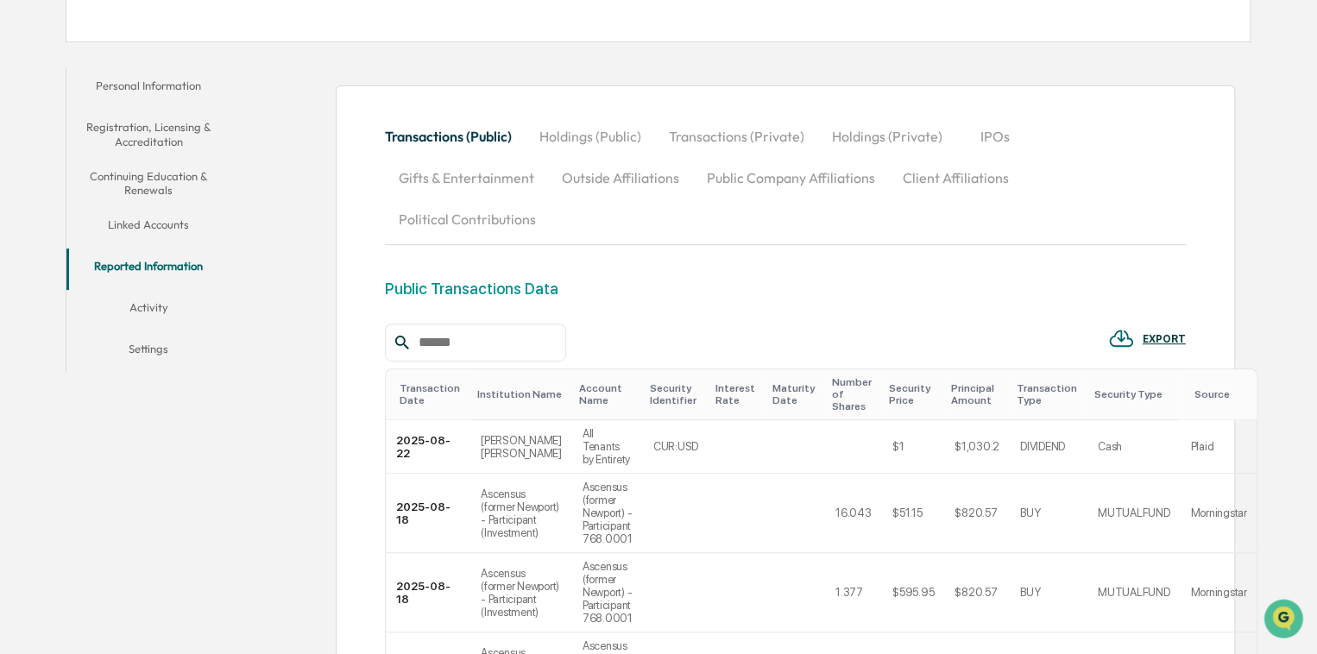
scroll to position [318, 0]
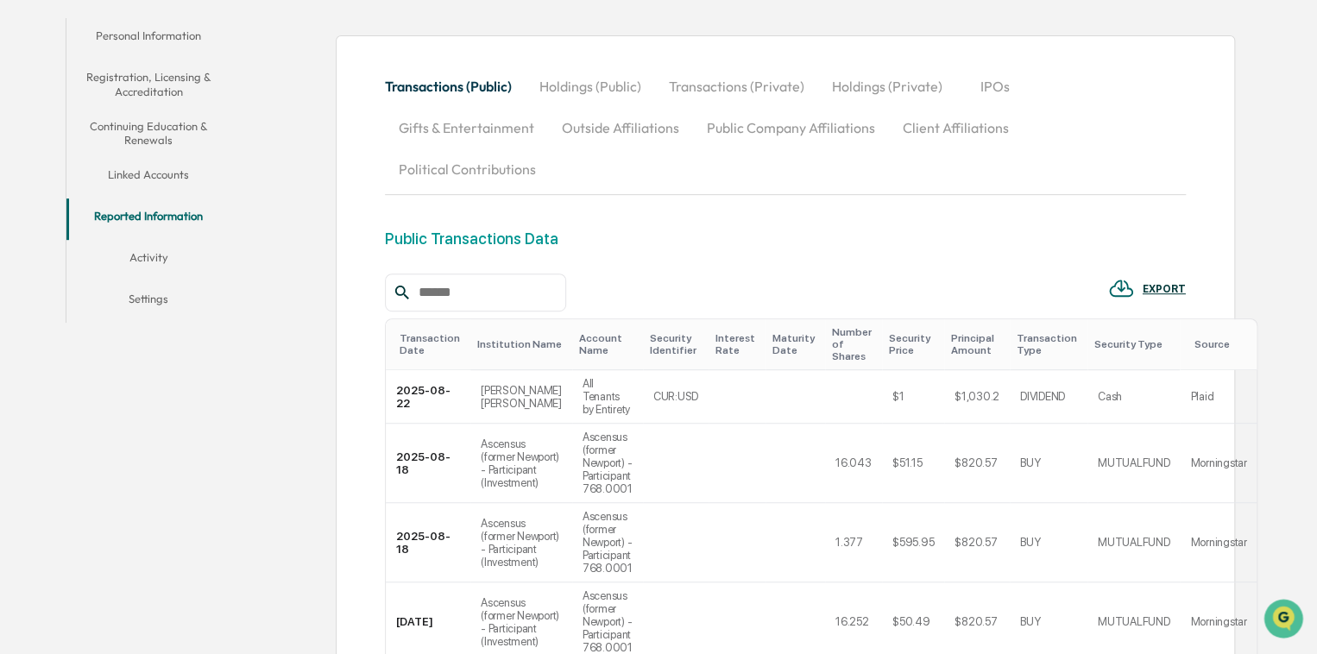
click at [156, 259] on button "Activity" at bounding box center [148, 260] width 165 height 41
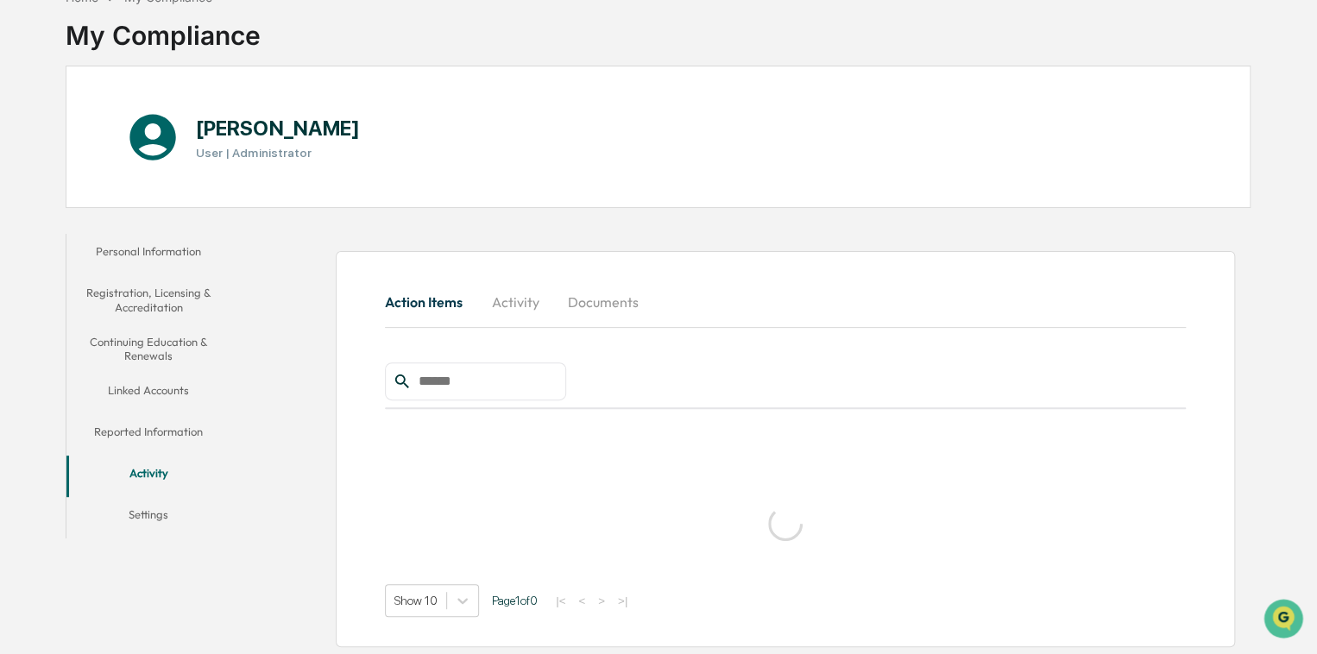
scroll to position [82, 0]
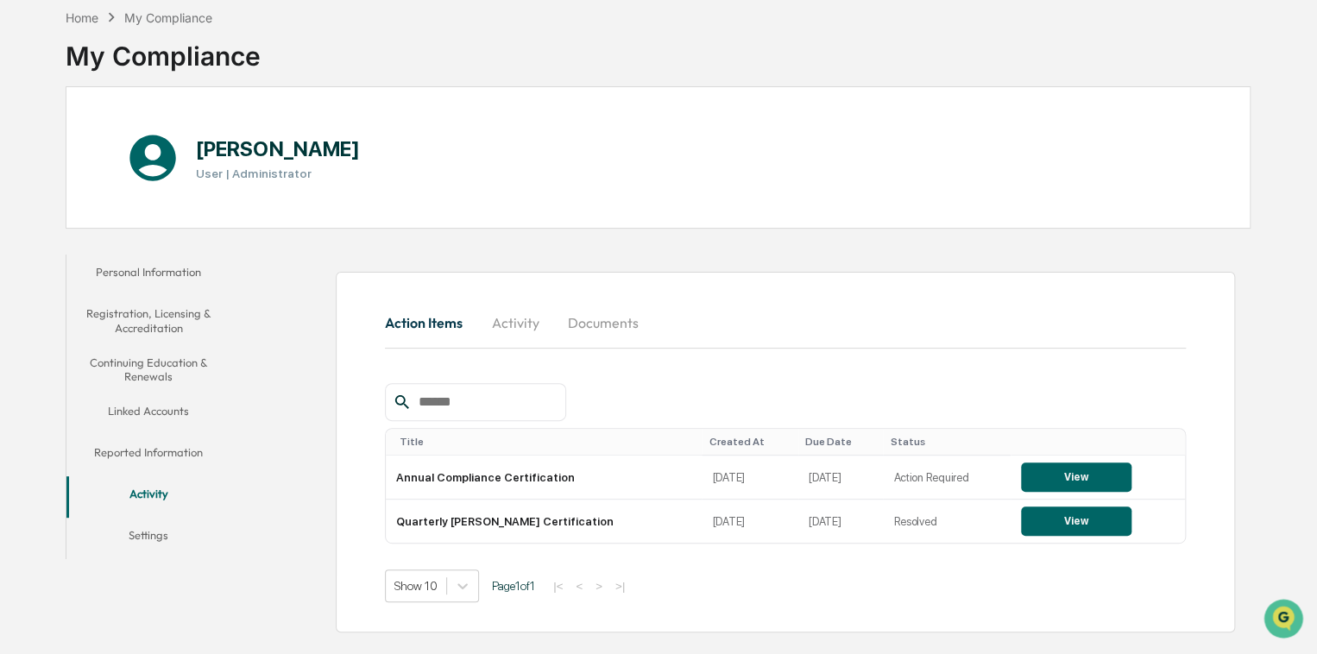
click at [157, 290] on button "Settings" at bounding box center [148, 538] width 165 height 41
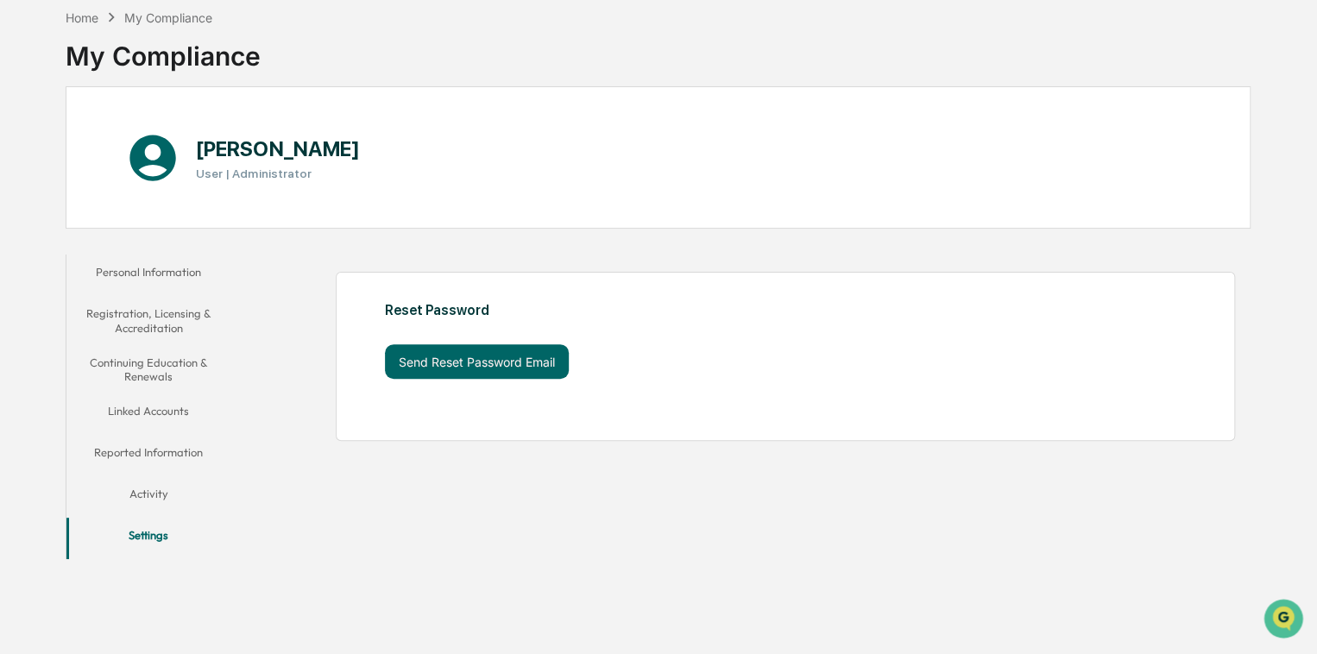
click at [155, 263] on button "Personal Information" at bounding box center [148, 275] width 165 height 41
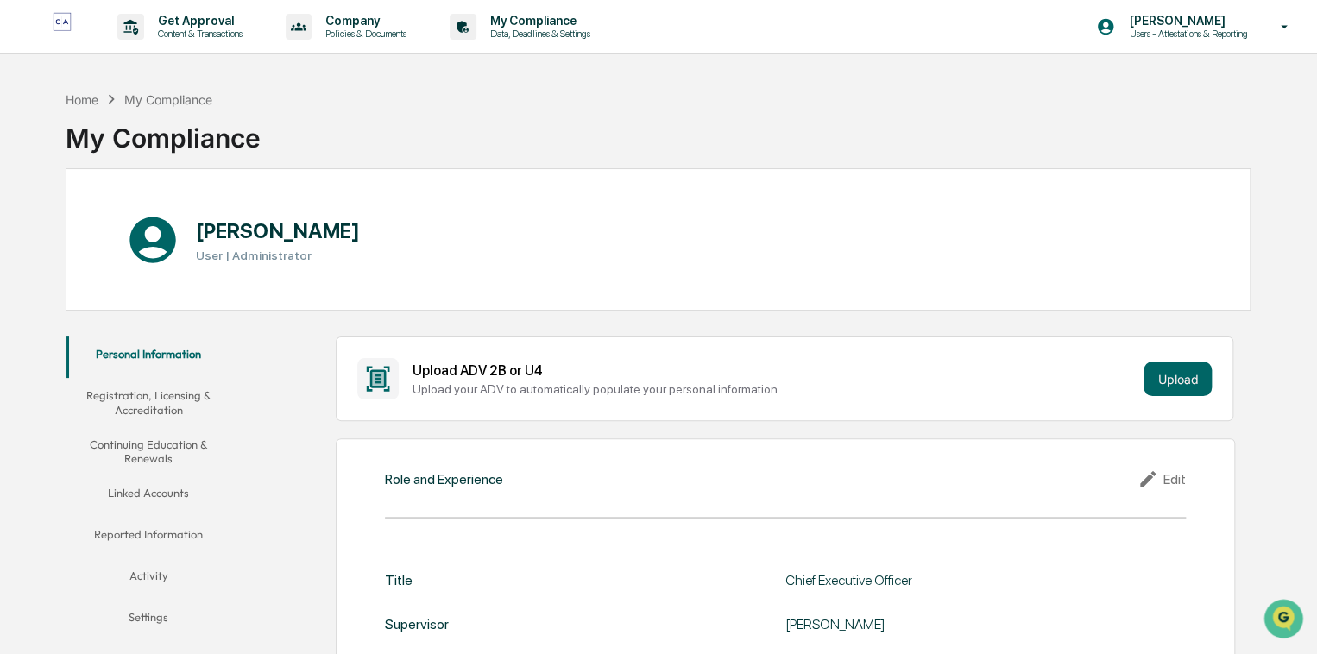
click at [249, 237] on h1 "[PERSON_NAME]" at bounding box center [277, 230] width 163 height 25
click at [552, 22] on icon at bounding box center [1285, 27] width 30 height 16
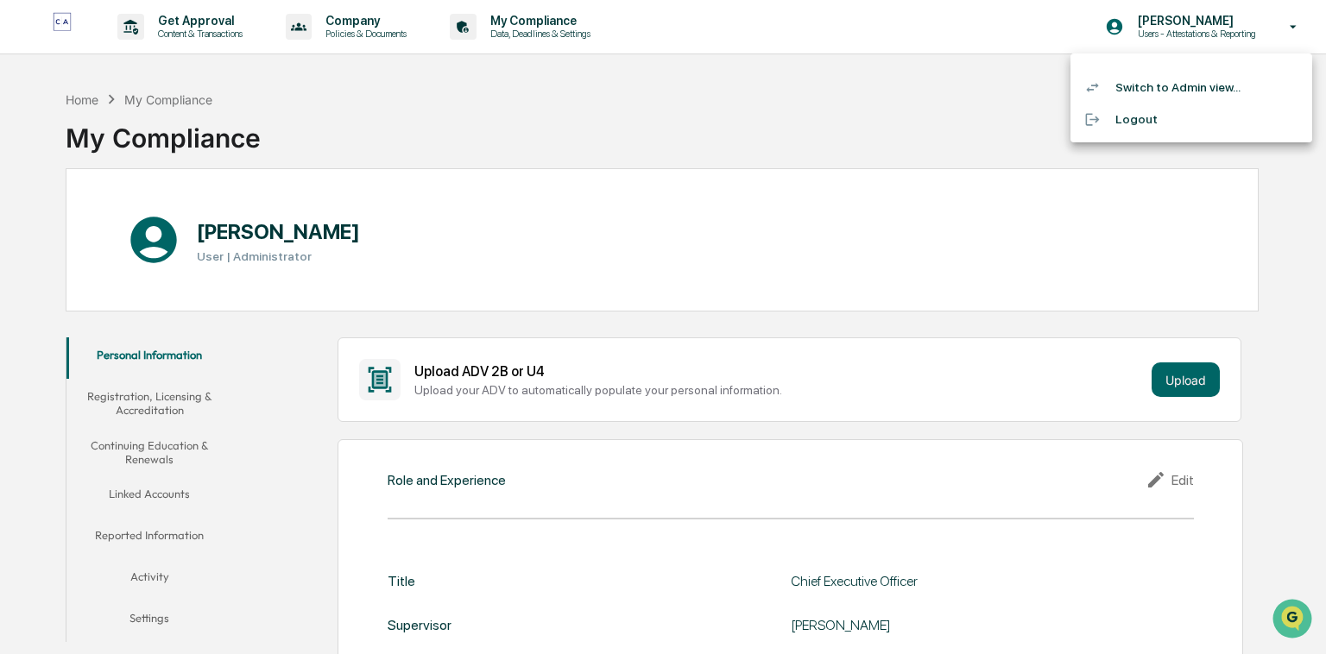
click at [552, 119] on li "Logout" at bounding box center [1191, 120] width 242 height 32
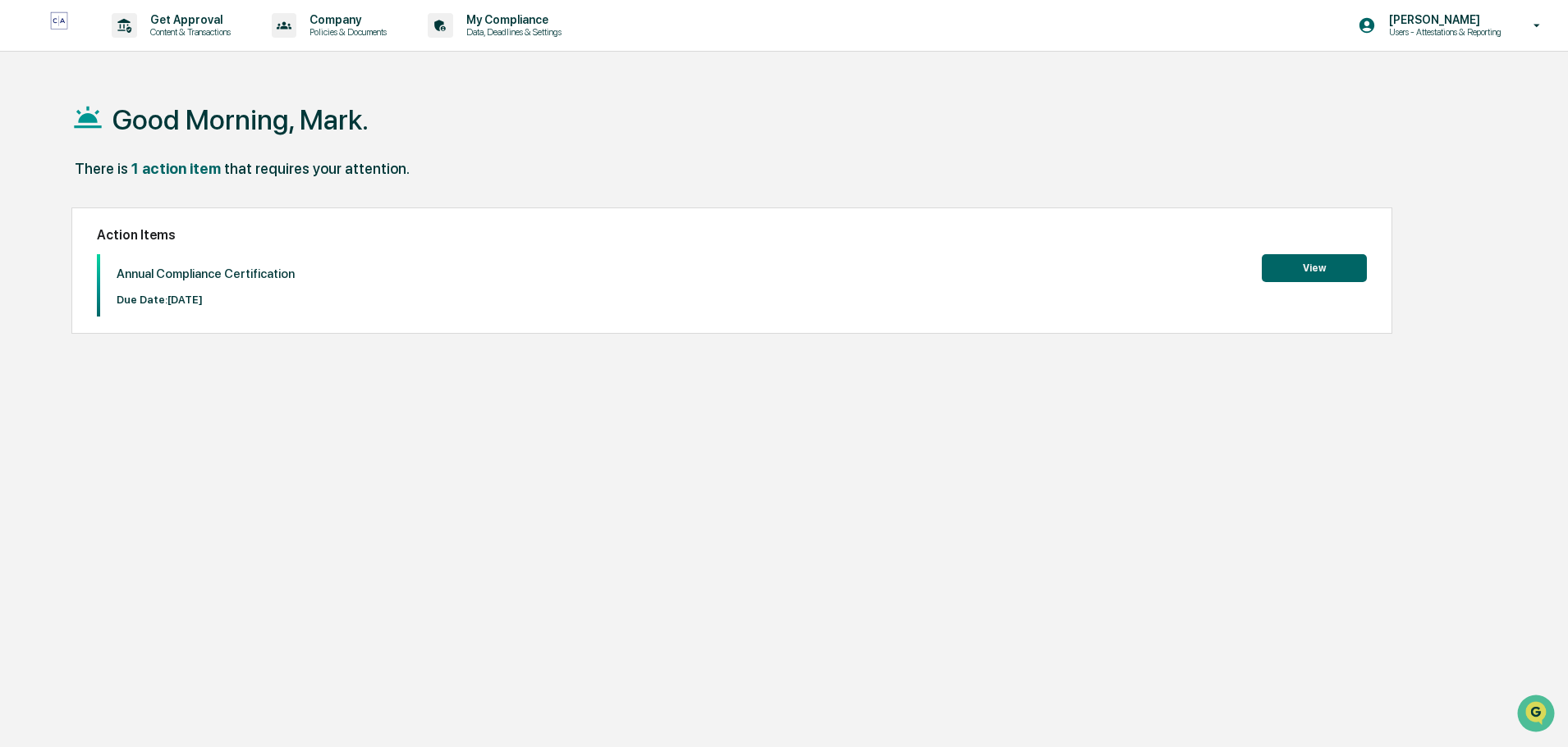
click at [1298, 267] on button "View" at bounding box center [1314, 268] width 105 height 28
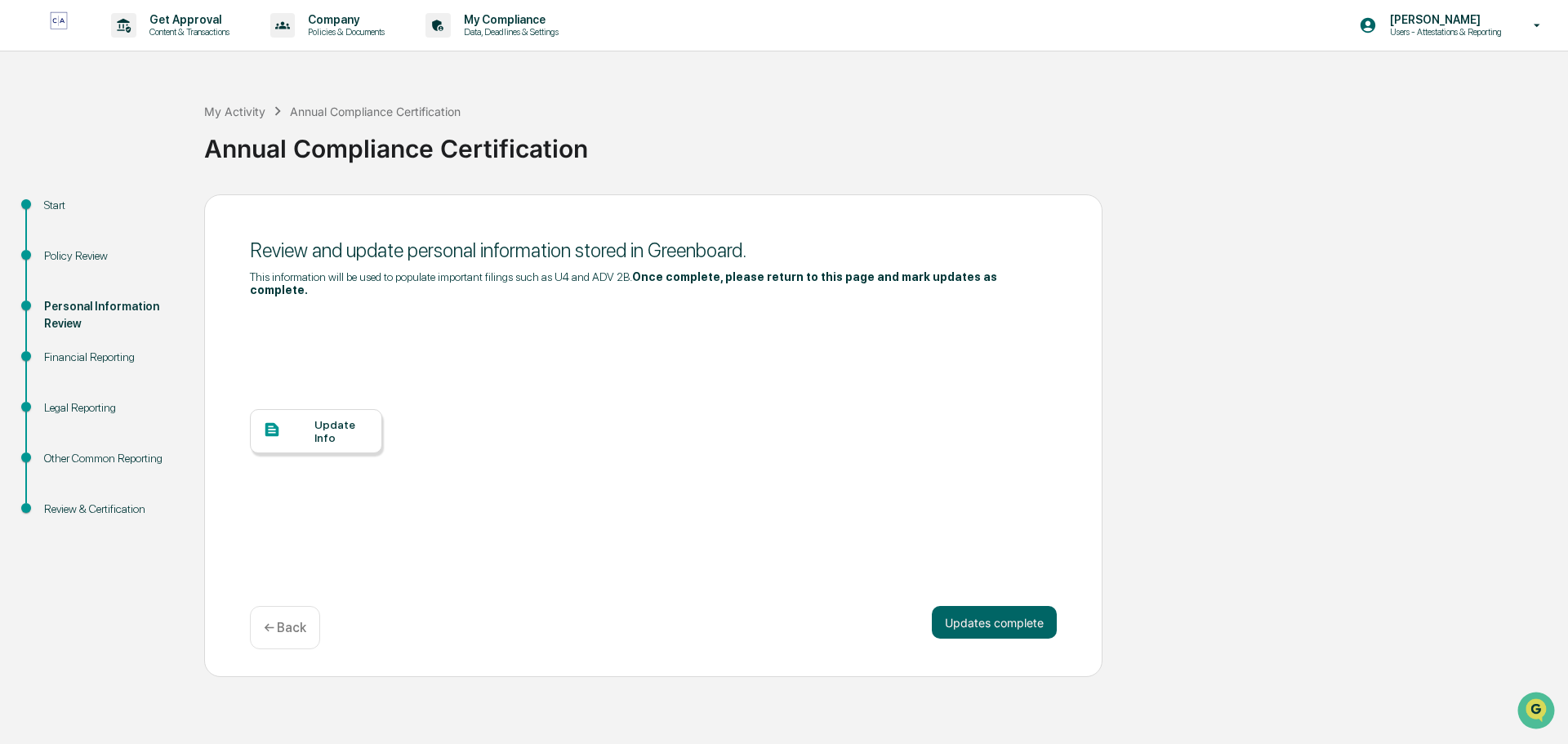
click at [972, 617] on button "Updates complete" at bounding box center [995, 622] width 125 height 33
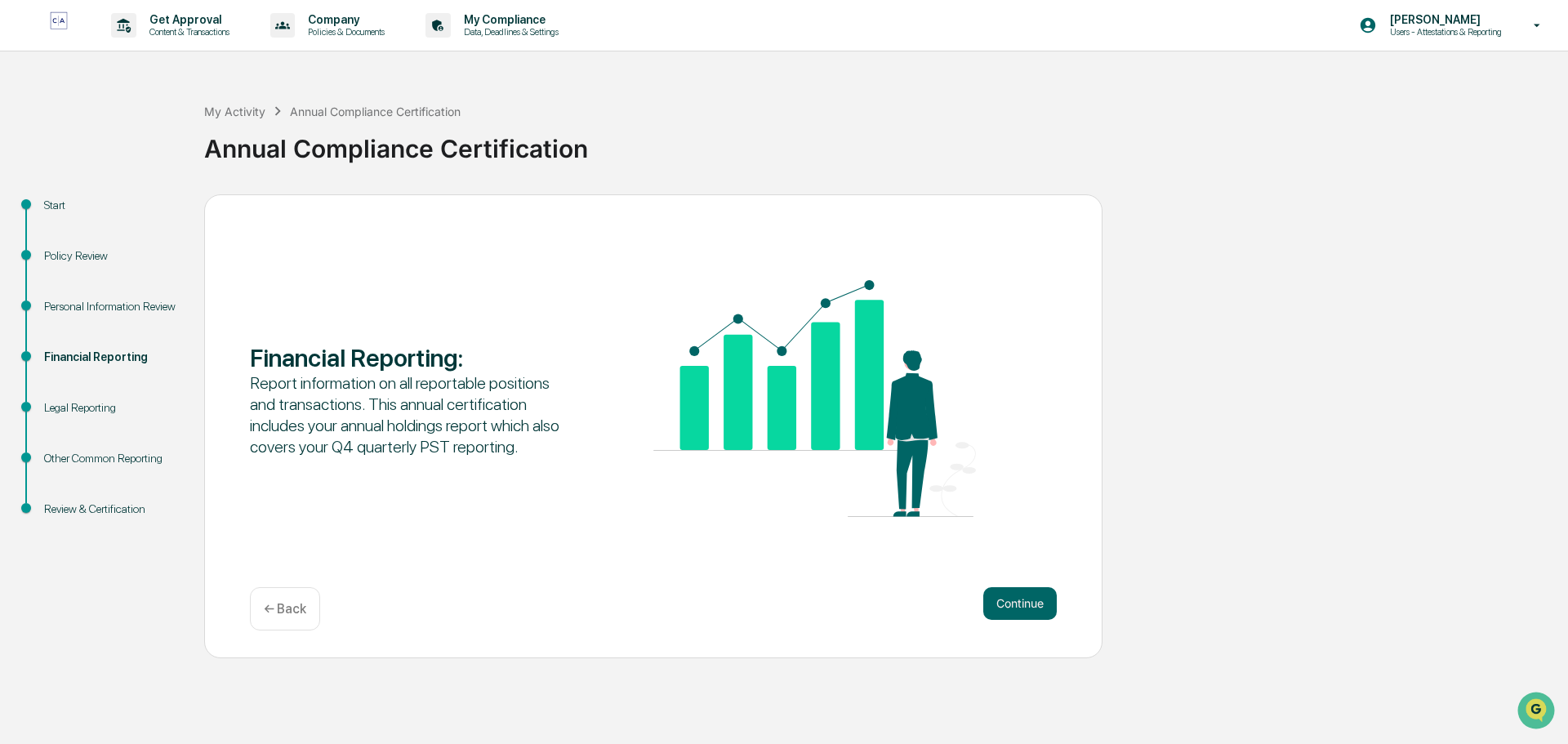
click at [536, 27] on p "Data, Deadlines & Settings" at bounding box center [508, 32] width 116 height 11
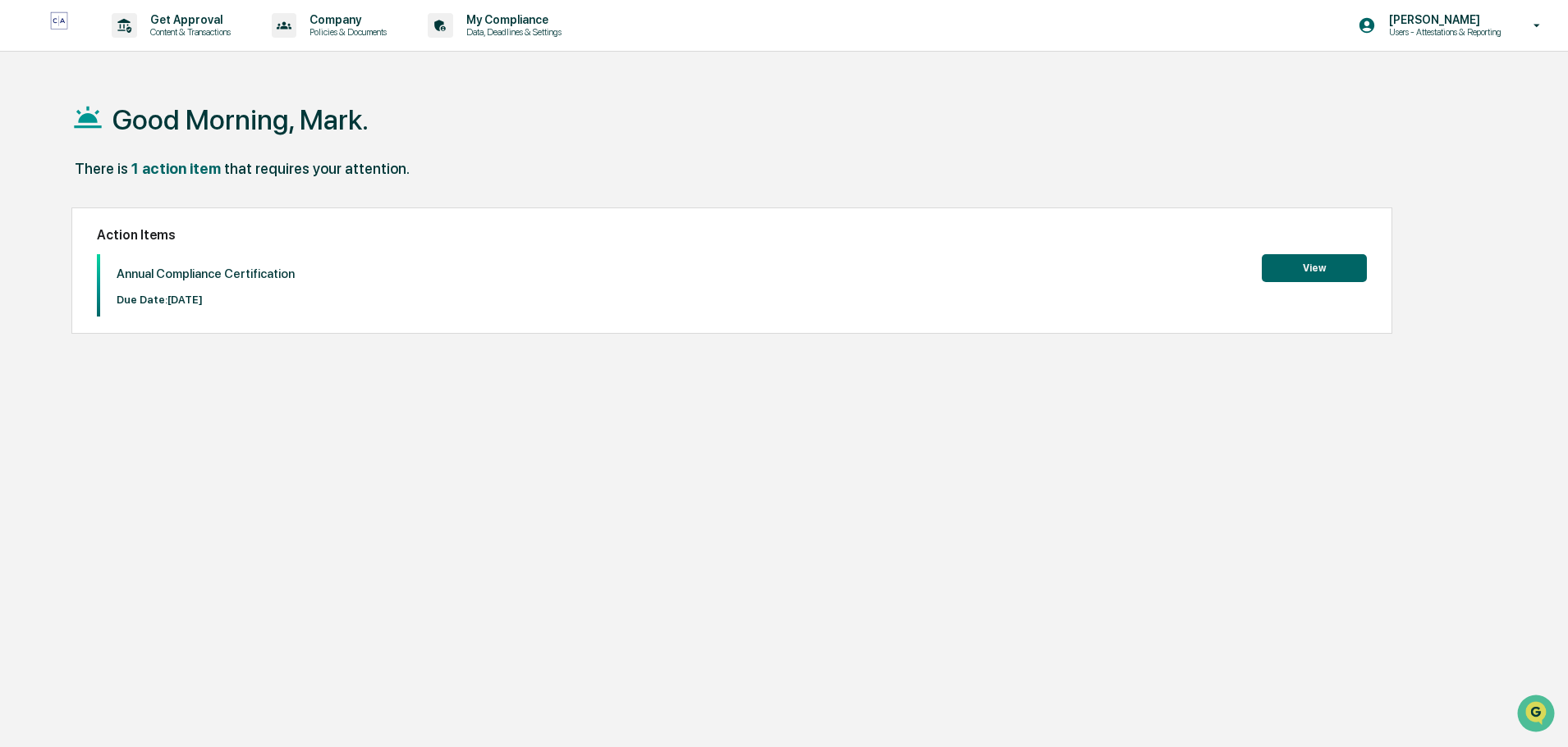
click at [1306, 267] on button "View" at bounding box center [1314, 268] width 105 height 28
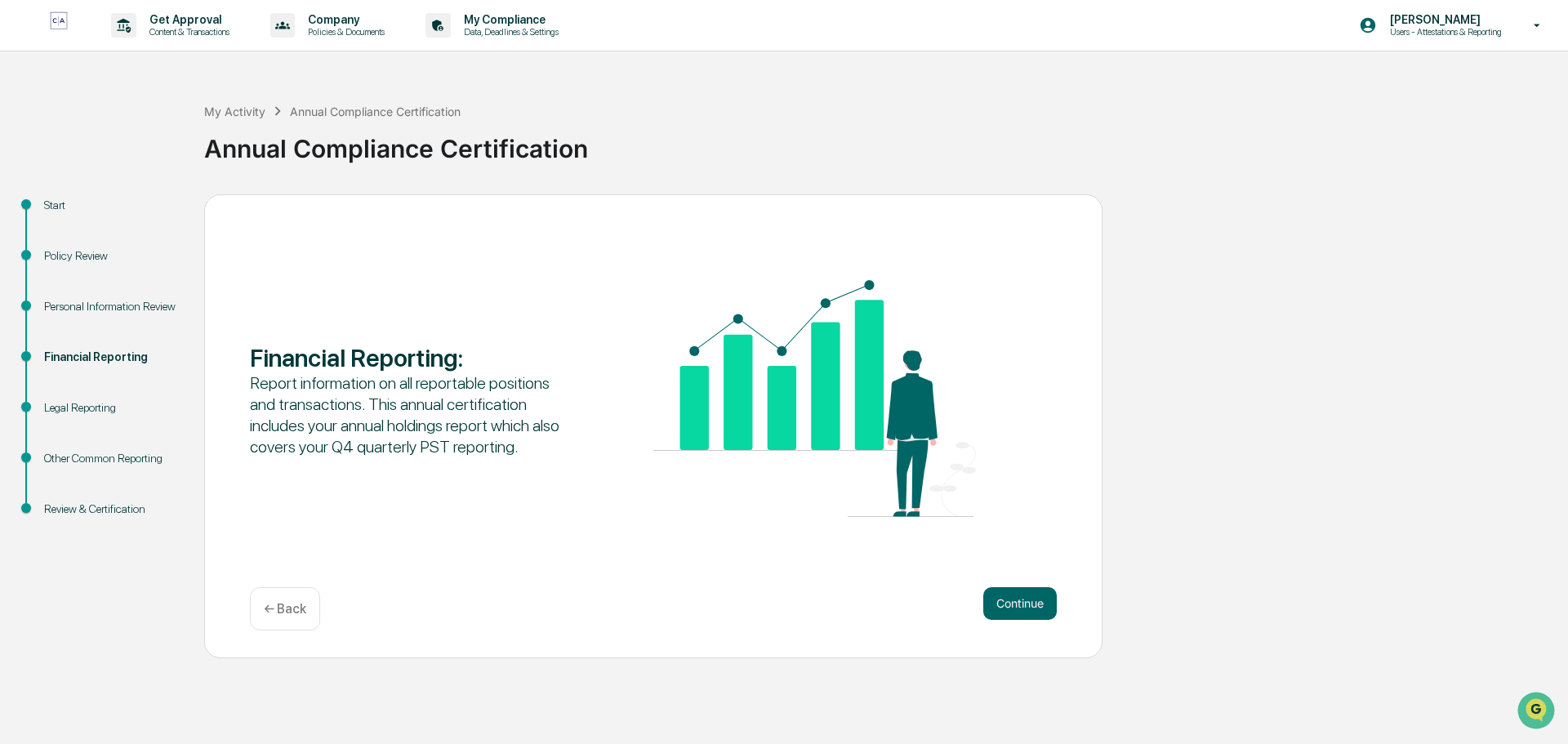
click at [1005, 604] on button "Continue" at bounding box center [1020, 604] width 74 height 33
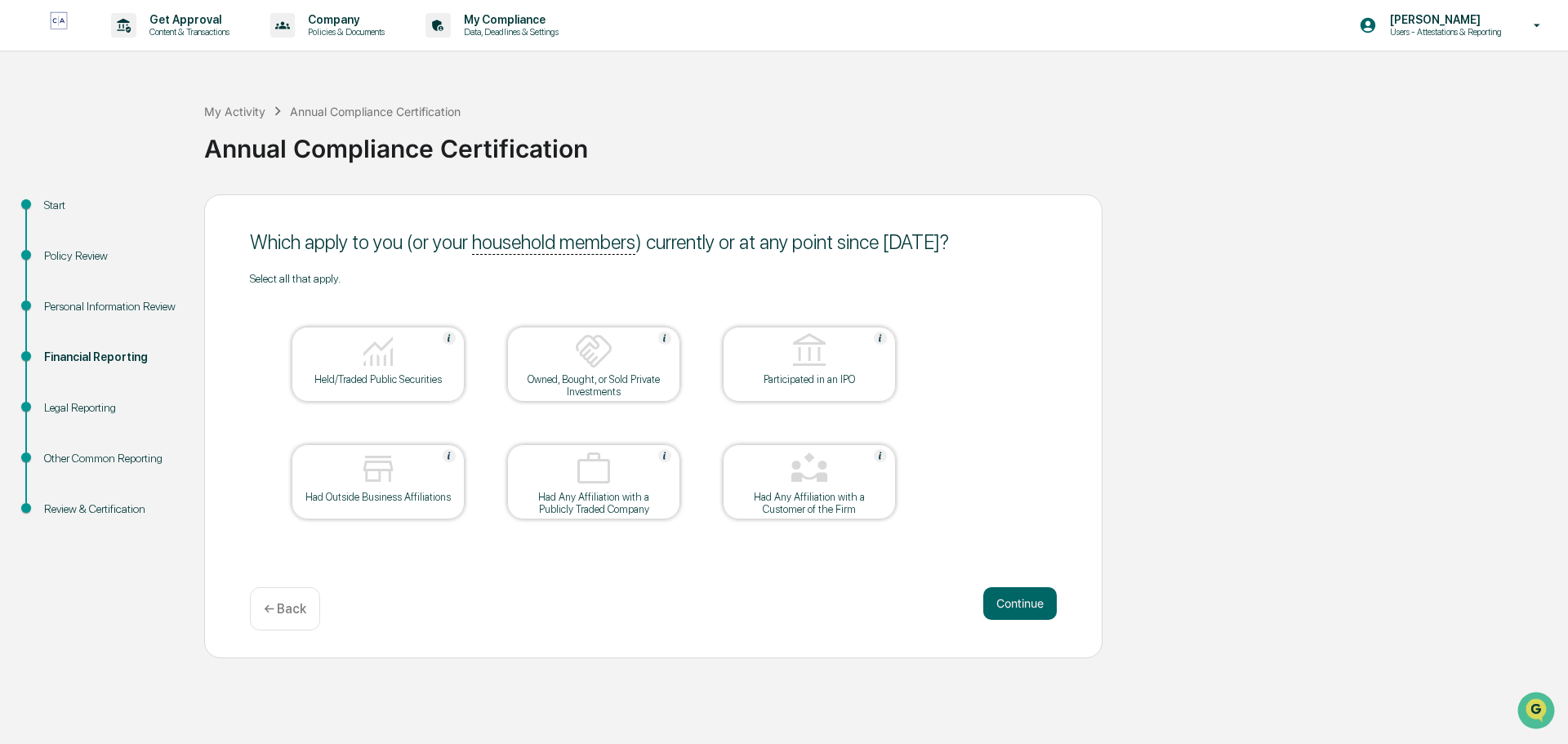
click at [1026, 600] on button "Continue" at bounding box center [1020, 604] width 74 height 33
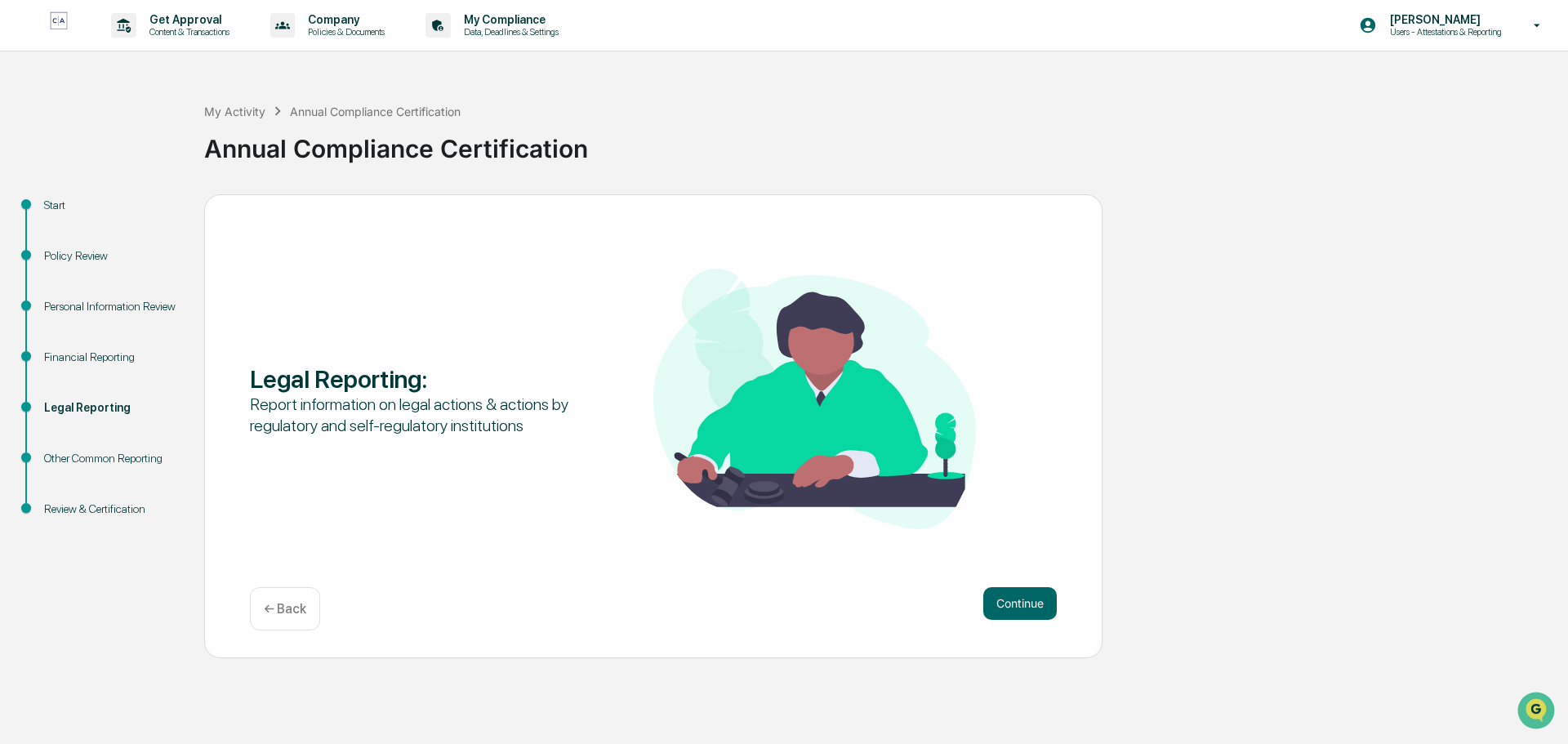
click at [1030, 600] on button "Continue" at bounding box center [1020, 604] width 74 height 33
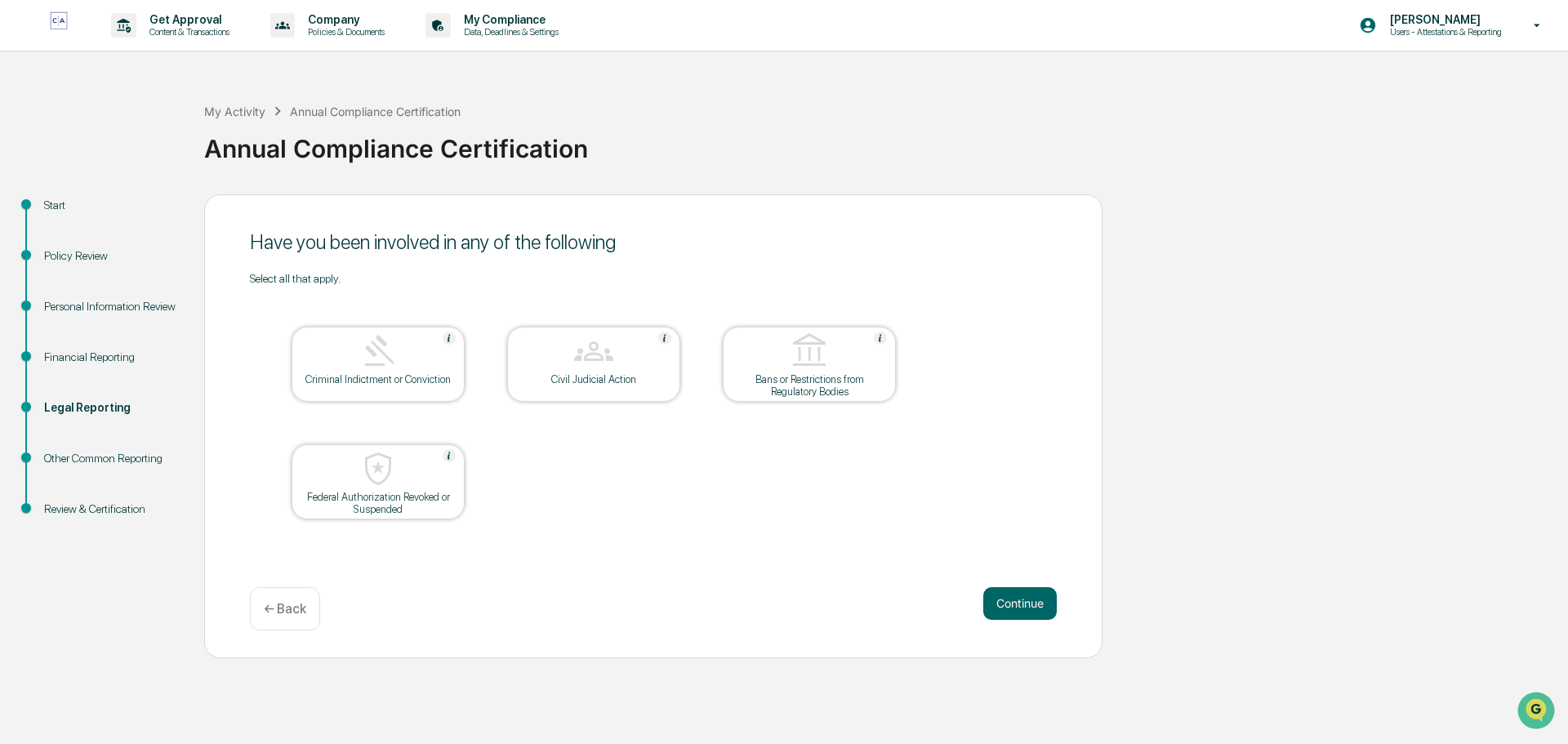
click at [1030, 603] on button "Continue" at bounding box center [1020, 604] width 74 height 33
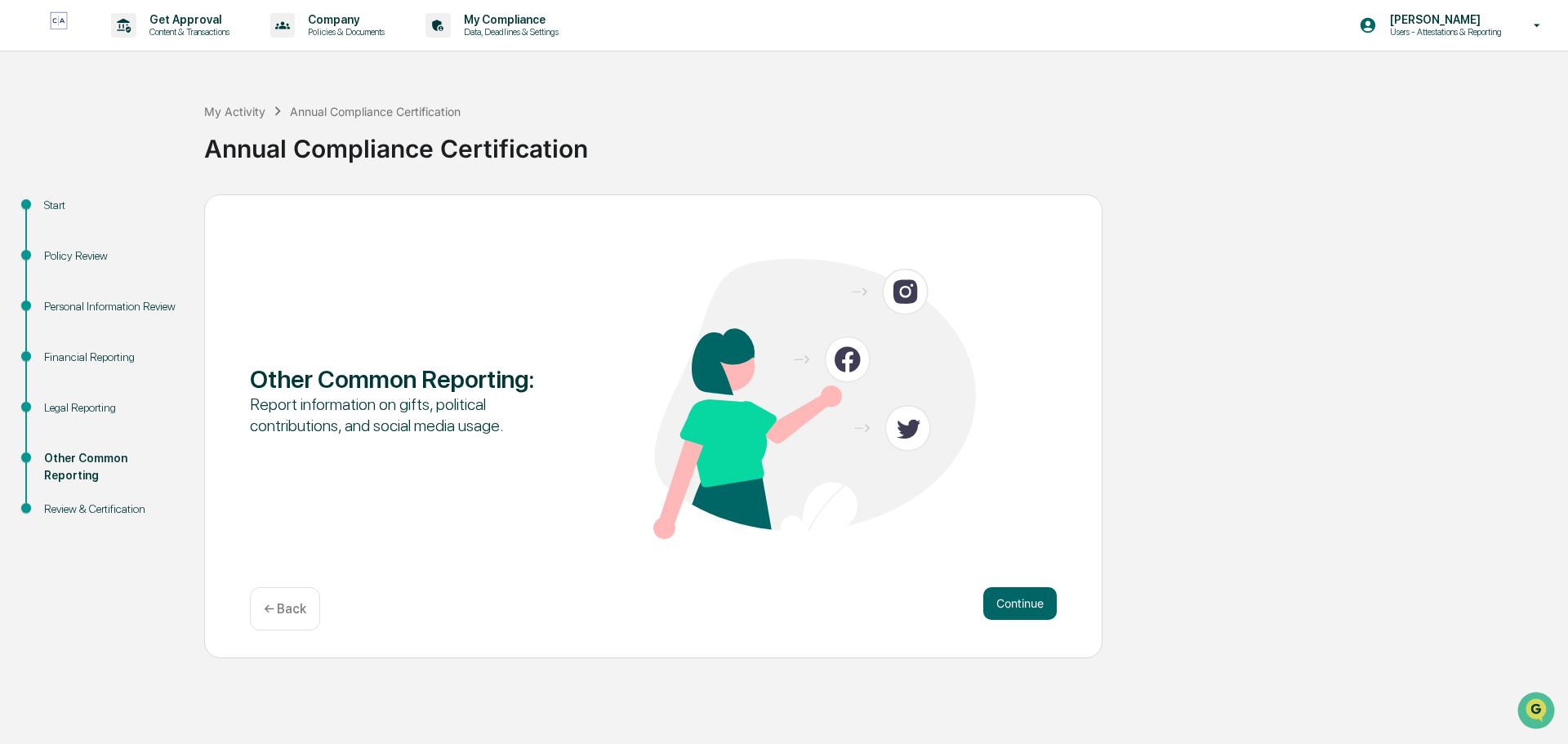
click at [1028, 609] on button "Continue" at bounding box center [1020, 604] width 74 height 33
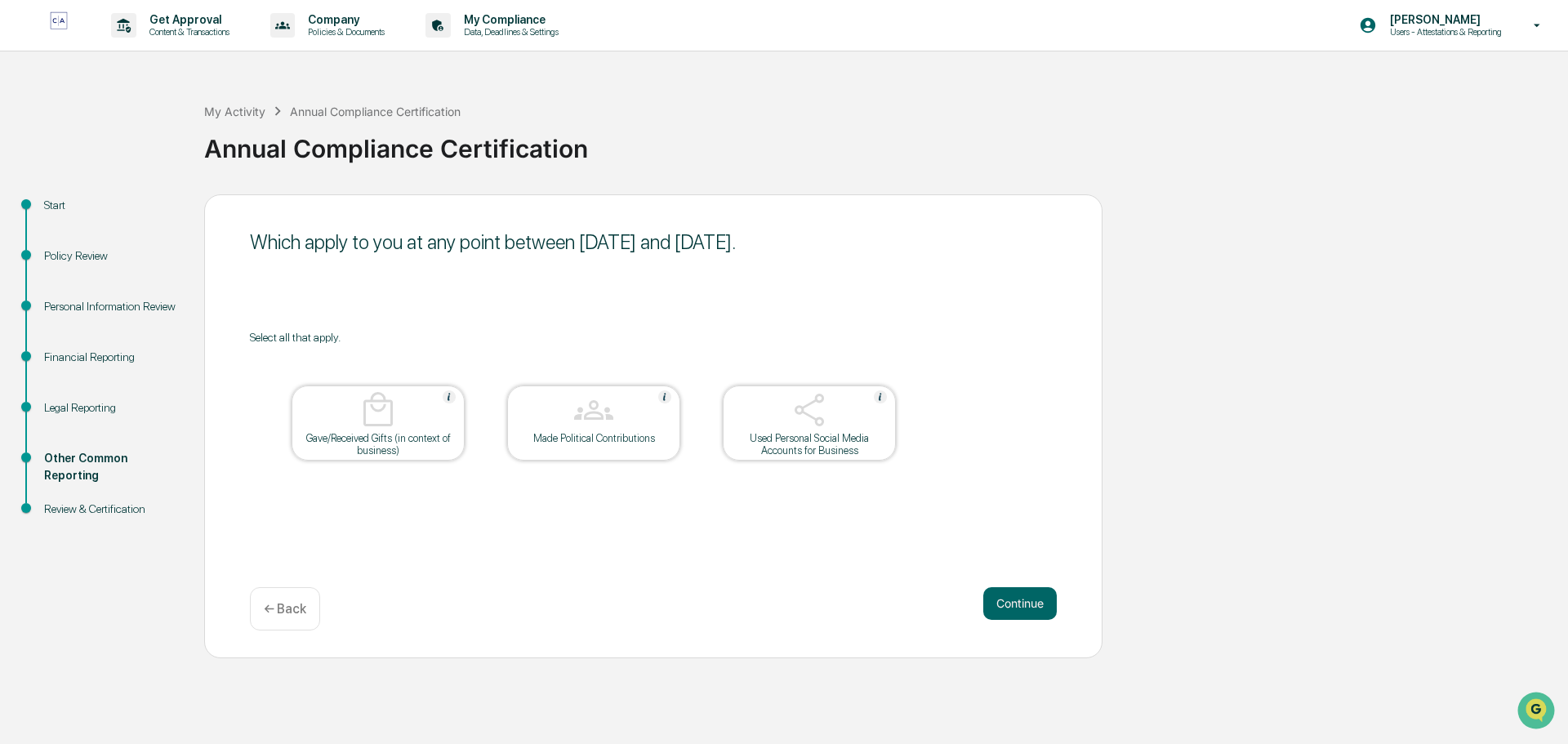
click at [1024, 606] on button "Continue" at bounding box center [1020, 604] width 74 height 33
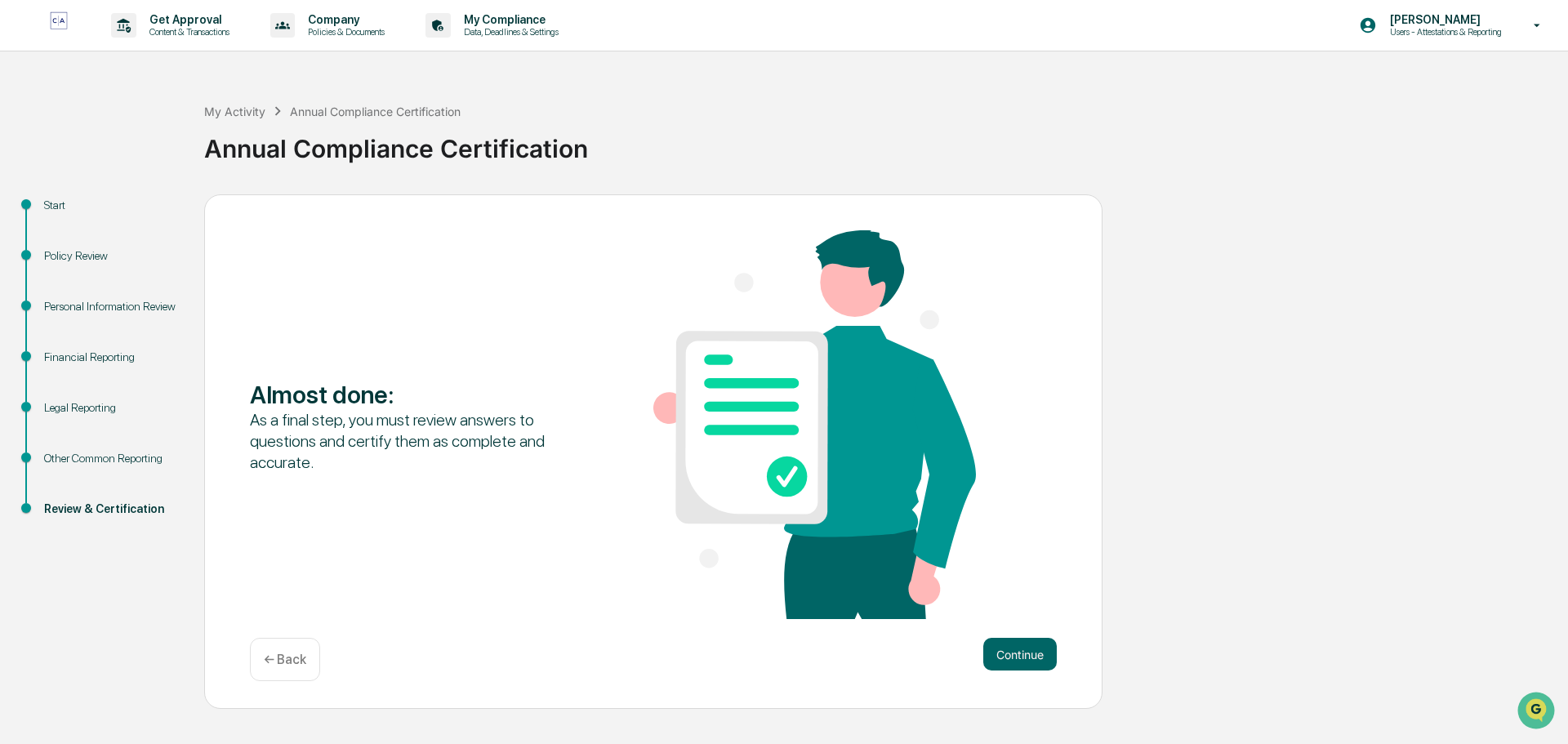
click at [1030, 656] on button "Continue" at bounding box center [1020, 654] width 74 height 33
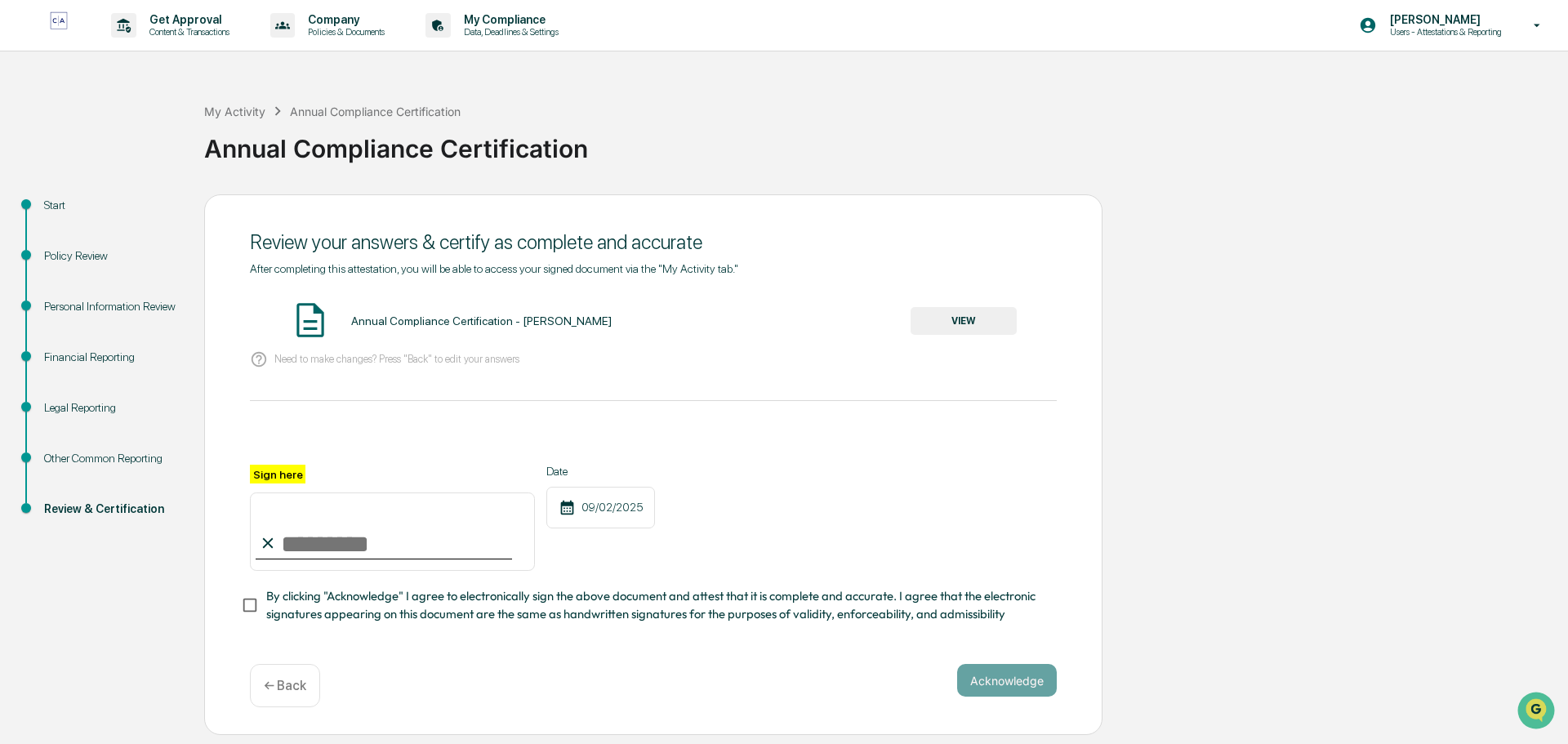
click at [373, 547] on input "Sign here" at bounding box center [392, 531] width 285 height 79
type input "**********"
click at [987, 675] on button "Acknowledge" at bounding box center [1007, 681] width 99 height 33
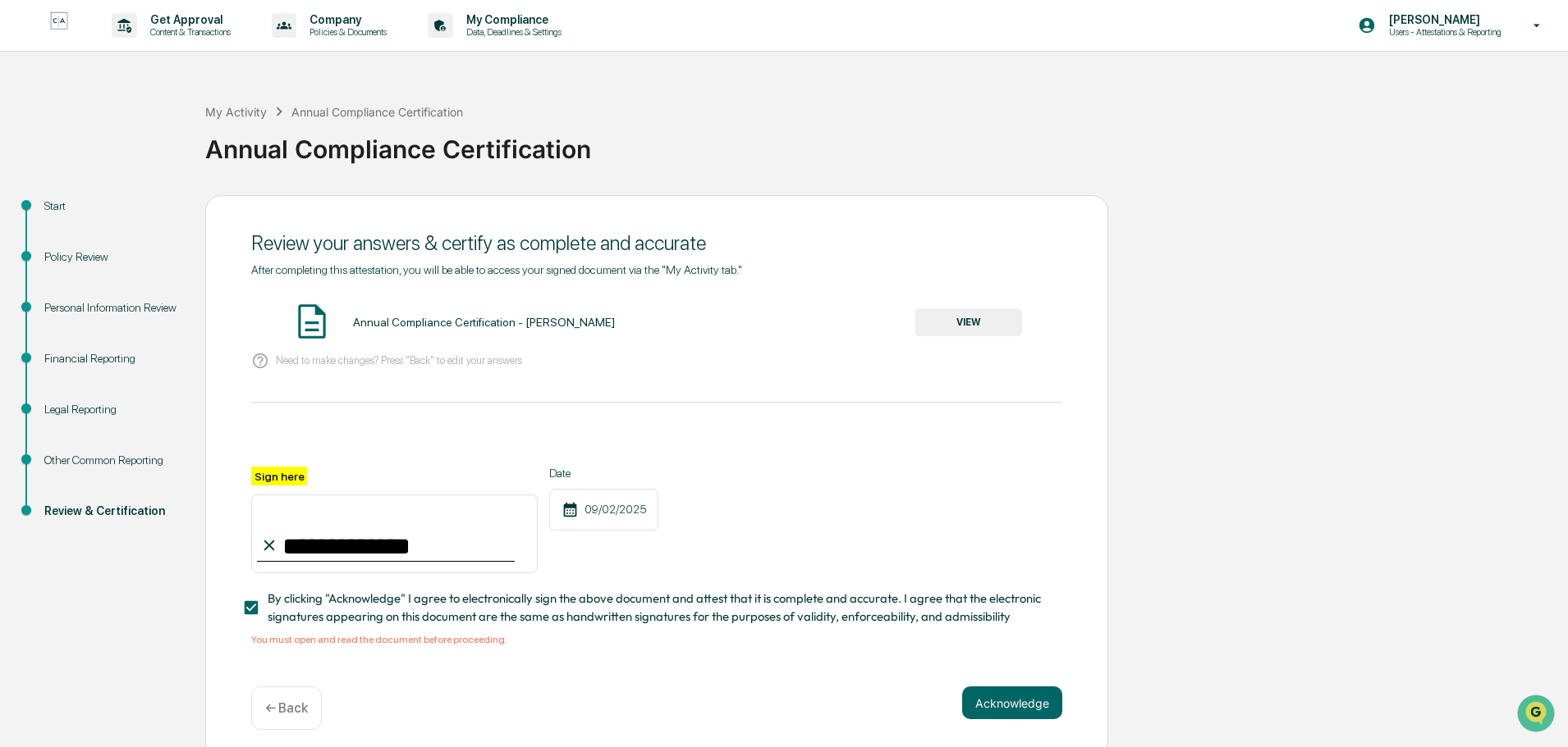
click at [975, 317] on button "VIEW" at bounding box center [968, 322] width 106 height 28
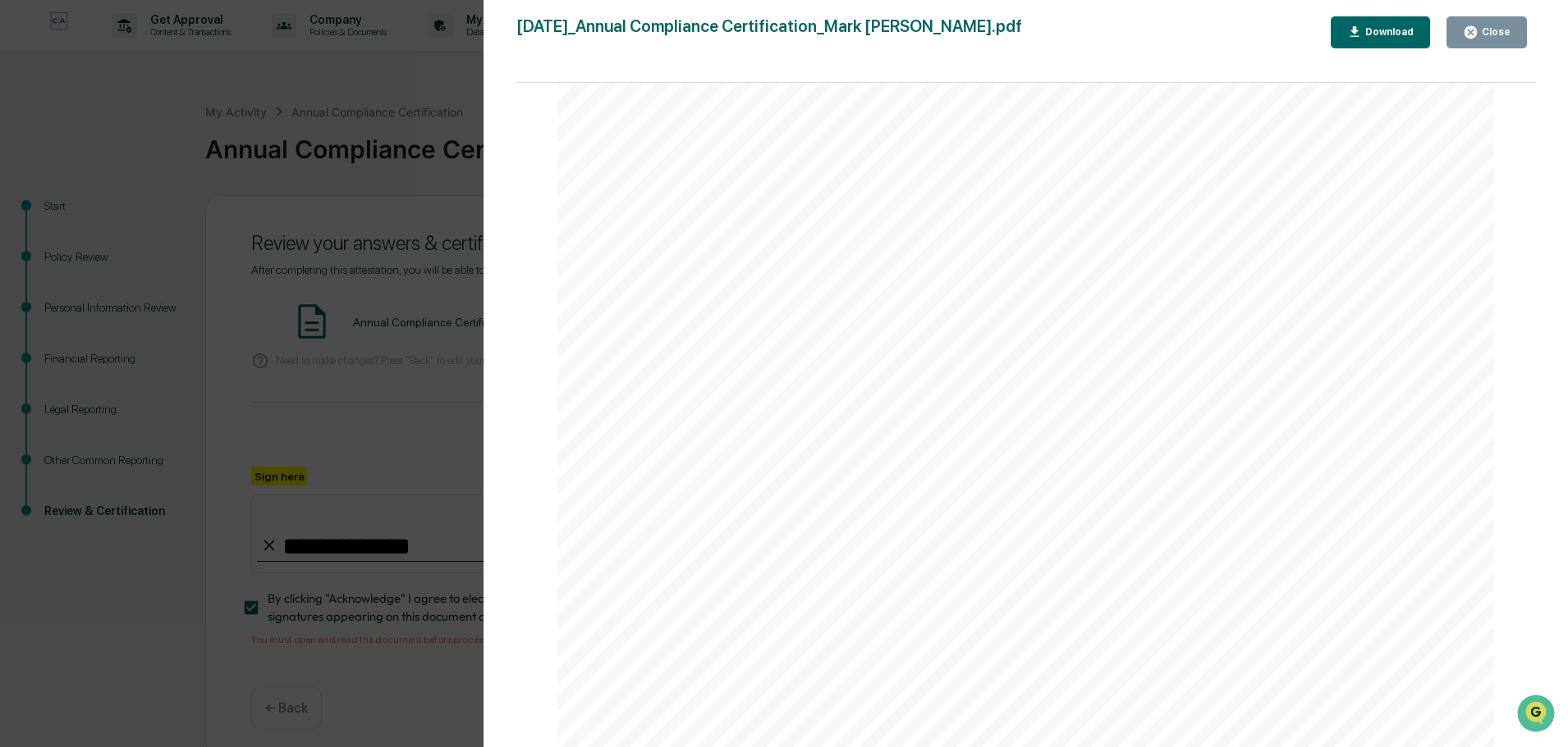
scroll to position [4832, 0]
click at [1500, 34] on div "Close" at bounding box center [1495, 32] width 32 height 11
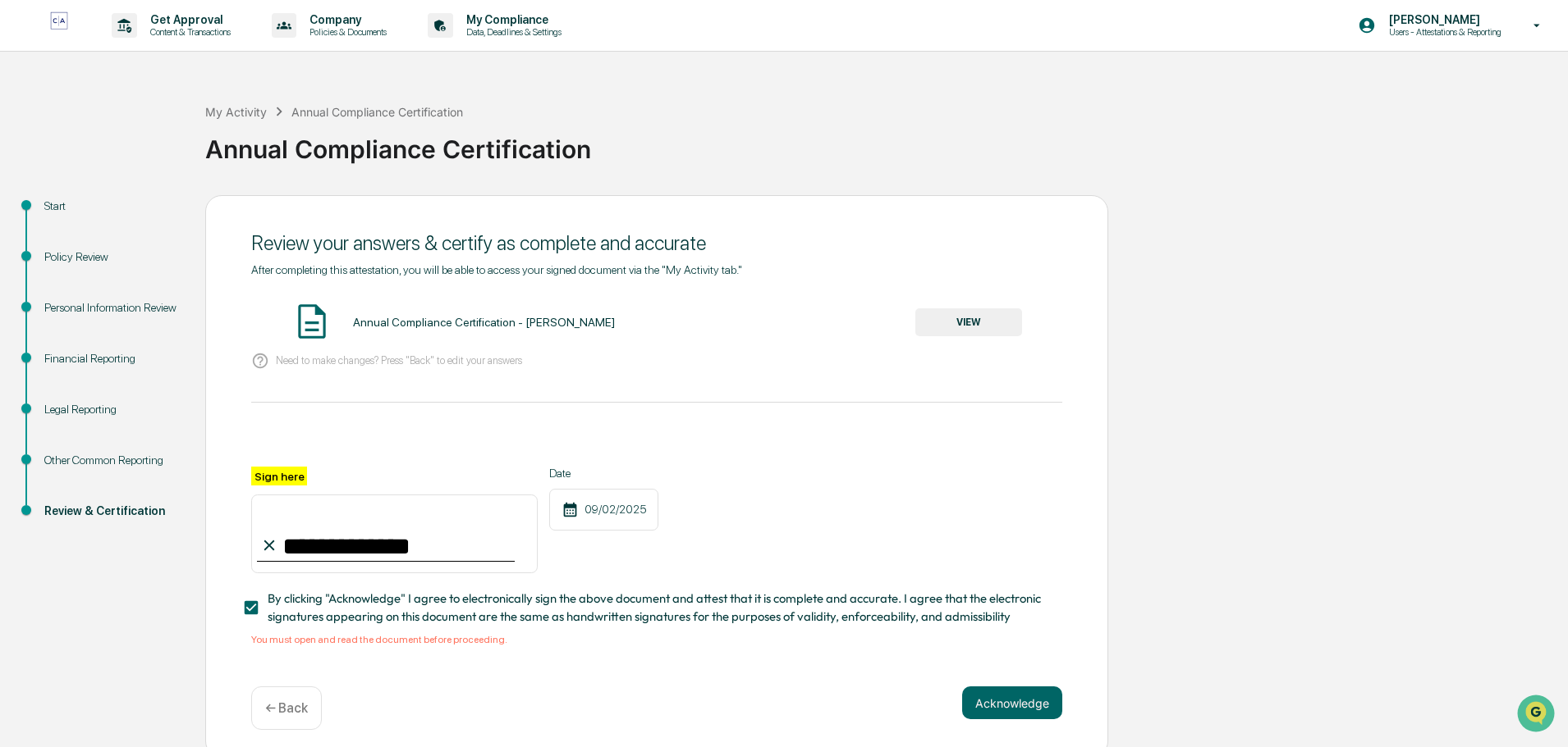
click at [1004, 709] on button "Acknowledge" at bounding box center [1012, 702] width 100 height 33
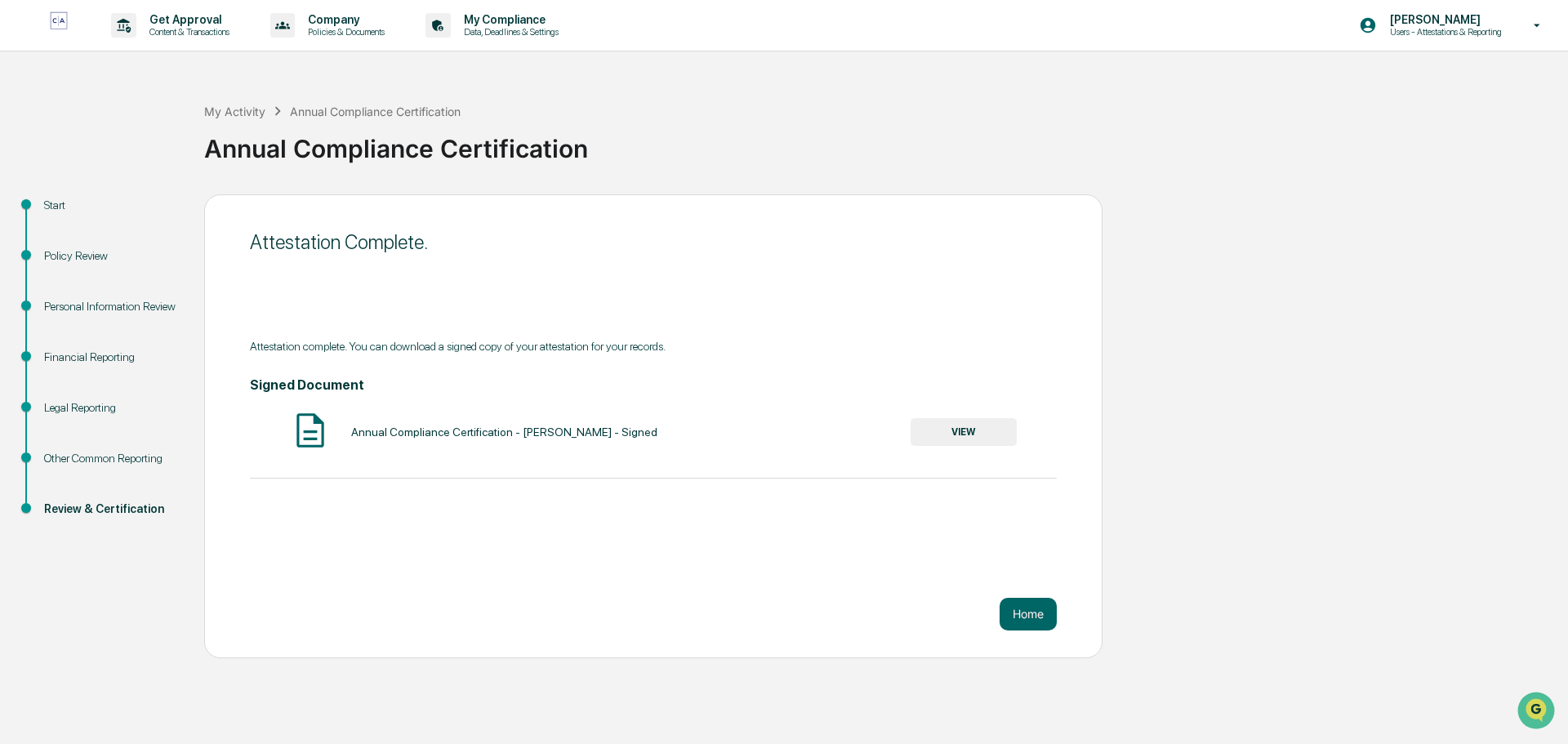
click at [1028, 612] on button "Home" at bounding box center [1028, 614] width 57 height 33
